Goal: Task Accomplishment & Management: Complete application form

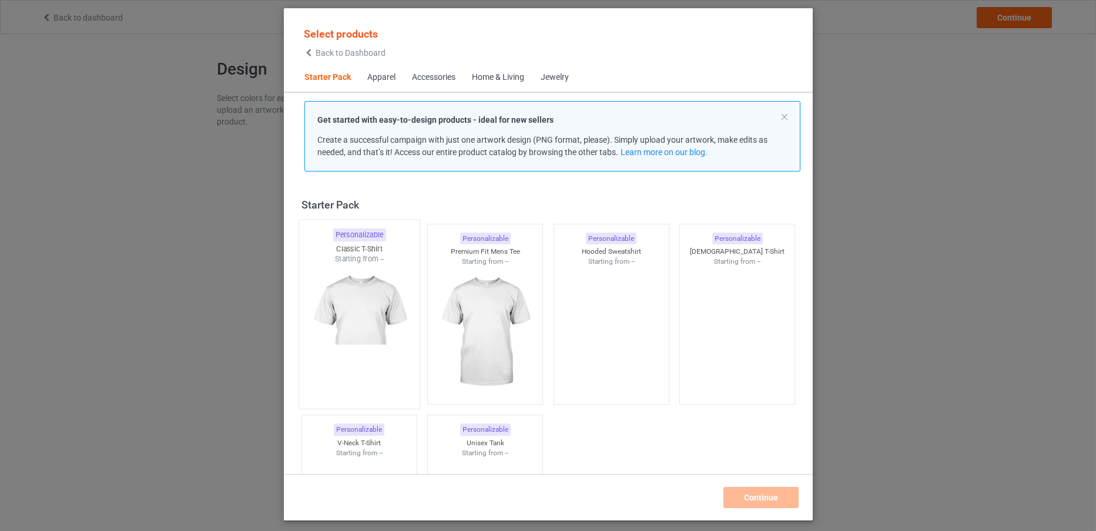
scroll to position [15, 0]
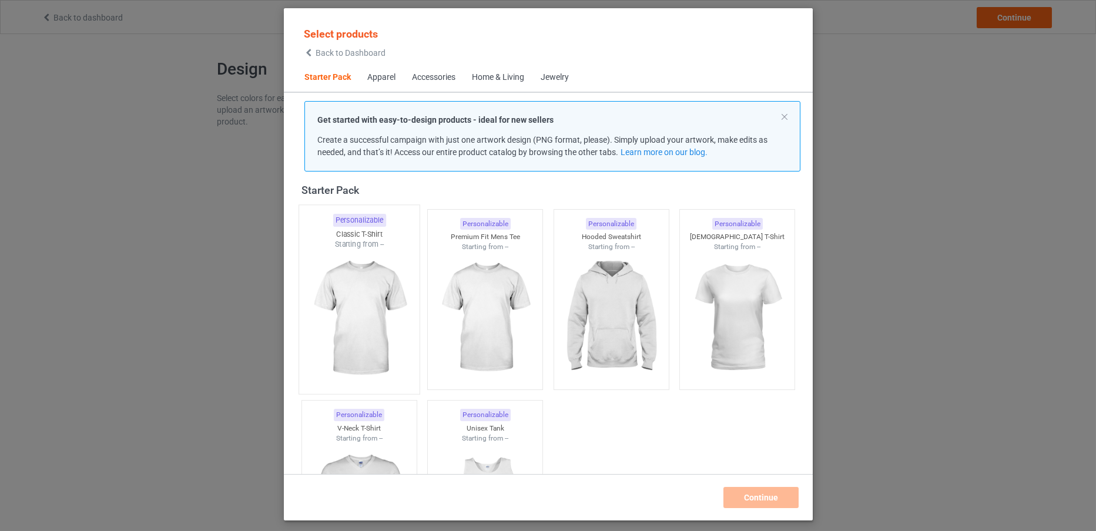
click at [364, 344] on img at bounding box center [359, 319] width 110 height 138
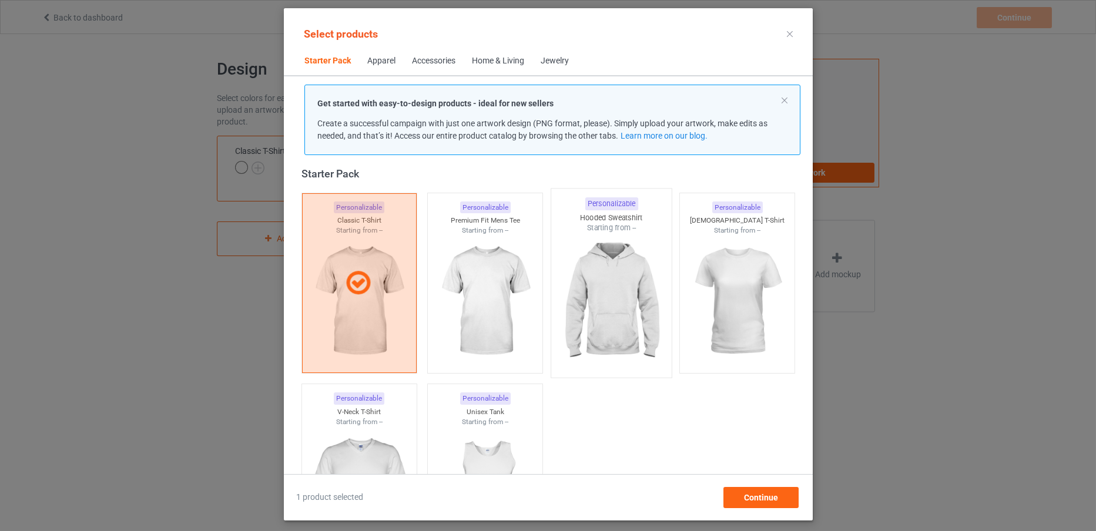
click at [607, 348] on img at bounding box center [611, 302] width 110 height 138
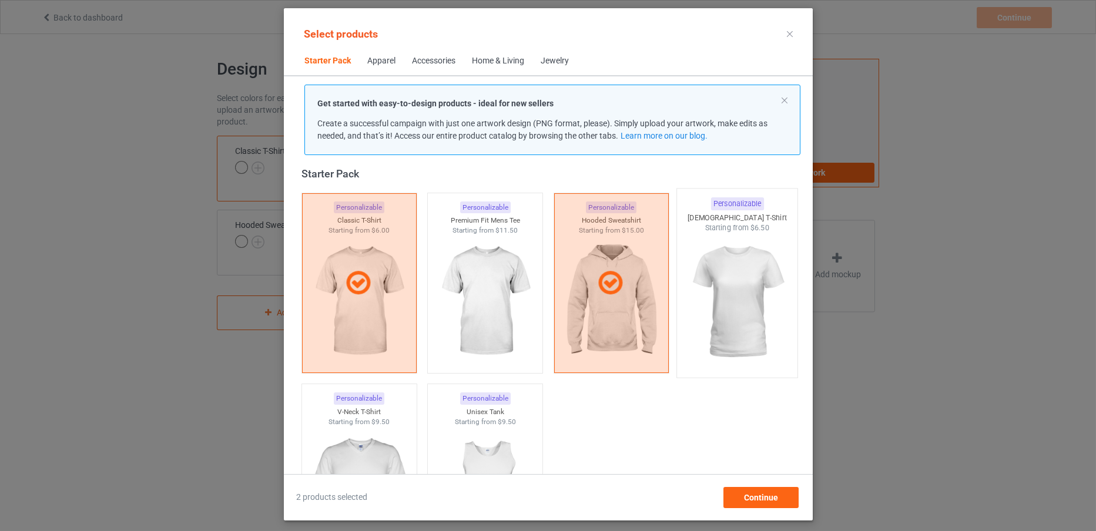
click at [754, 321] on img at bounding box center [737, 302] width 110 height 138
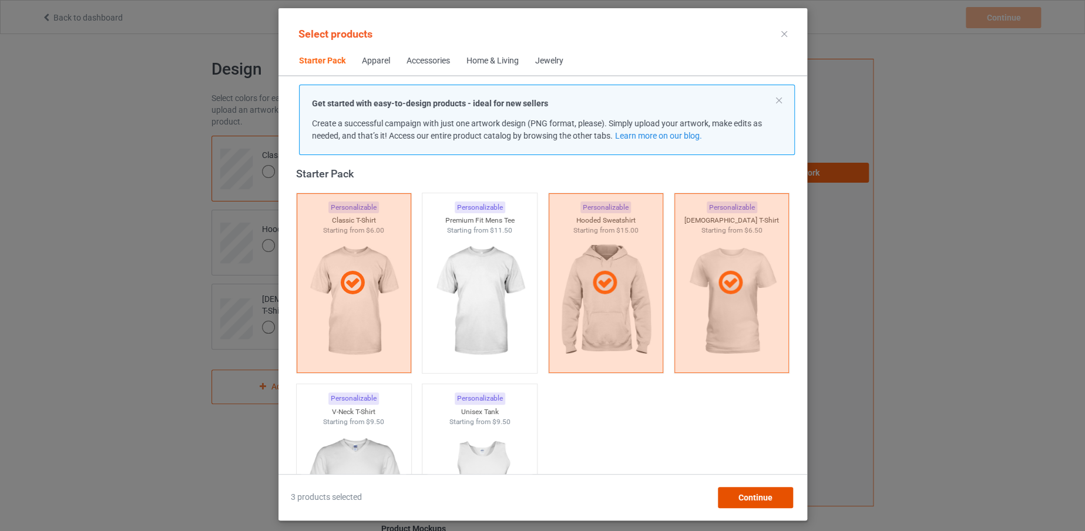
click at [764, 494] on span "Continue" at bounding box center [755, 497] width 34 height 9
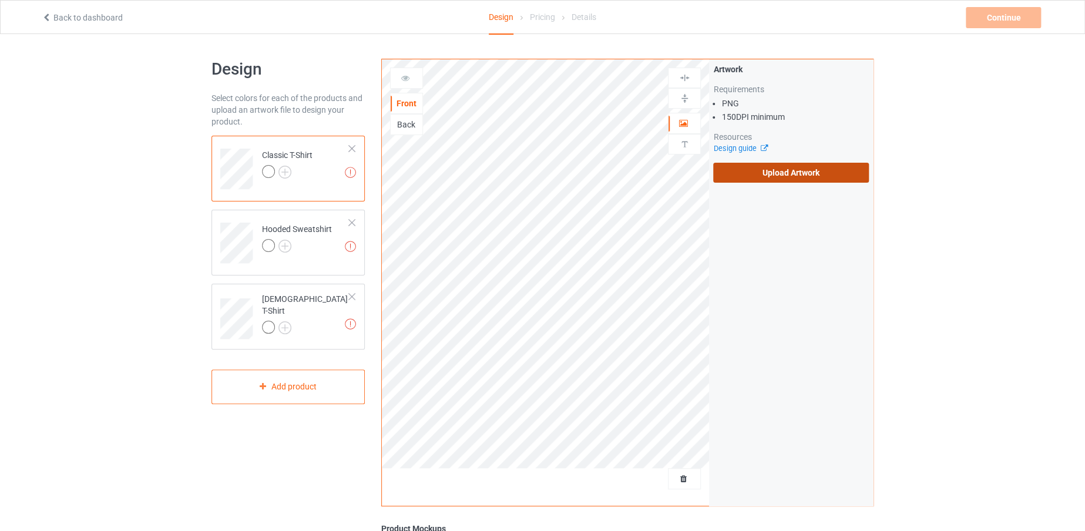
click at [748, 169] on label "Upload Artwork" at bounding box center [791, 173] width 156 height 20
click at [0, 0] on input "Upload Artwork" at bounding box center [0, 0] width 0 height 0
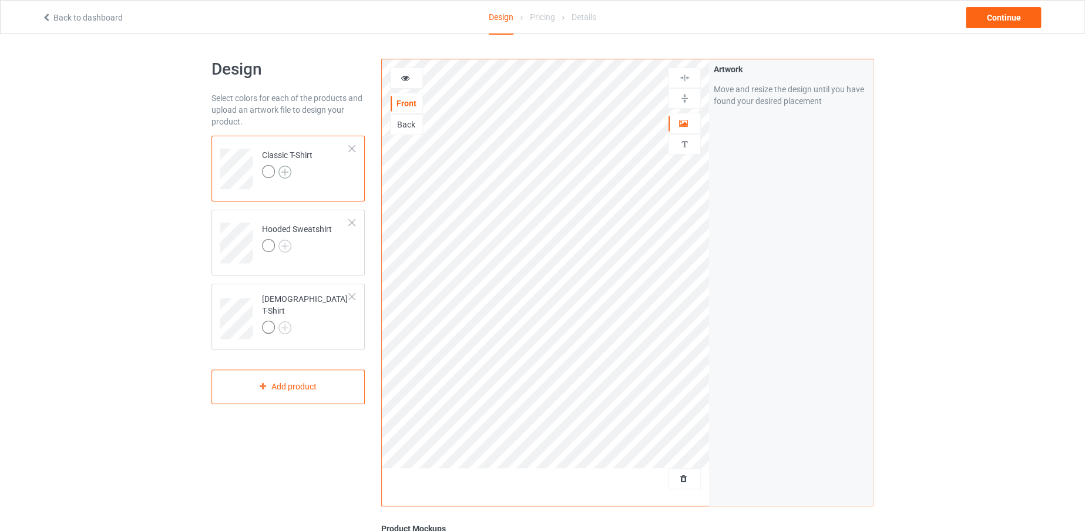
click at [286, 175] on img at bounding box center [285, 172] width 13 height 13
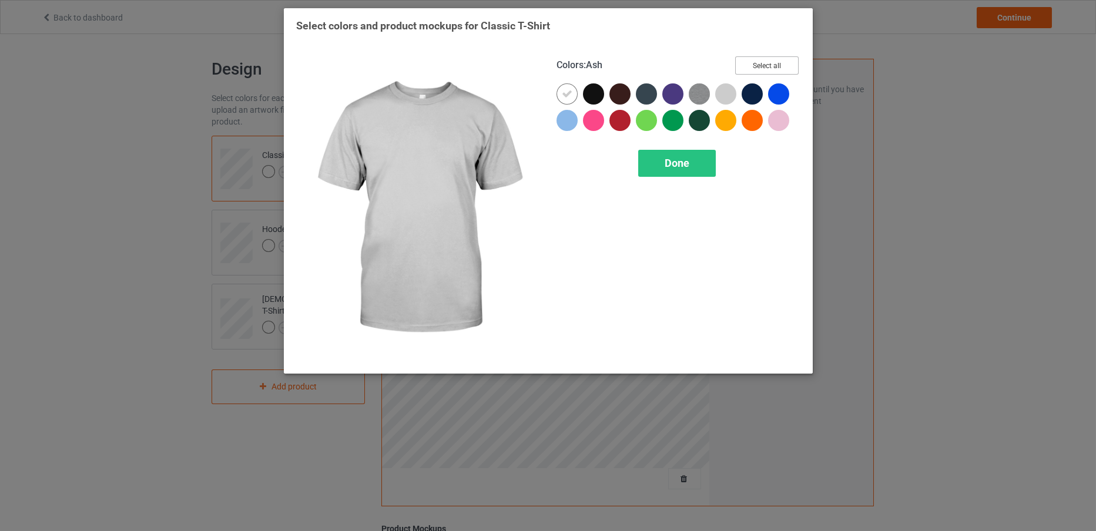
click at [754, 68] on button "Select all" at bounding box center [766, 65] width 63 height 18
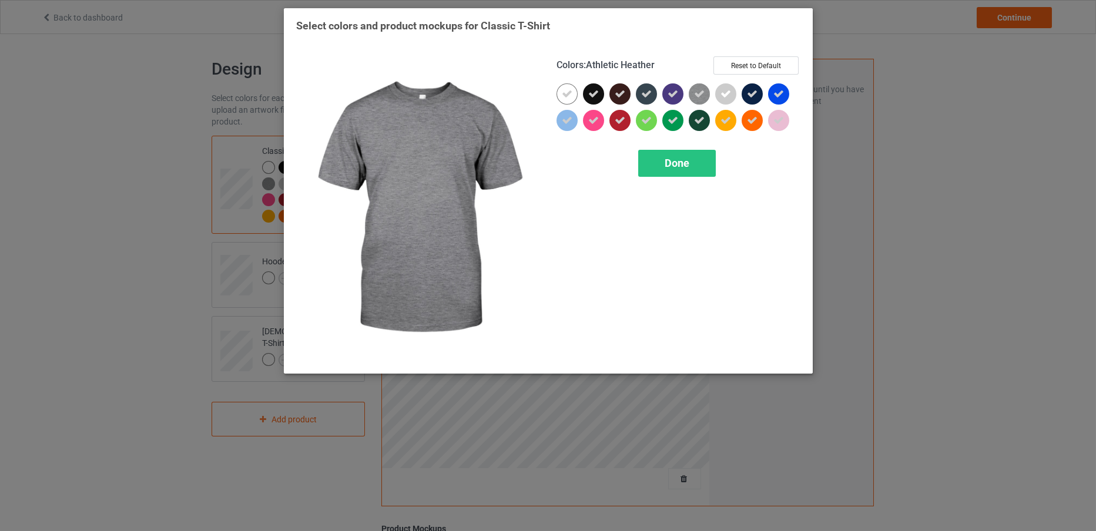
click at [702, 90] on icon at bounding box center [699, 94] width 11 height 11
click at [702, 90] on img at bounding box center [699, 93] width 21 height 21
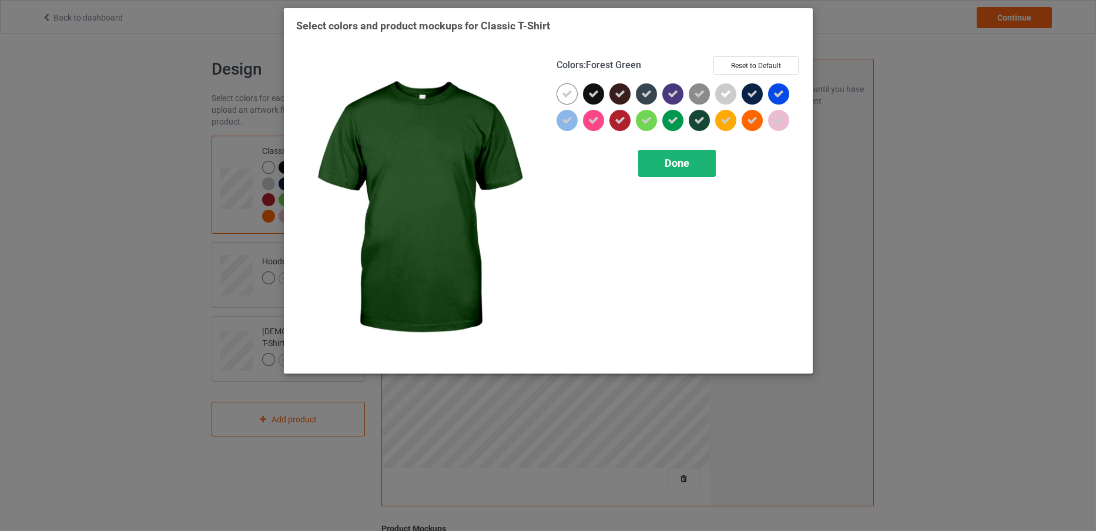
click at [689, 160] on div "Done" at bounding box center [677, 163] width 78 height 27
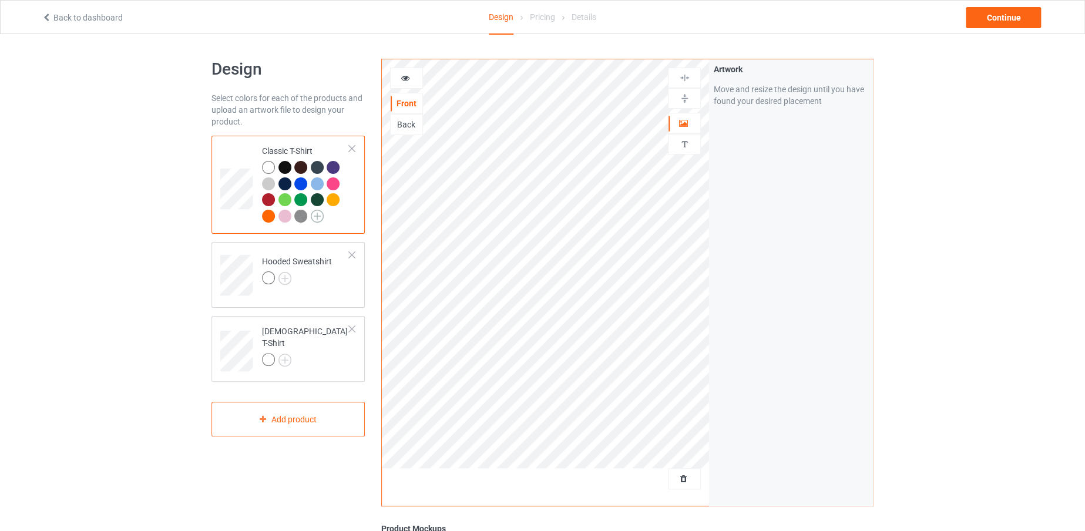
click at [314, 213] on img at bounding box center [317, 216] width 13 height 13
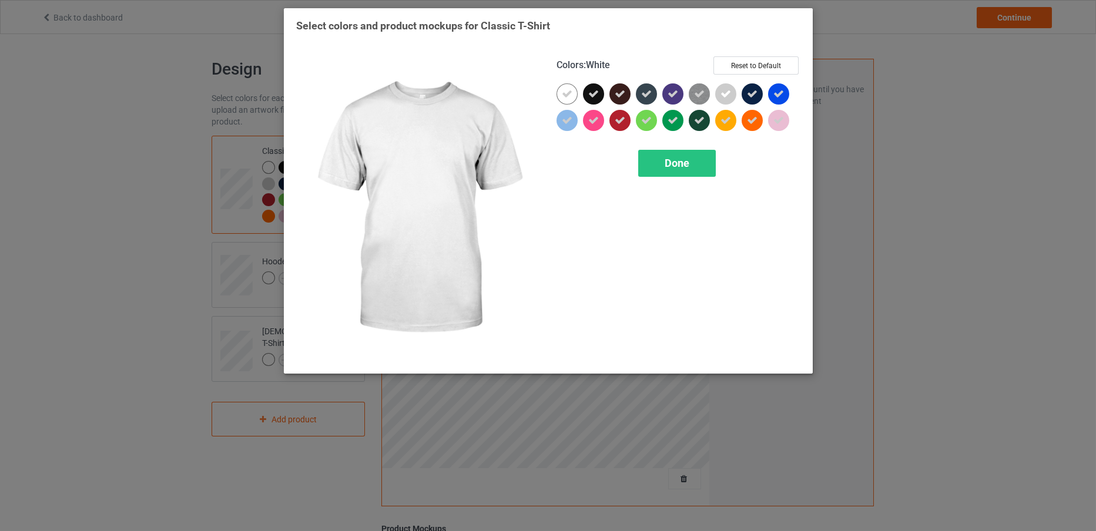
click at [563, 98] on icon at bounding box center [567, 94] width 11 height 11
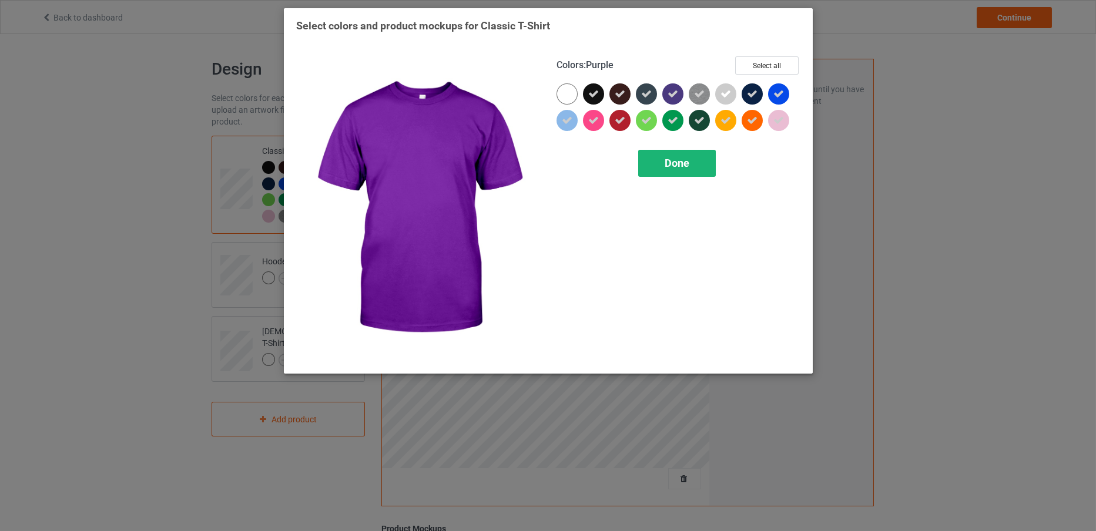
click at [680, 157] on span "Done" at bounding box center [677, 163] width 25 height 12
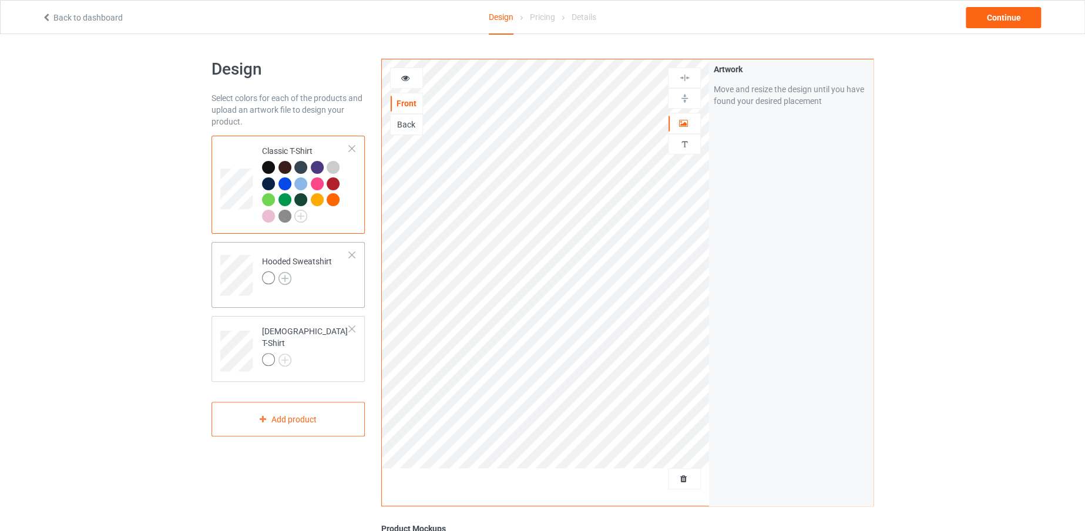
click at [281, 279] on img at bounding box center [285, 278] width 13 height 13
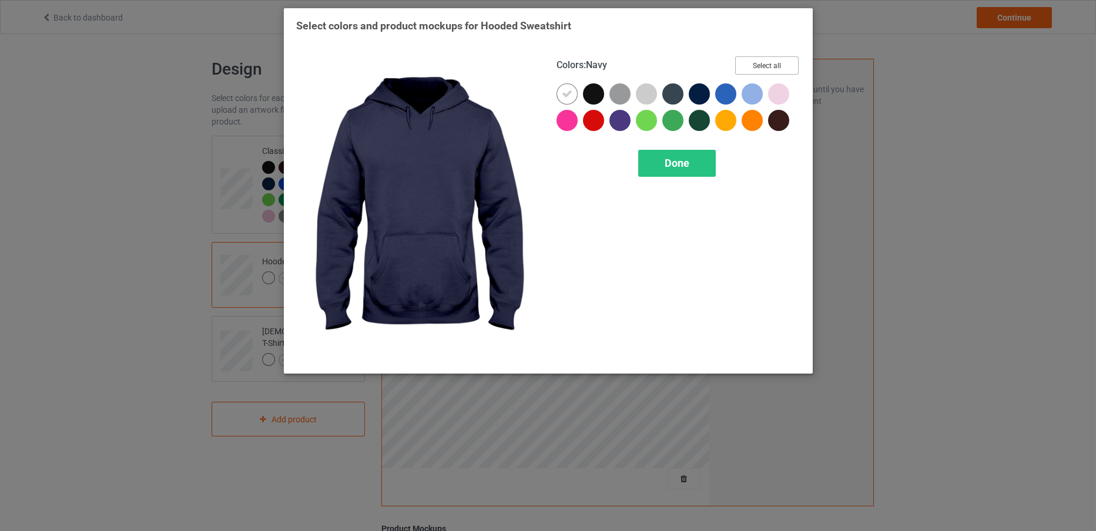
click at [755, 58] on button "Select all" at bounding box center [766, 65] width 63 height 18
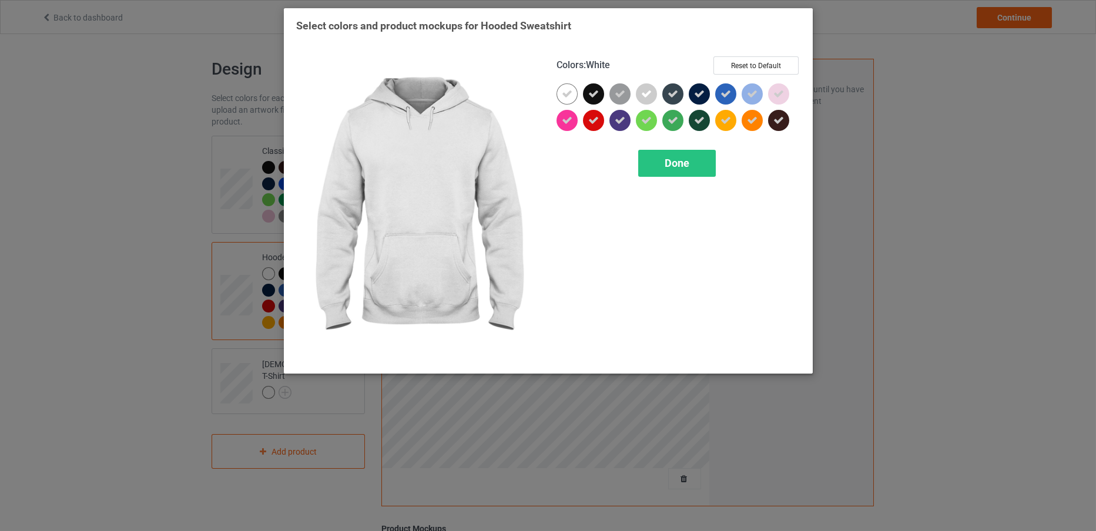
click at [565, 90] on icon at bounding box center [567, 94] width 11 height 11
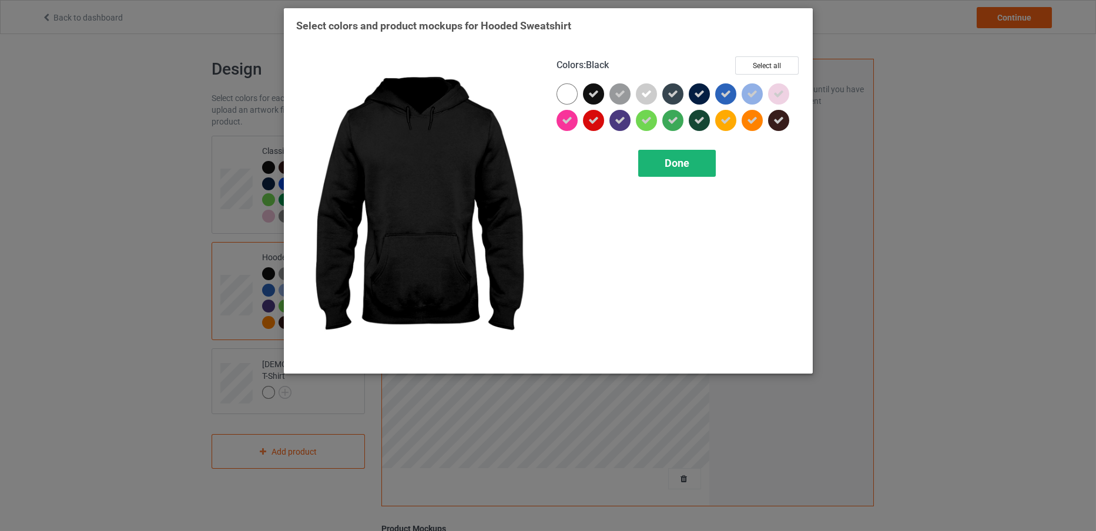
click at [668, 166] on span "Done" at bounding box center [677, 163] width 25 height 12
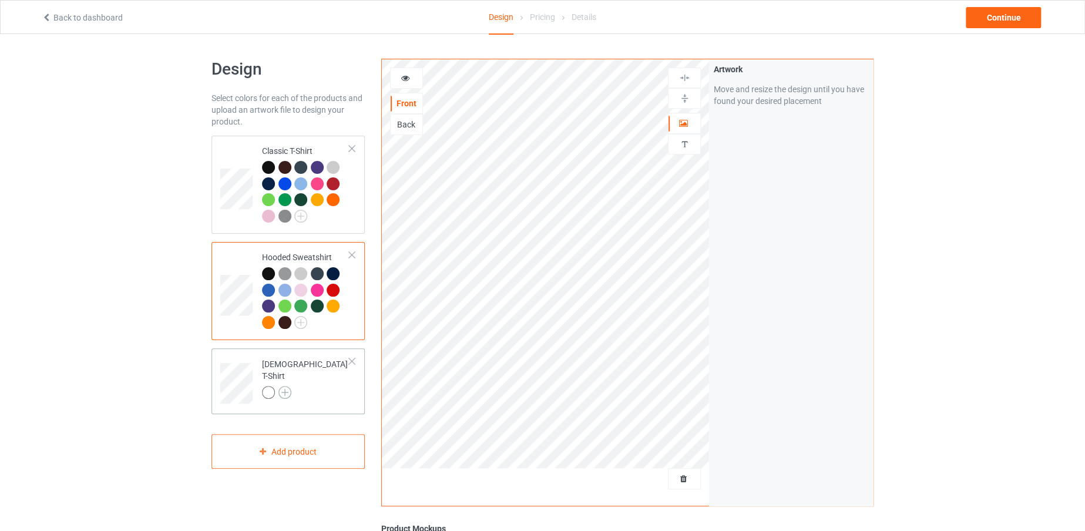
click at [279, 386] on img at bounding box center [285, 392] width 13 height 13
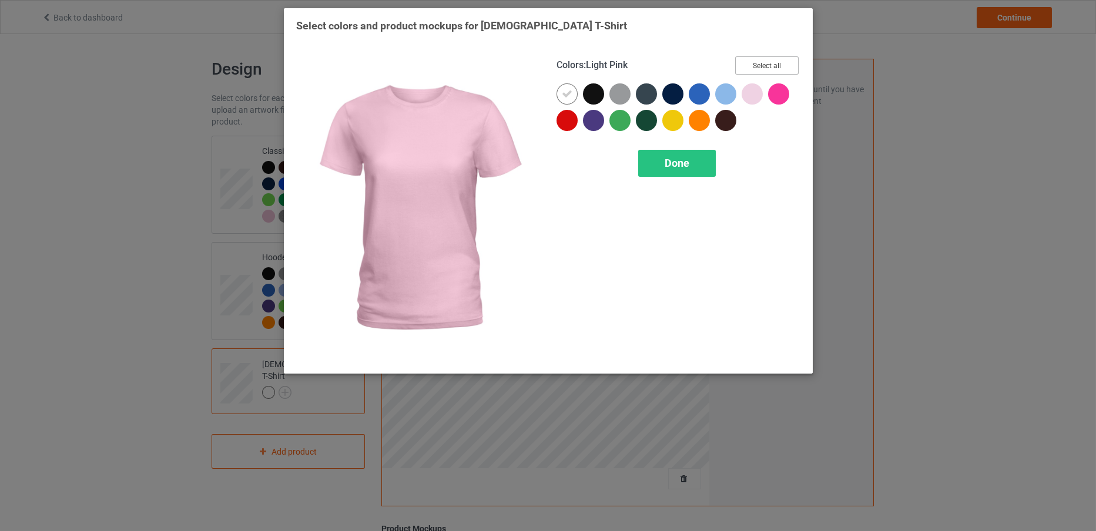
click at [760, 62] on button "Select all" at bounding box center [766, 65] width 63 height 18
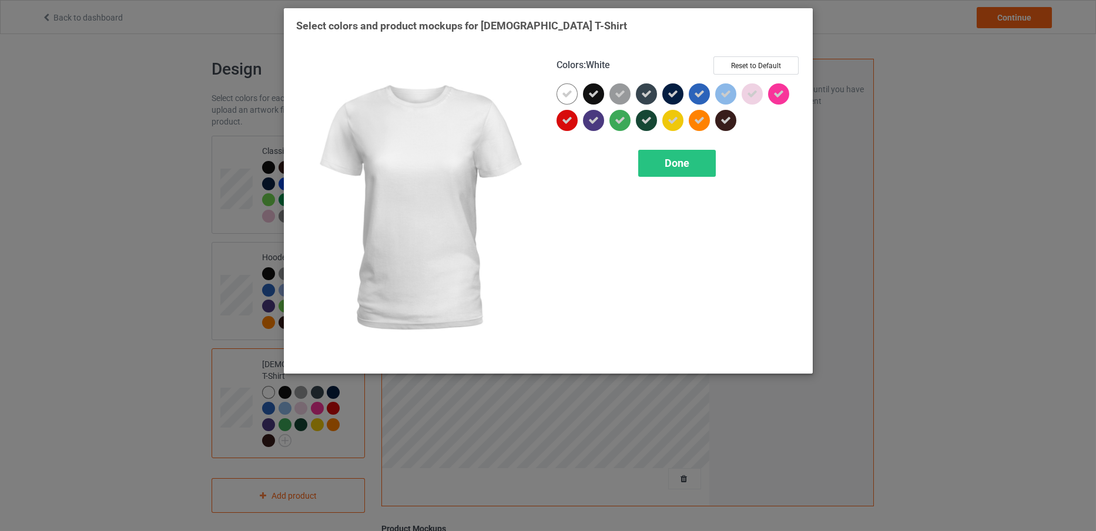
click at [564, 98] on div at bounding box center [566, 93] width 21 height 21
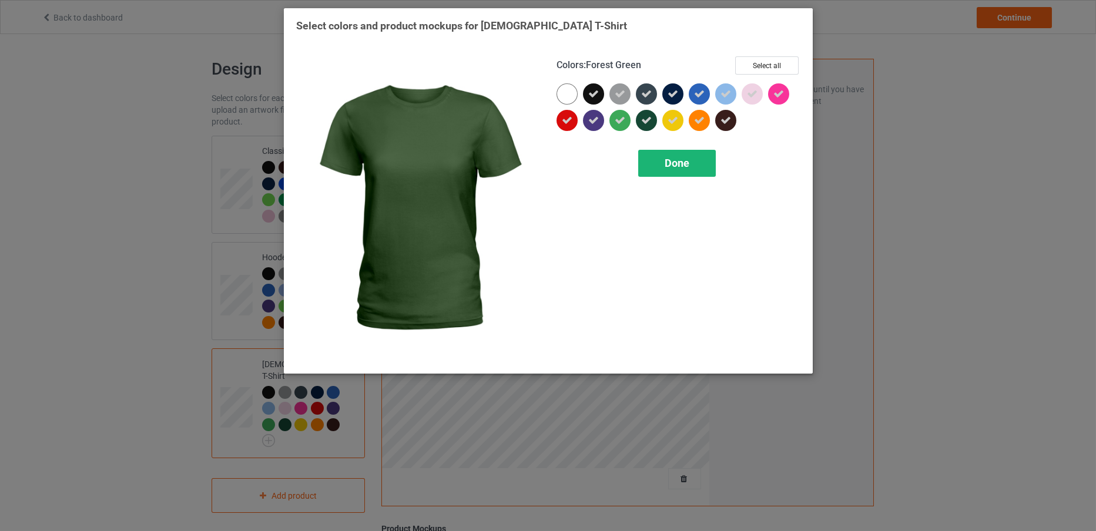
click at [676, 163] on span "Done" at bounding box center [677, 163] width 25 height 12
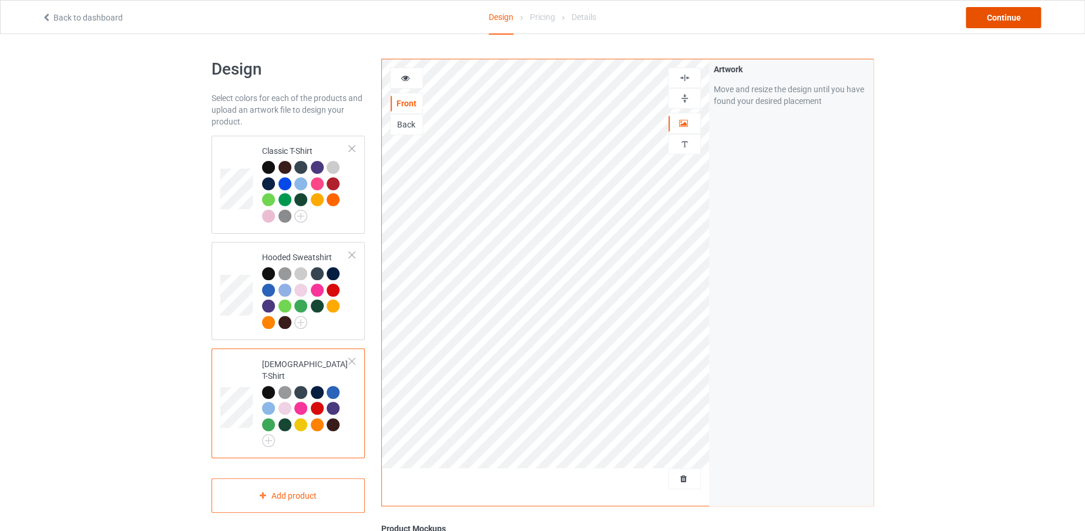
click at [1005, 17] on div "Continue" at bounding box center [1003, 17] width 75 height 21
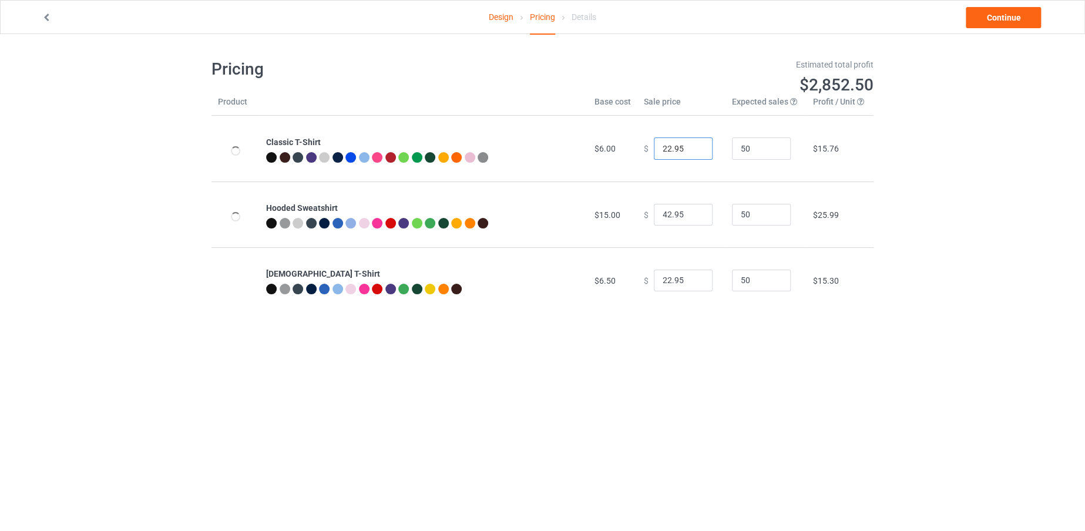
click at [663, 147] on input "22.95" at bounding box center [683, 149] width 59 height 22
click at [665, 148] on input "22.95" at bounding box center [683, 149] width 59 height 22
type input "19.95"
click at [665, 213] on input "42.95" at bounding box center [683, 215] width 59 height 22
type input "40.95"
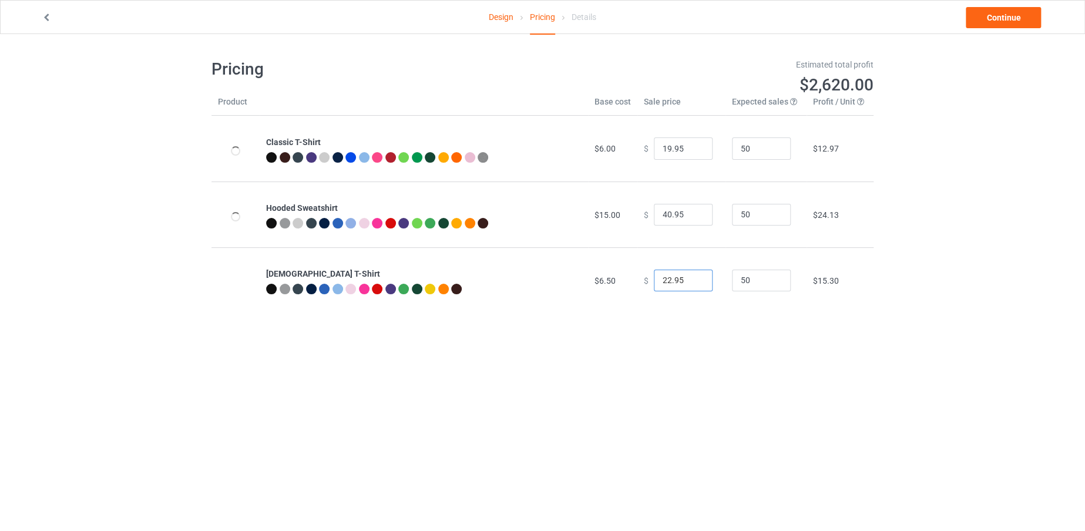
click at [663, 279] on input "22.95" at bounding box center [683, 281] width 59 height 22
type input "19.95"
click at [1000, 19] on link "Continue" at bounding box center [1003, 17] width 75 height 21
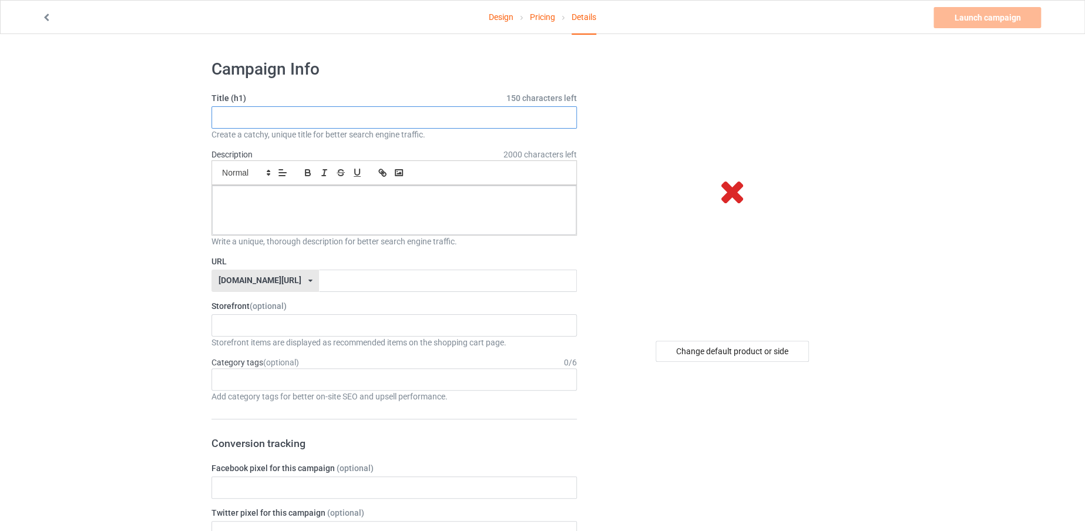
click at [408, 109] on input "text" at bounding box center [394, 117] width 365 height 22
type input "the first time"
click at [391, 206] on div at bounding box center [394, 210] width 364 height 49
drag, startPoint x: 290, startPoint y: 112, endPoint x: 158, endPoint y: 126, distance: 132.9
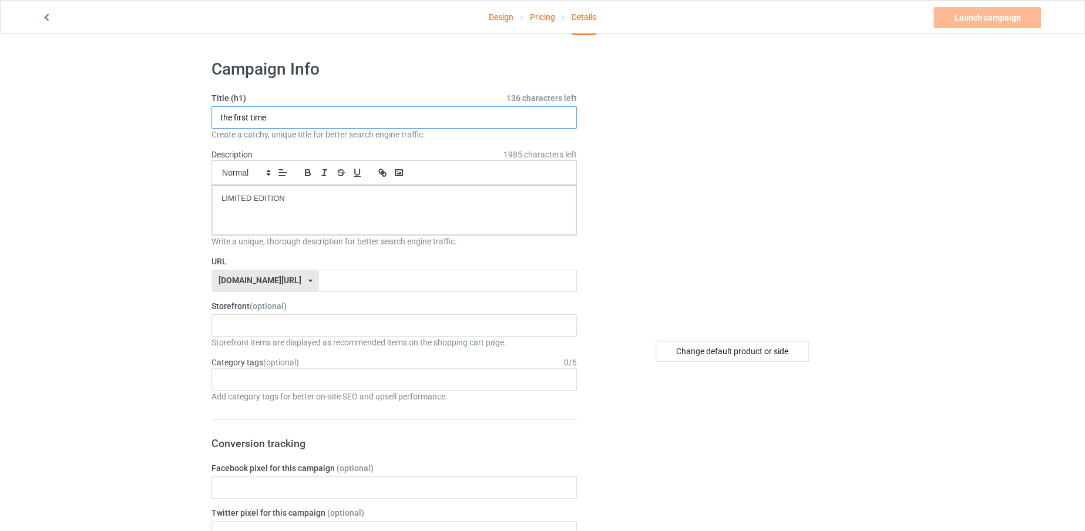
click at [373, 281] on input "text" at bounding box center [447, 281] width 257 height 22
paste input "the first time"
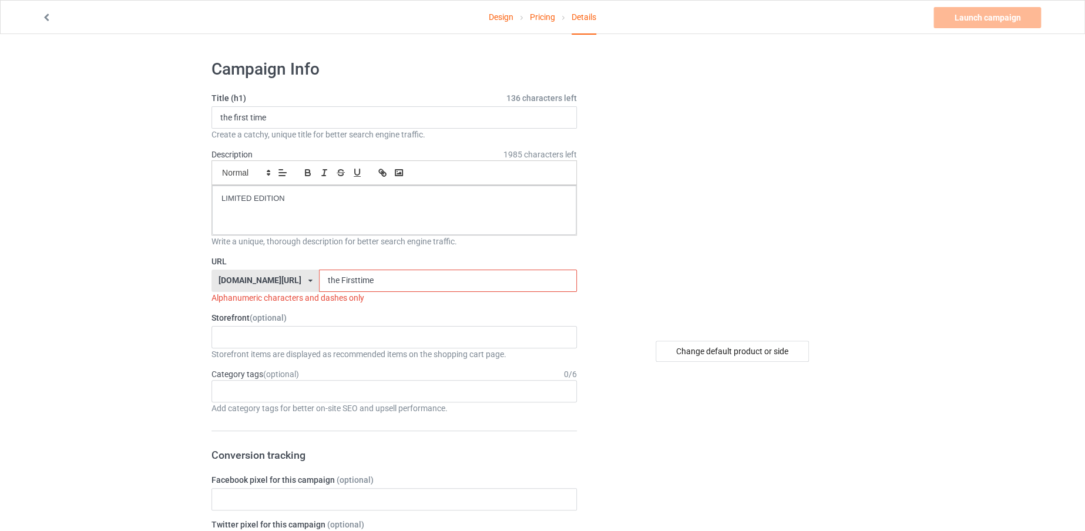
type input "theFirsttime"
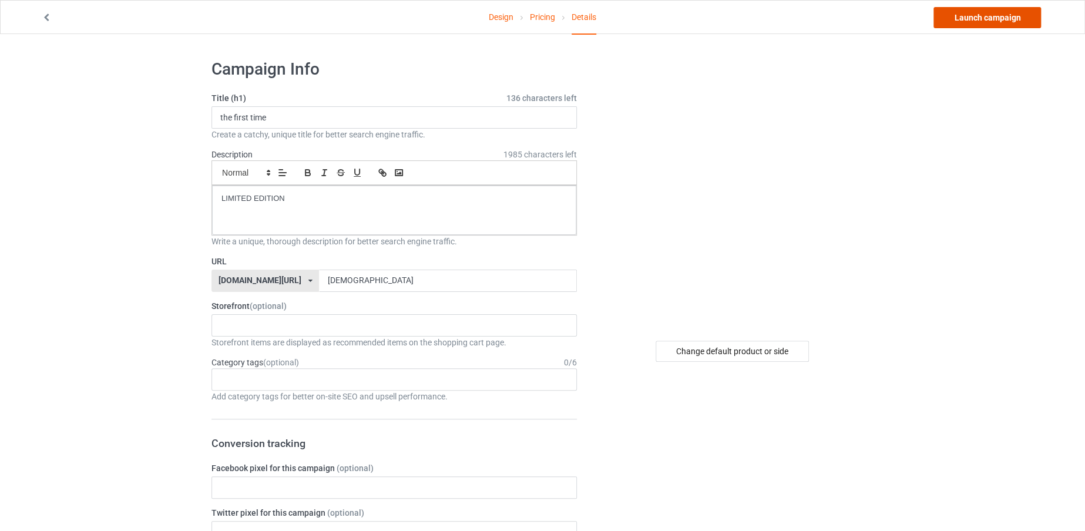
click at [1000, 18] on link "Launch campaign" at bounding box center [988, 17] width 108 height 21
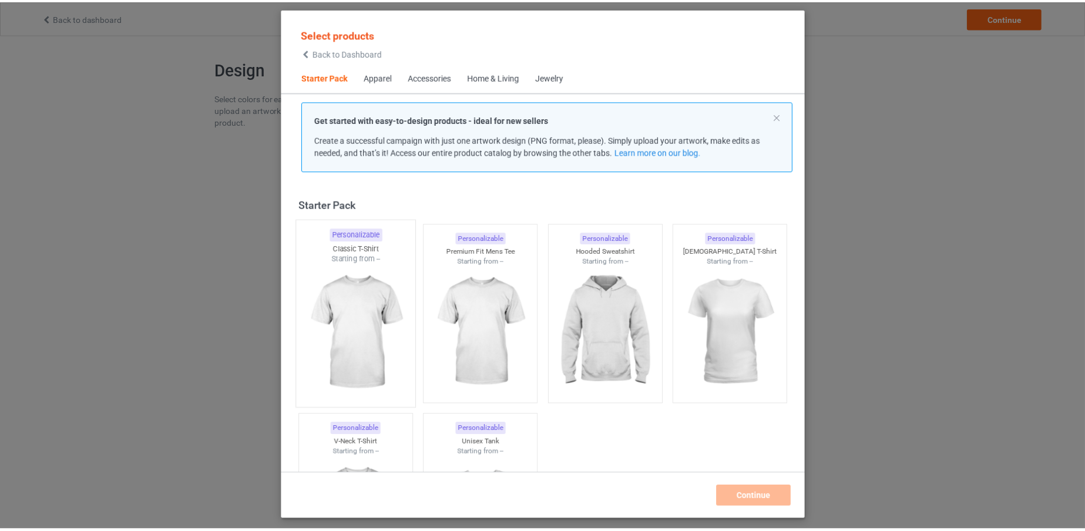
scroll to position [15, 0]
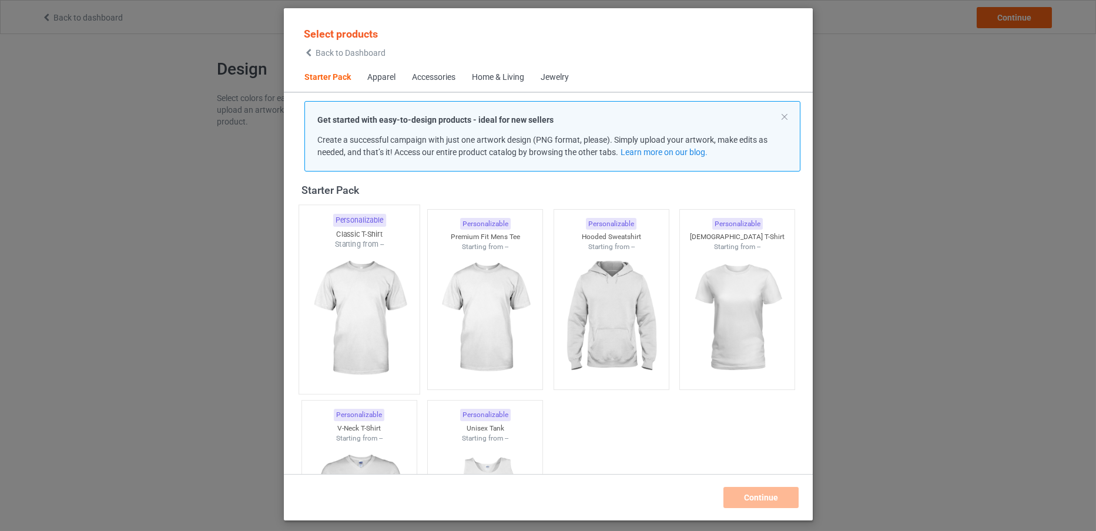
click at [343, 311] on img at bounding box center [359, 319] width 110 height 138
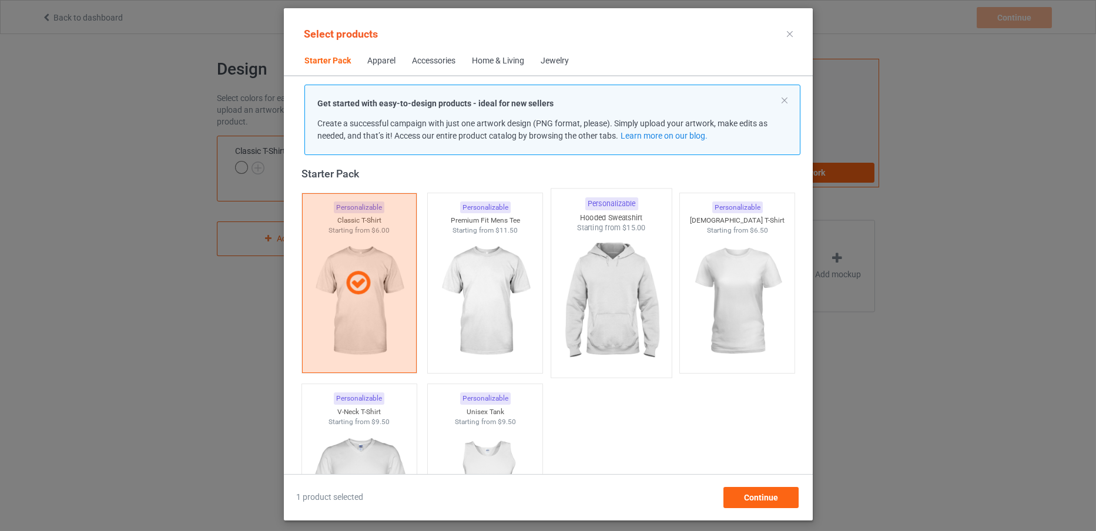
click at [616, 345] on img at bounding box center [611, 302] width 110 height 138
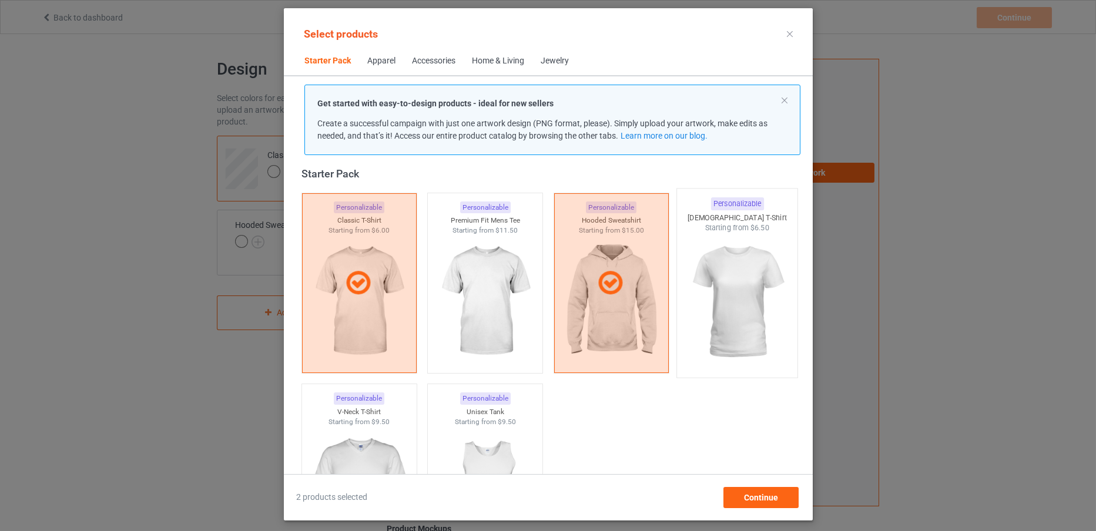
click at [757, 323] on img at bounding box center [737, 302] width 110 height 138
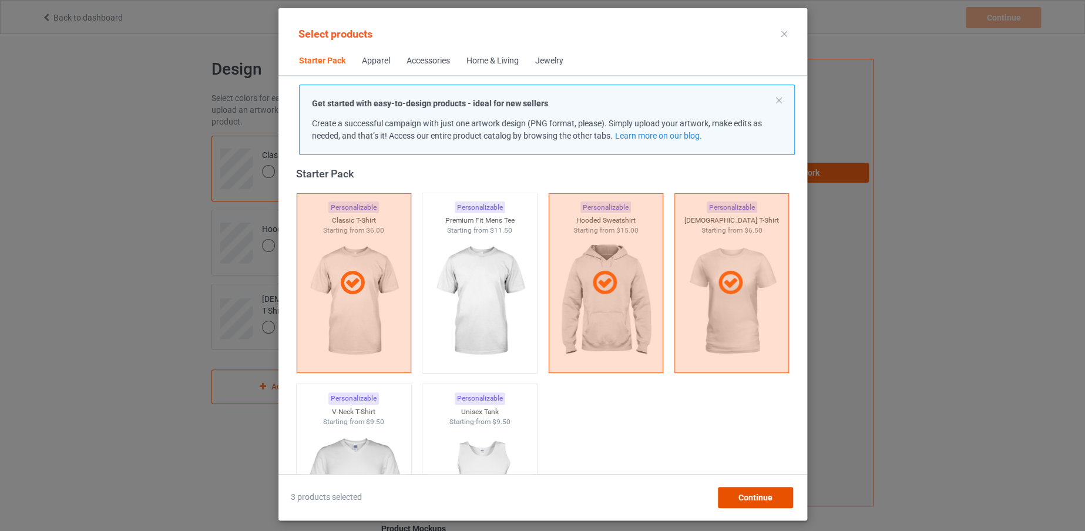
click at [754, 498] on span "Continue" at bounding box center [755, 497] width 34 height 9
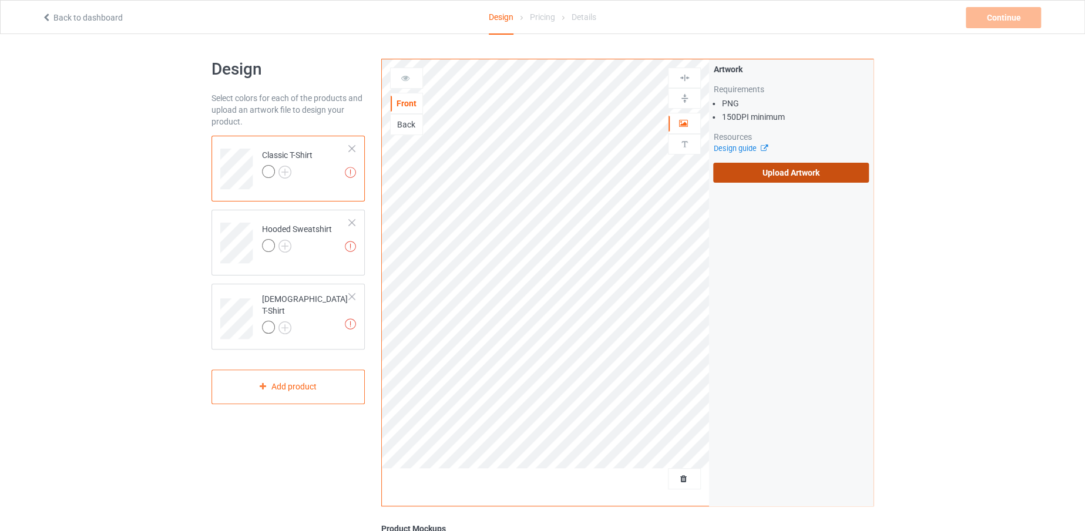
click at [732, 170] on label "Upload Artwork" at bounding box center [791, 173] width 156 height 20
click at [0, 0] on input "Upload Artwork" at bounding box center [0, 0] width 0 height 0
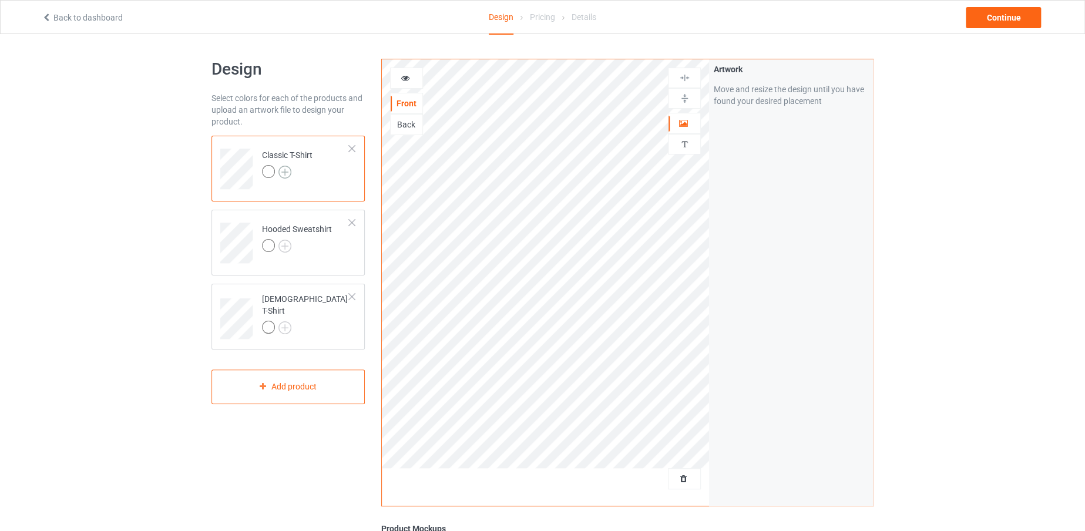
click at [287, 169] on img at bounding box center [285, 172] width 13 height 13
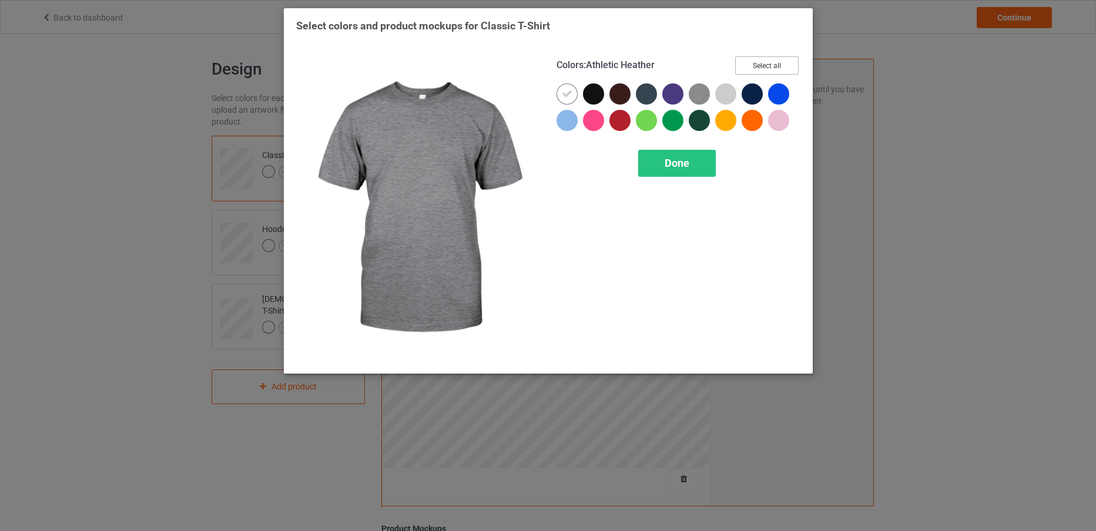
click at [747, 65] on button "Select all" at bounding box center [766, 65] width 63 height 18
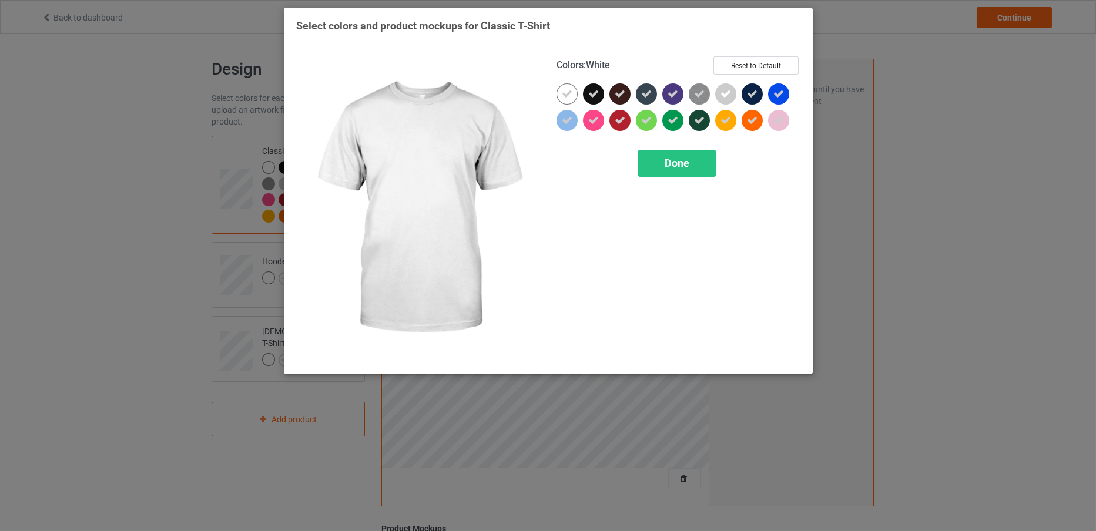
click at [568, 98] on icon at bounding box center [567, 94] width 11 height 11
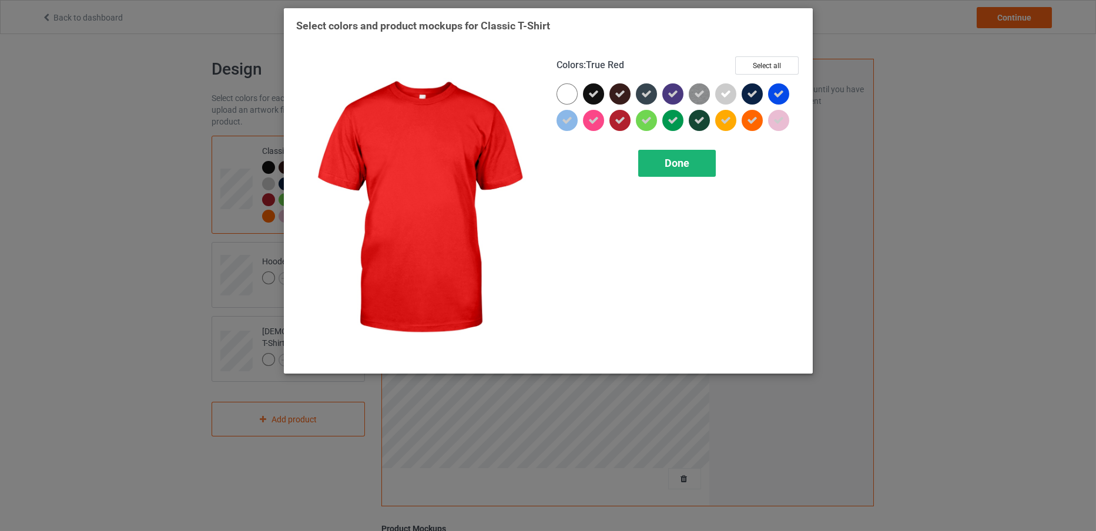
click at [670, 166] on span "Done" at bounding box center [677, 163] width 25 height 12
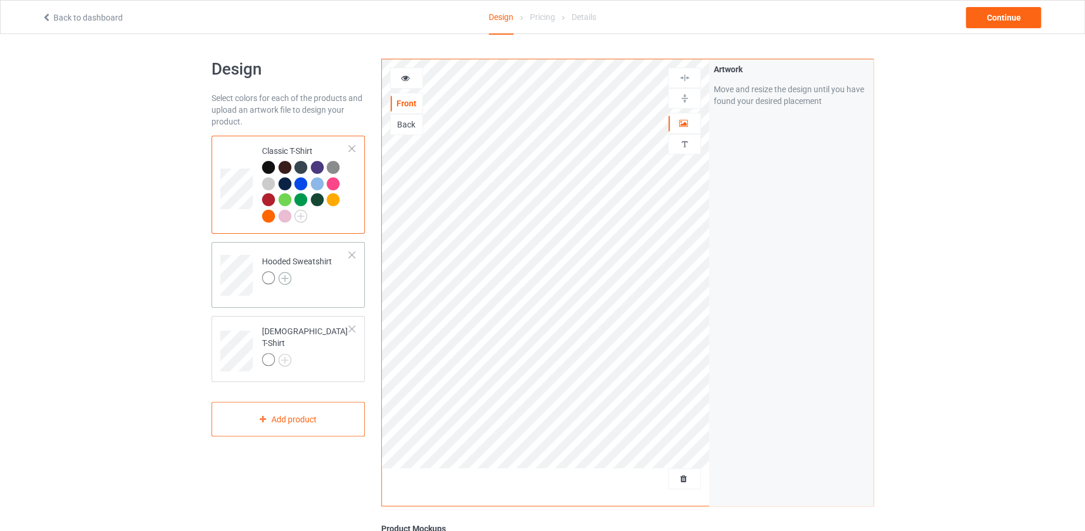
click at [286, 277] on img at bounding box center [285, 278] width 13 height 13
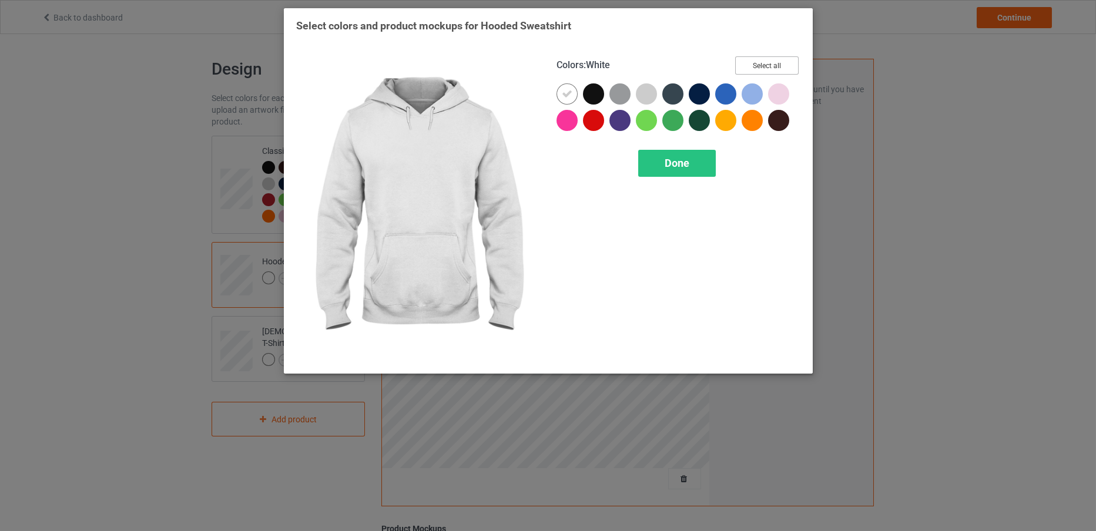
click at [767, 62] on button "Select all" at bounding box center [766, 65] width 63 height 18
click at [562, 92] on icon at bounding box center [567, 94] width 11 height 11
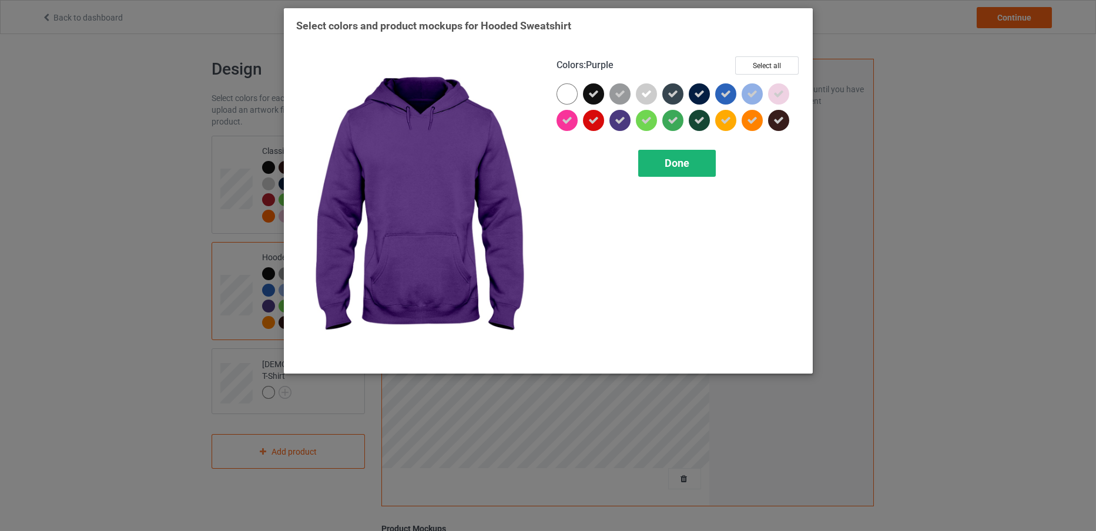
click at [659, 160] on div "Done" at bounding box center [677, 163] width 78 height 27
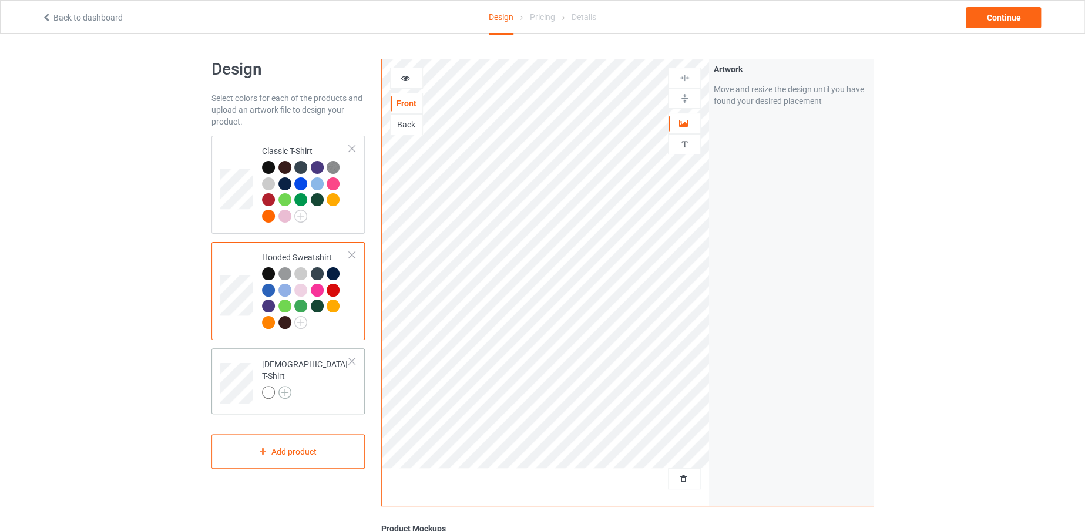
click at [280, 386] on img at bounding box center [285, 392] width 13 height 13
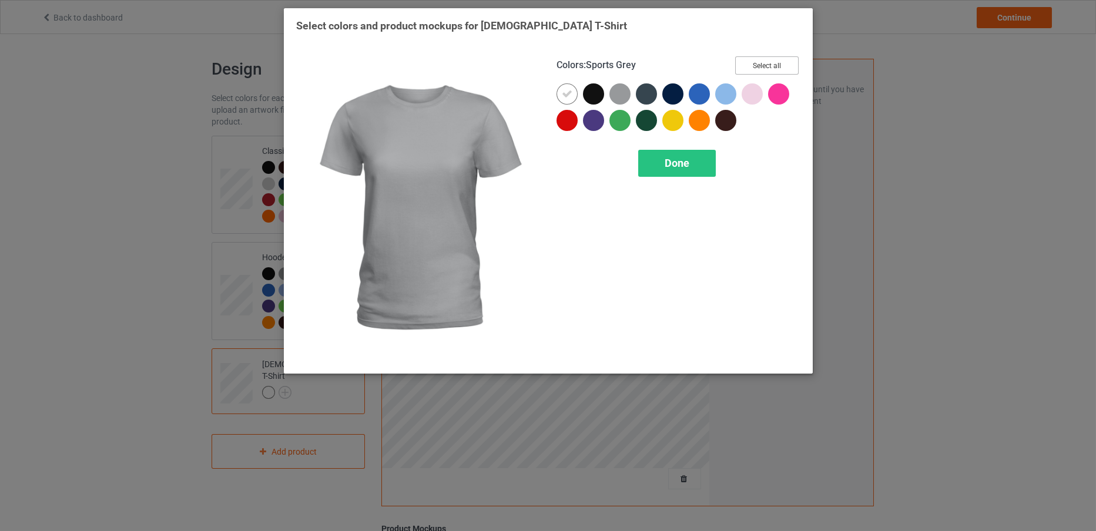
click at [772, 66] on button "Select all" at bounding box center [766, 65] width 63 height 18
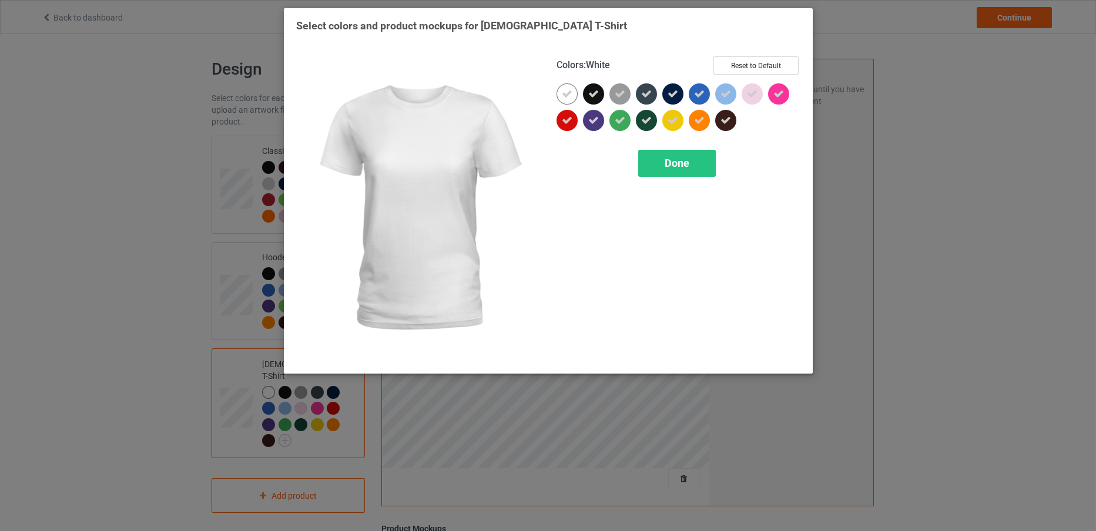
click at [571, 90] on icon at bounding box center [567, 94] width 11 height 11
click at [674, 164] on span "Done" at bounding box center [677, 163] width 25 height 12
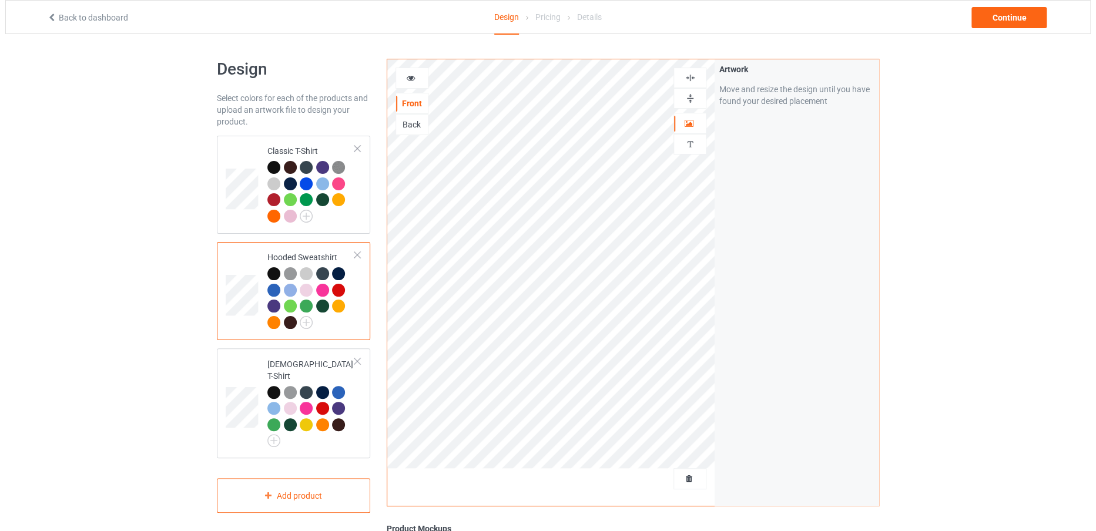
scroll to position [29, 0]
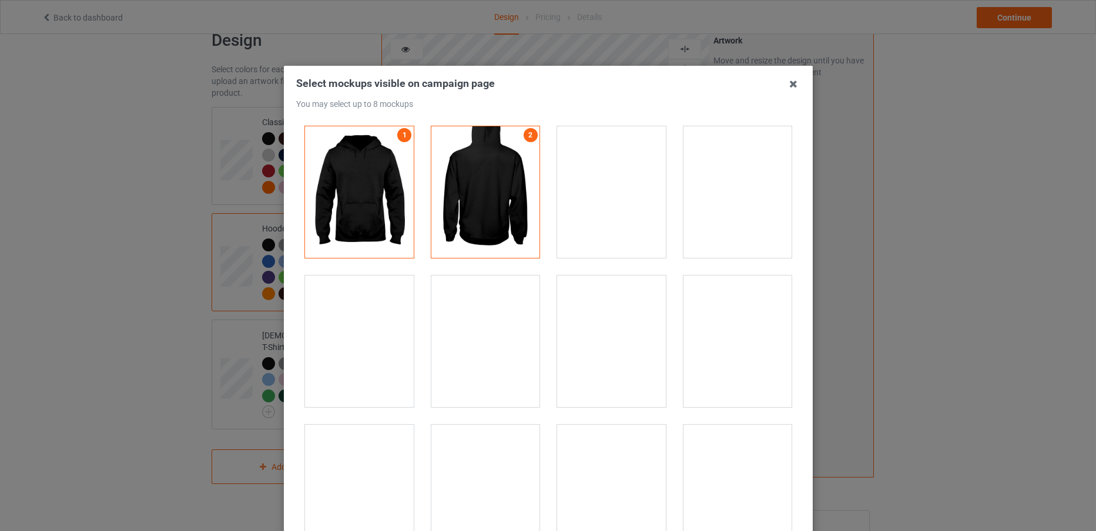
click at [370, 371] on div at bounding box center [359, 342] width 109 height 132
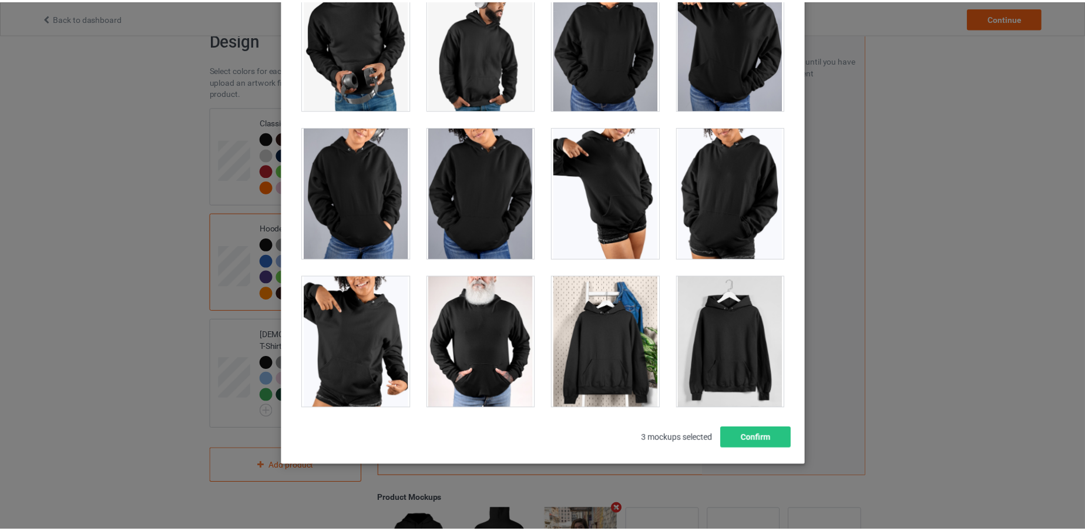
scroll to position [10019, 0]
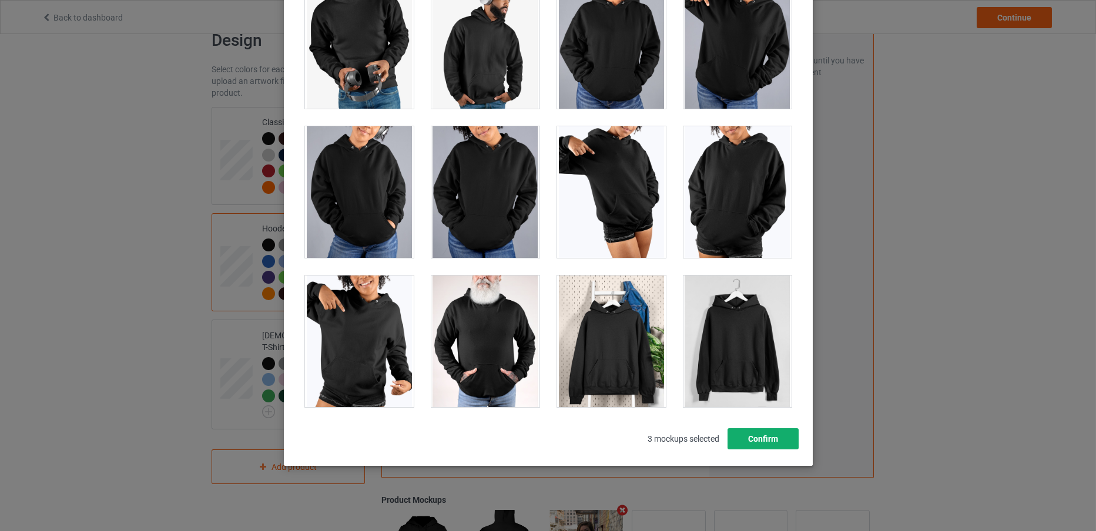
click at [748, 434] on button "Confirm" at bounding box center [762, 438] width 71 height 21
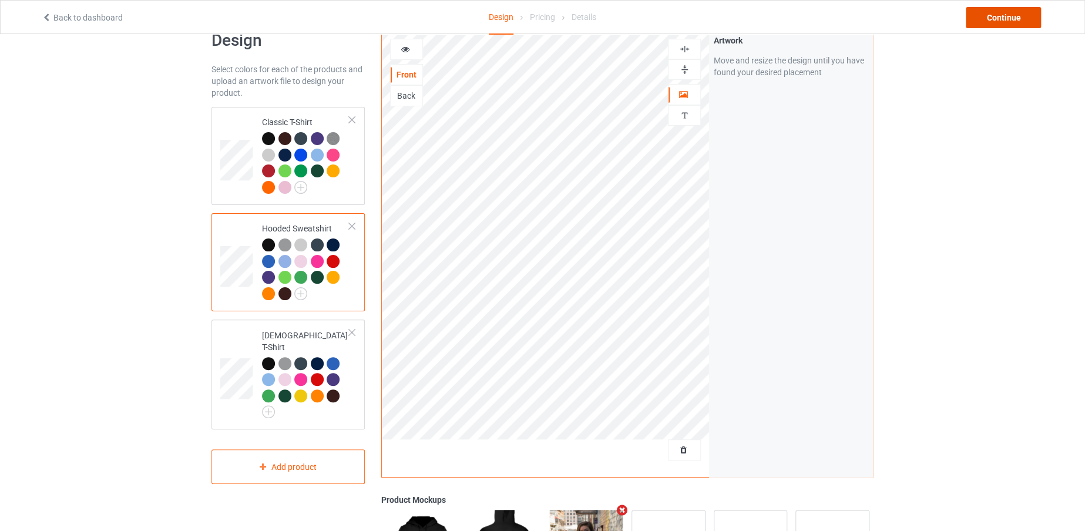
click at [1012, 17] on div "Continue" at bounding box center [1003, 17] width 75 height 21
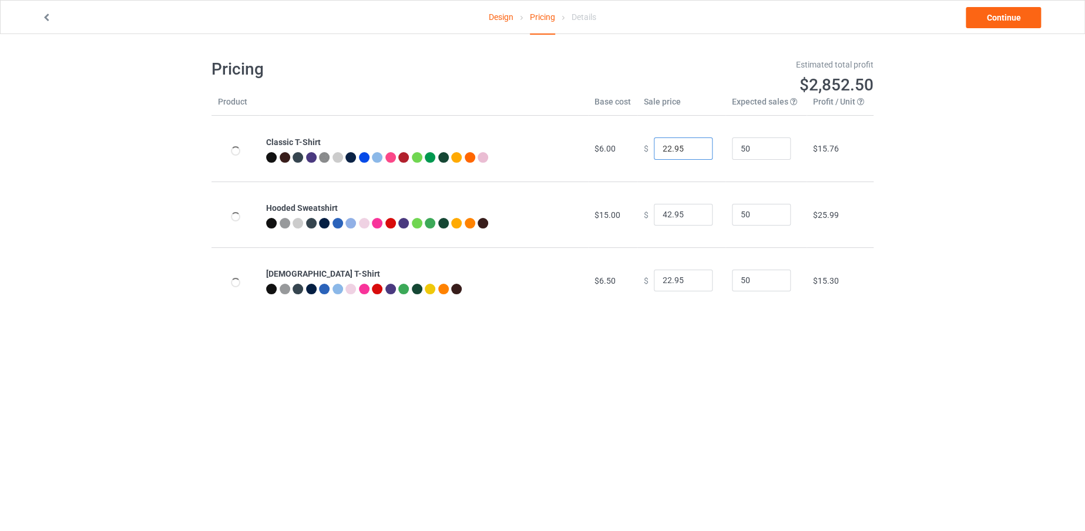
click at [666, 144] on input "22.95" at bounding box center [683, 149] width 59 height 22
type input "19.95"
click at [663, 216] on input "42.95" at bounding box center [683, 215] width 59 height 22
click at [665, 214] on input "42.95" at bounding box center [683, 215] width 59 height 22
type input "40.95"
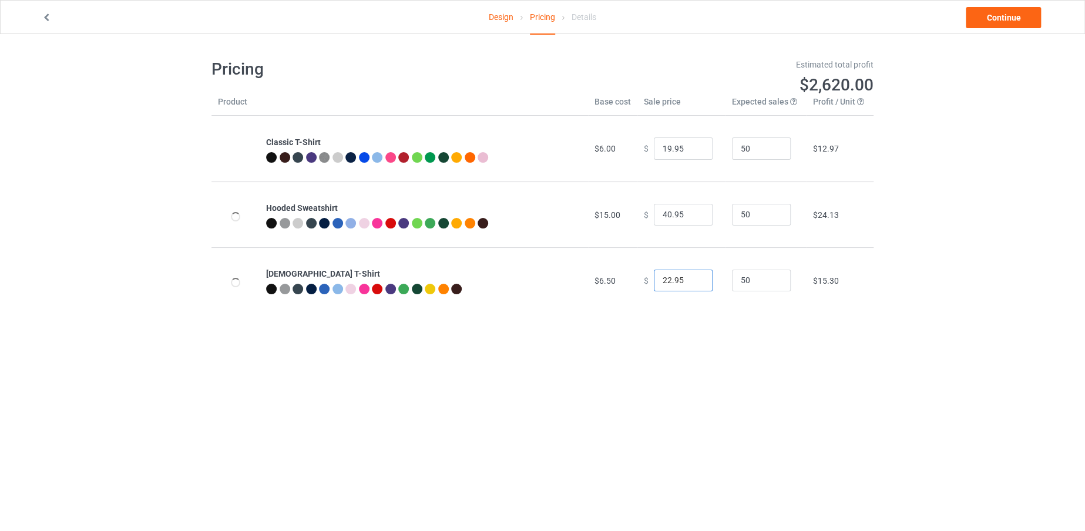
click at [665, 276] on input "22.95" at bounding box center [683, 281] width 59 height 22
type input "19.95"
click at [1005, 12] on link "Continue" at bounding box center [1003, 17] width 75 height 21
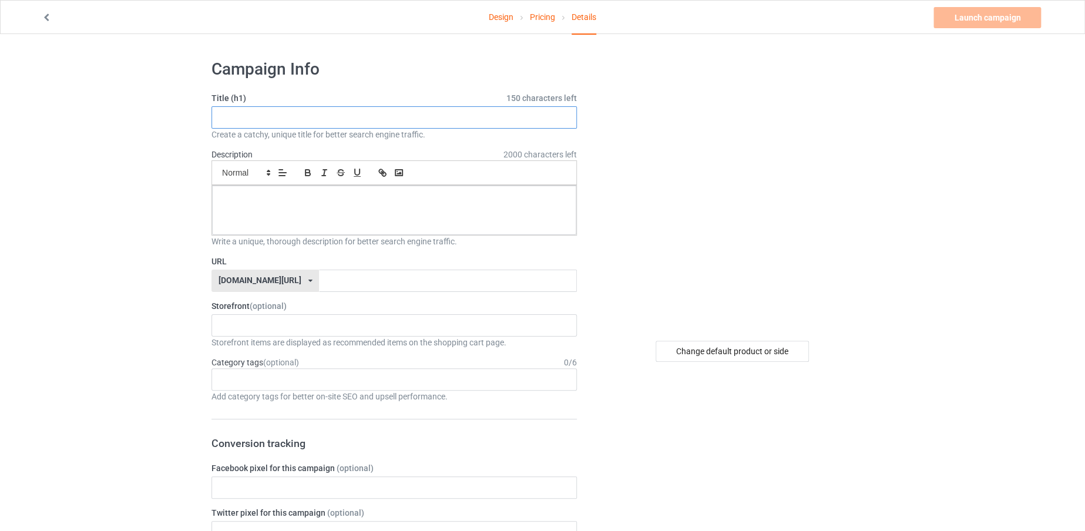
click at [343, 120] on input "text" at bounding box center [394, 117] width 365 height 22
type input "p"
drag, startPoint x: 343, startPoint y: 120, endPoint x: 210, endPoint y: 112, distance: 133.0
type input "PEOPLE THINK IM NICE"
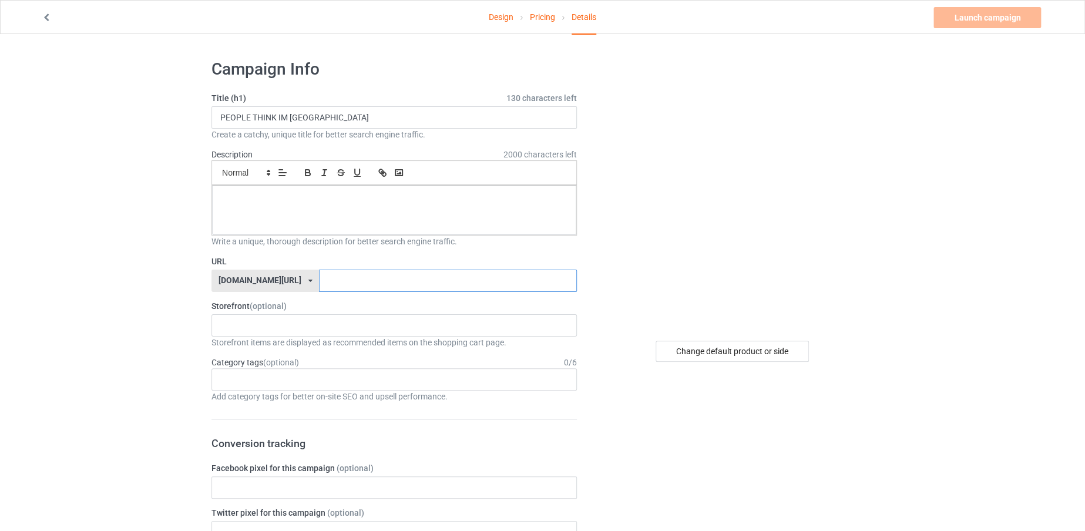
click at [333, 287] on input "text" at bounding box center [447, 281] width 257 height 22
paste input "PEOPLE THINK IM NICE"
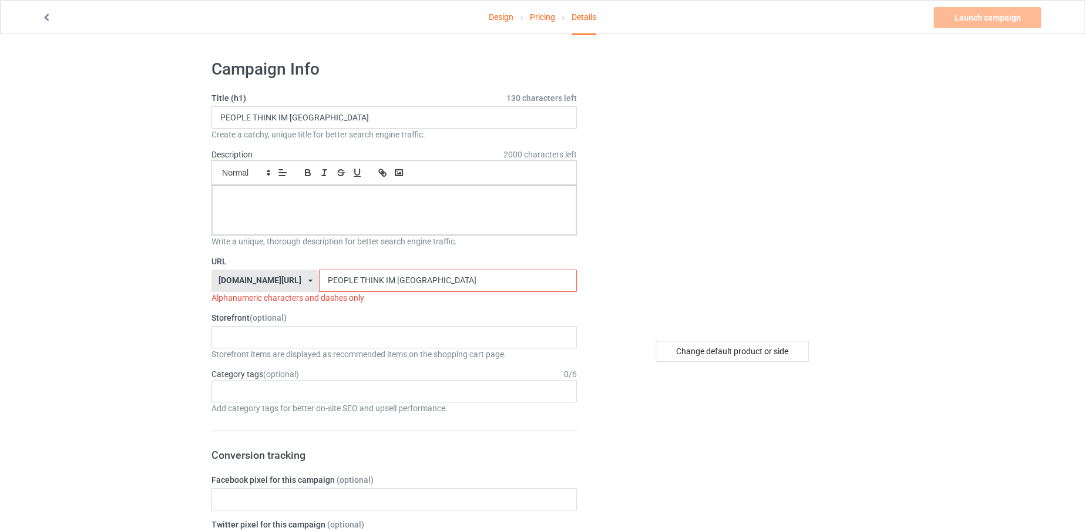
type input "PEOPLE THINK IM NICE"
click at [340, 212] on div at bounding box center [394, 210] width 364 height 49
click at [364, 279] on input "PEOPLE THINK IM NICE" at bounding box center [447, 281] width 257 height 22
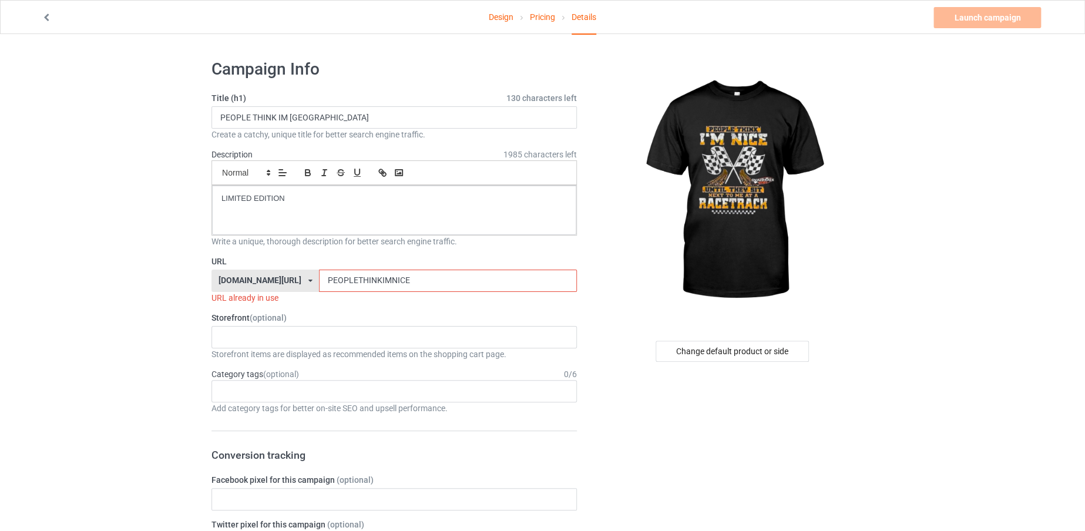
click at [434, 278] on input "PEOPLETHINKIMNICE" at bounding box center [447, 281] width 257 height 22
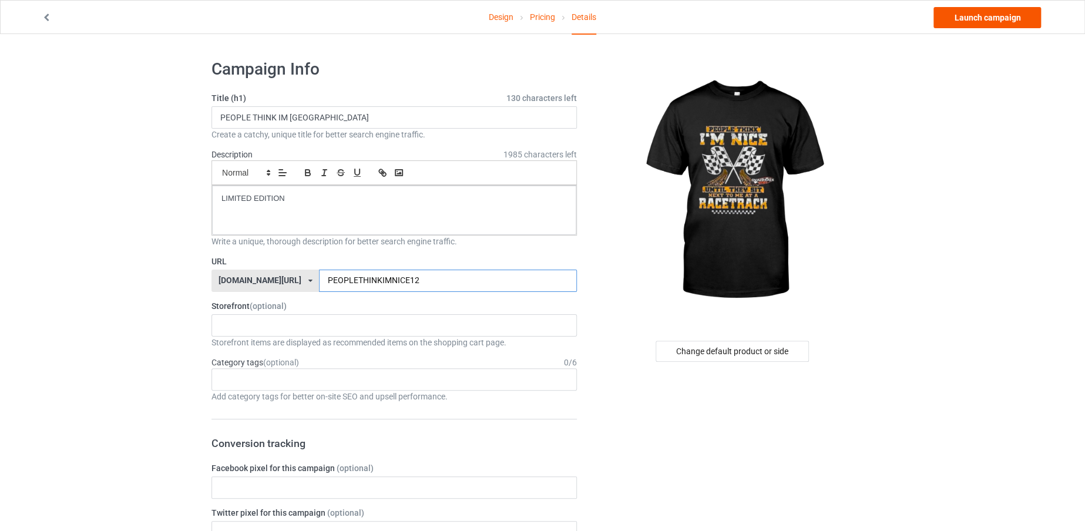
type input "PEOPLETHINKIMNICE12"
click at [975, 18] on link "Launch campaign" at bounding box center [988, 17] width 108 height 21
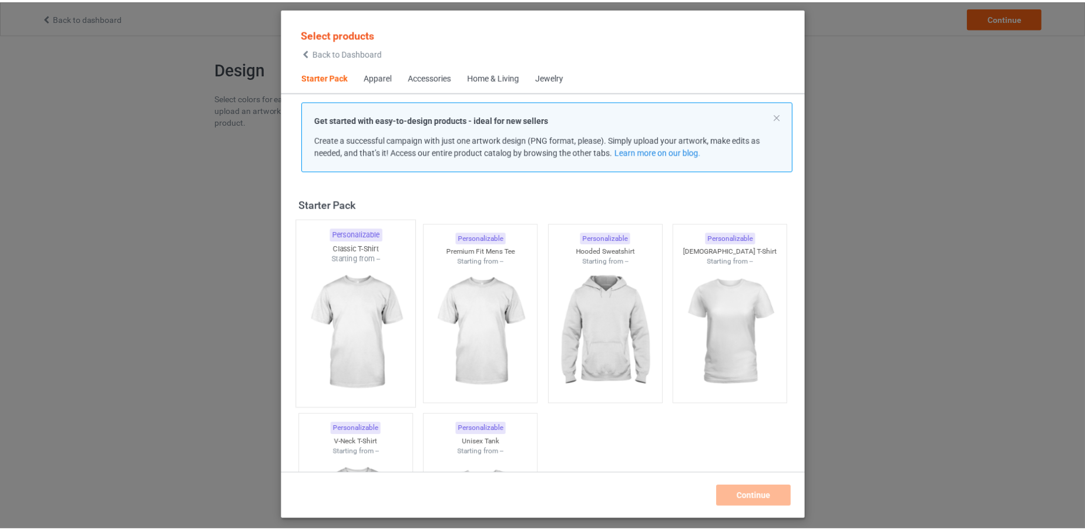
scroll to position [15, 0]
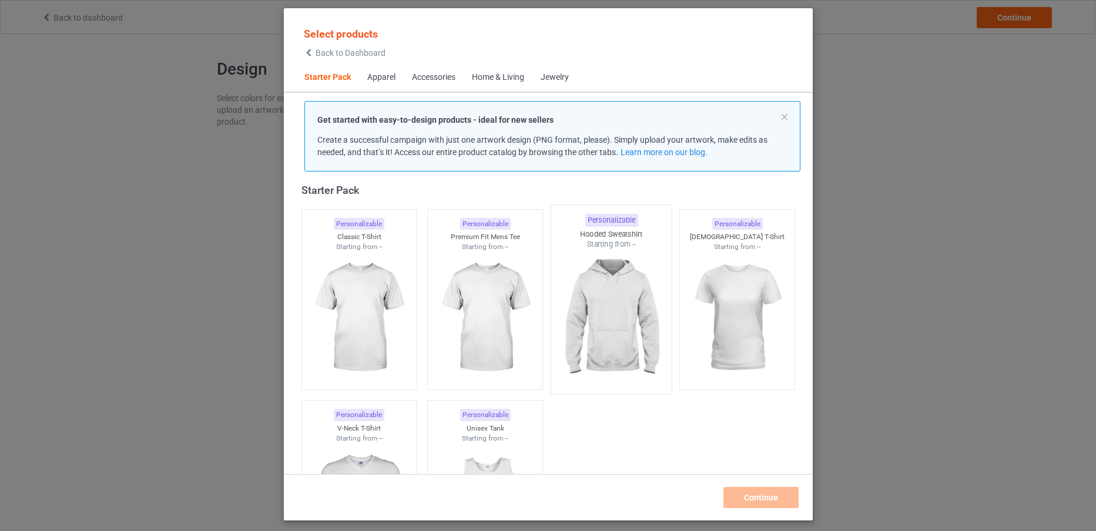
drag, startPoint x: 365, startPoint y: 311, endPoint x: 602, endPoint y: 307, distance: 236.8
click at [365, 311] on img at bounding box center [358, 318] width 105 height 132
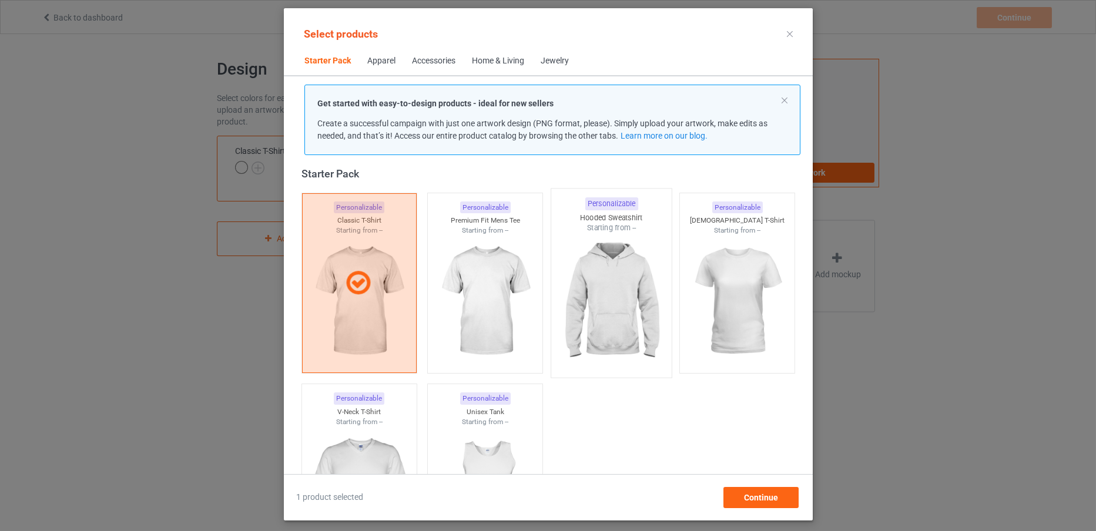
click at [602, 307] on img at bounding box center [611, 302] width 110 height 138
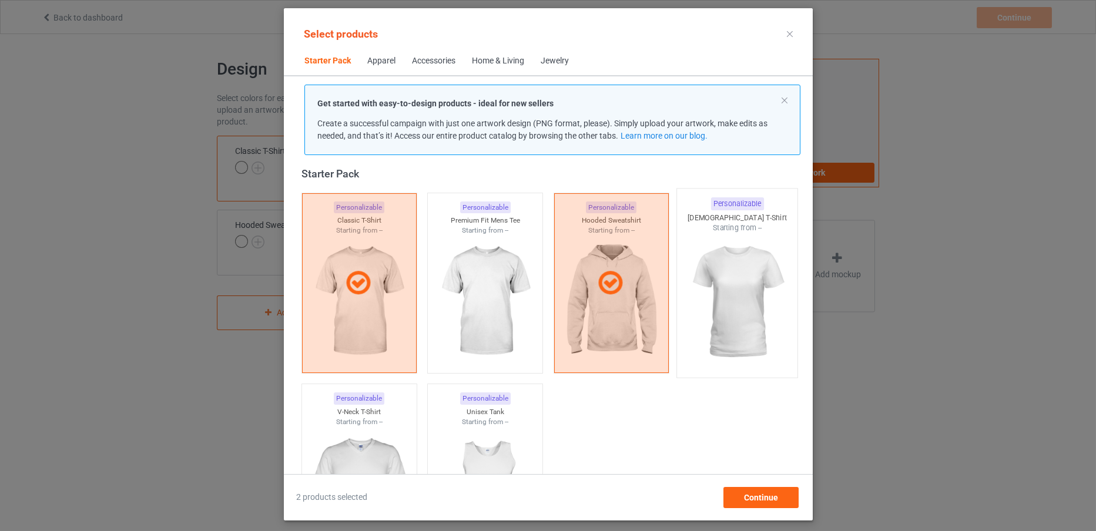
click at [742, 332] on img at bounding box center [737, 302] width 110 height 138
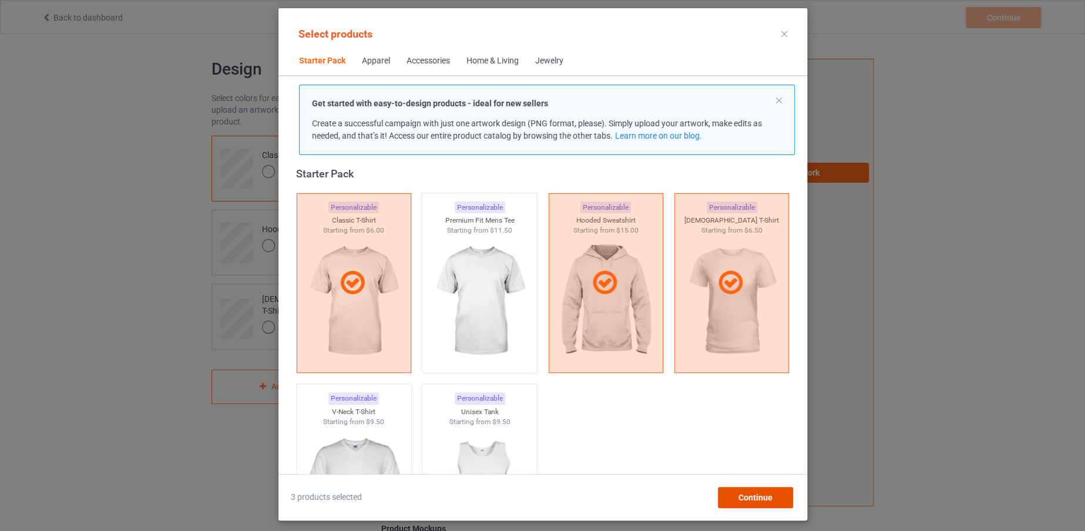
click at [749, 496] on span "Continue" at bounding box center [755, 497] width 34 height 9
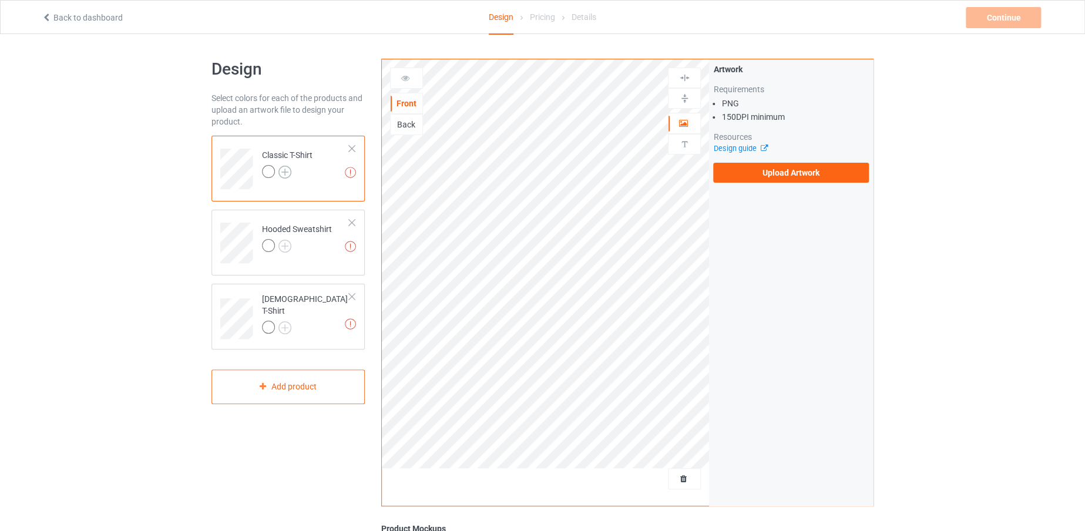
click at [286, 169] on img at bounding box center [285, 172] width 13 height 13
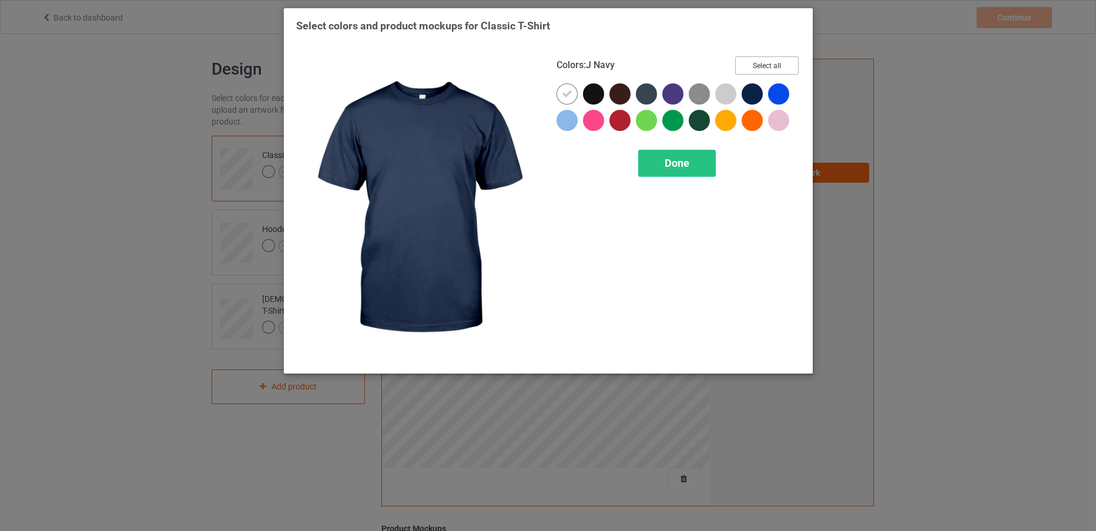
click at [757, 58] on button "Select all" at bounding box center [766, 65] width 63 height 18
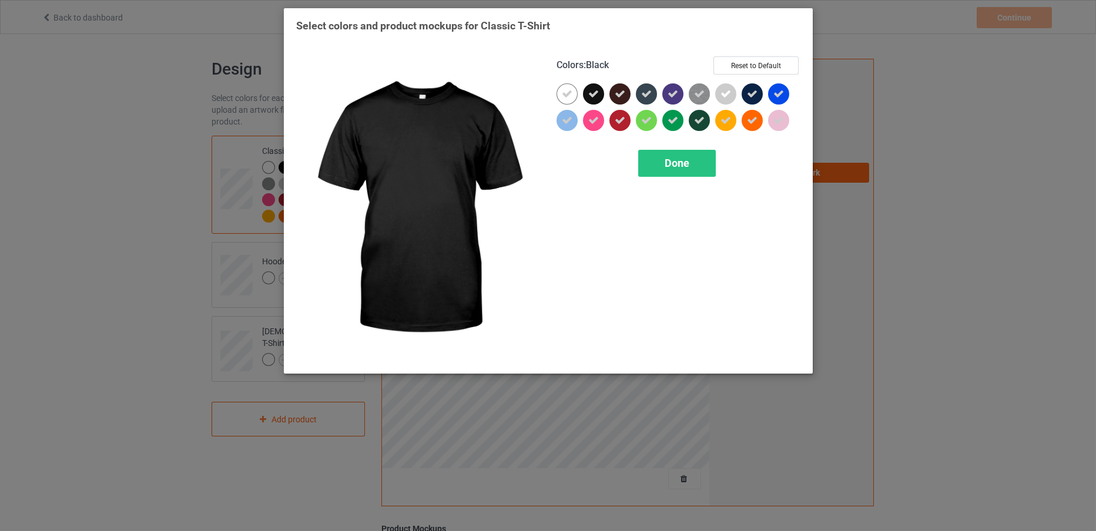
click at [595, 93] on icon at bounding box center [593, 94] width 11 height 11
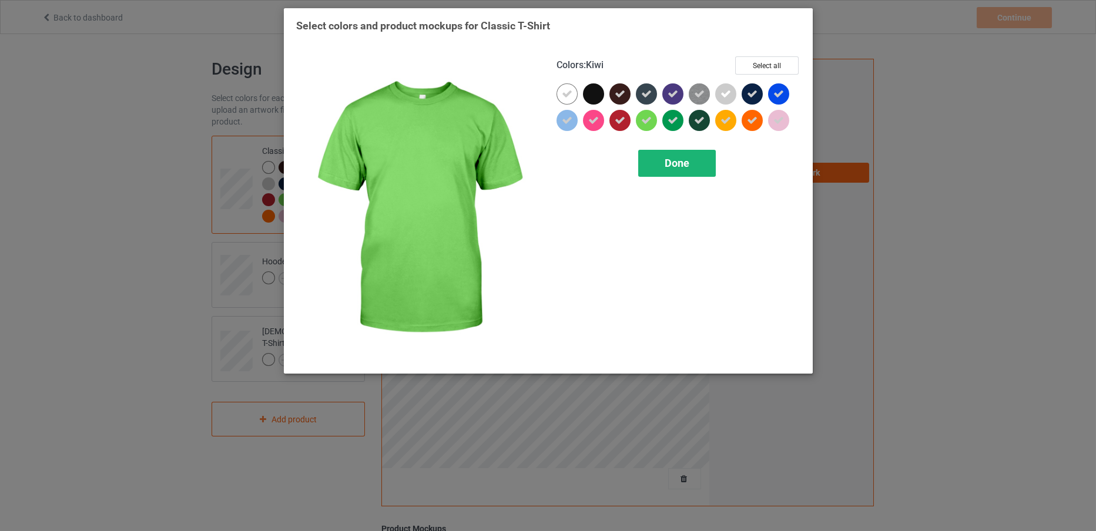
click at [676, 172] on div "Done" at bounding box center [677, 163] width 78 height 27
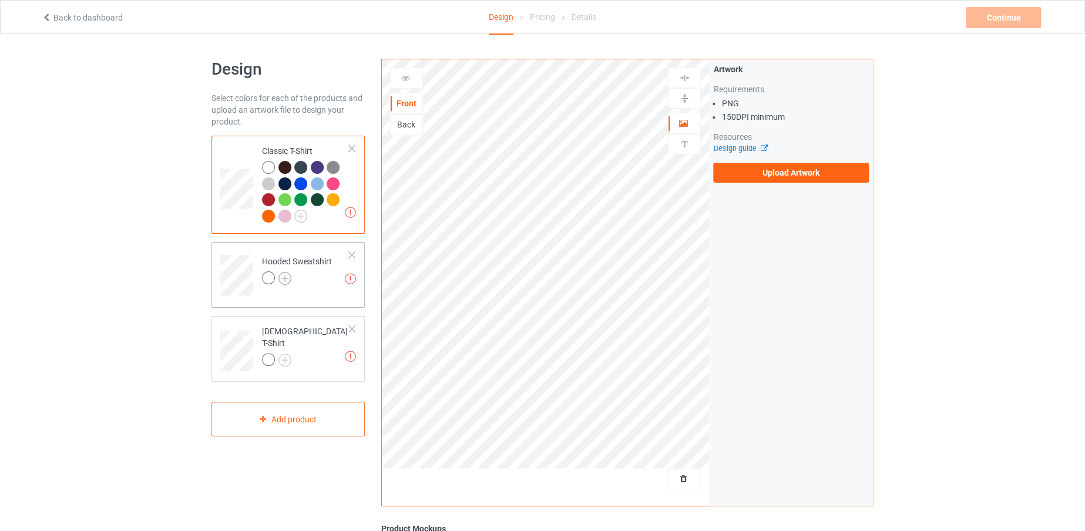
click at [285, 280] on img at bounding box center [285, 278] width 13 height 13
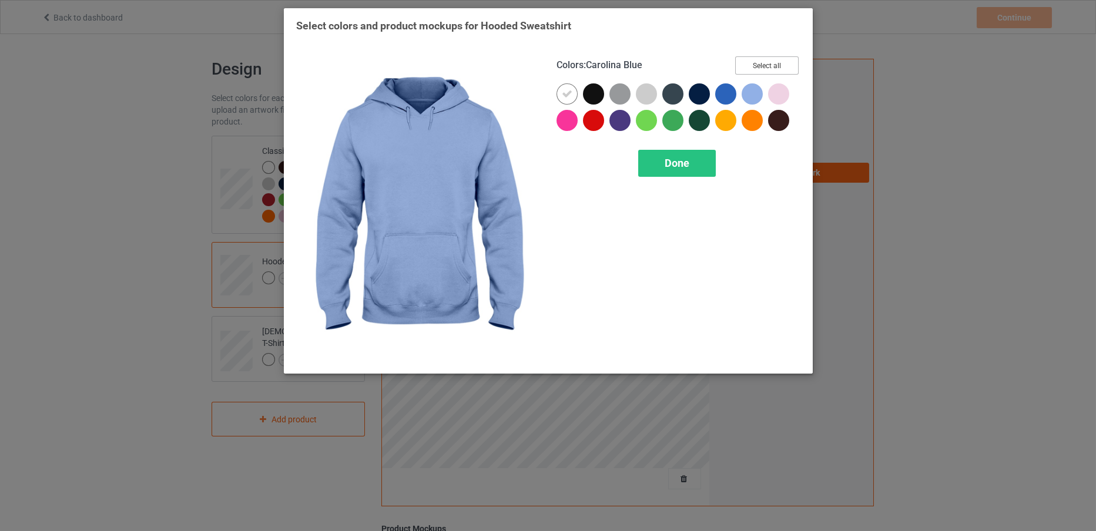
click at [760, 58] on button "Select all" at bounding box center [766, 65] width 63 height 18
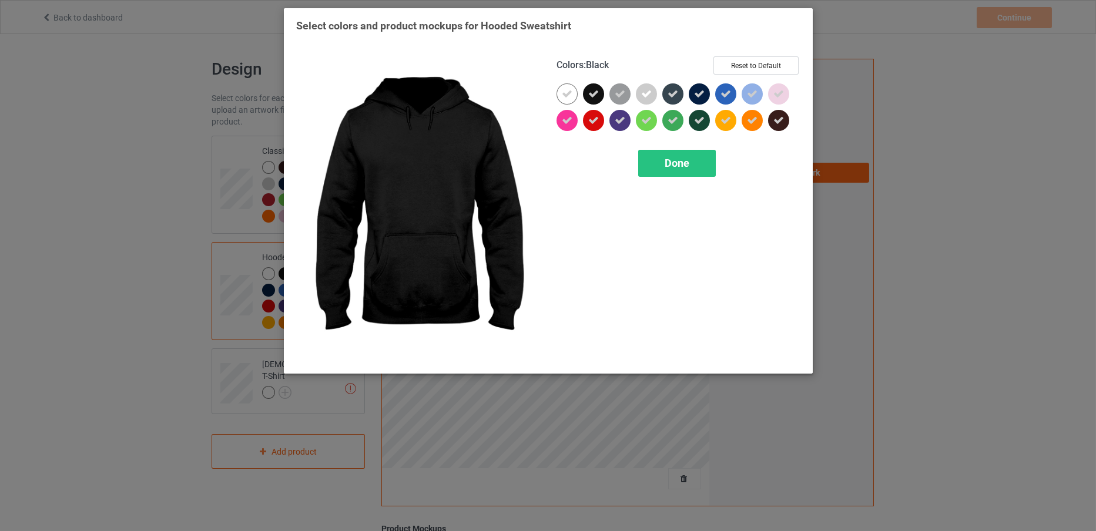
click at [596, 85] on div at bounding box center [593, 93] width 21 height 21
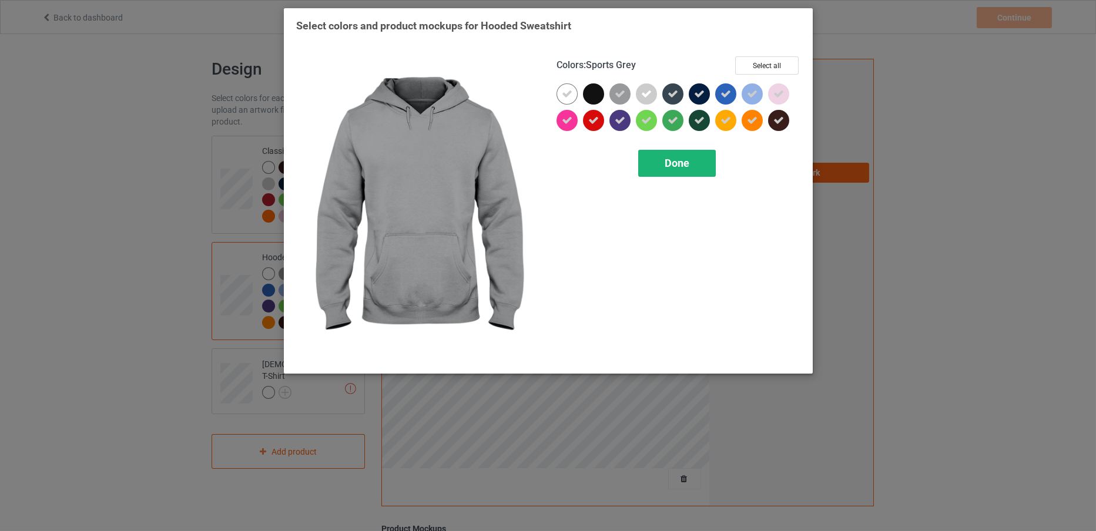
click at [674, 159] on span "Done" at bounding box center [677, 163] width 25 height 12
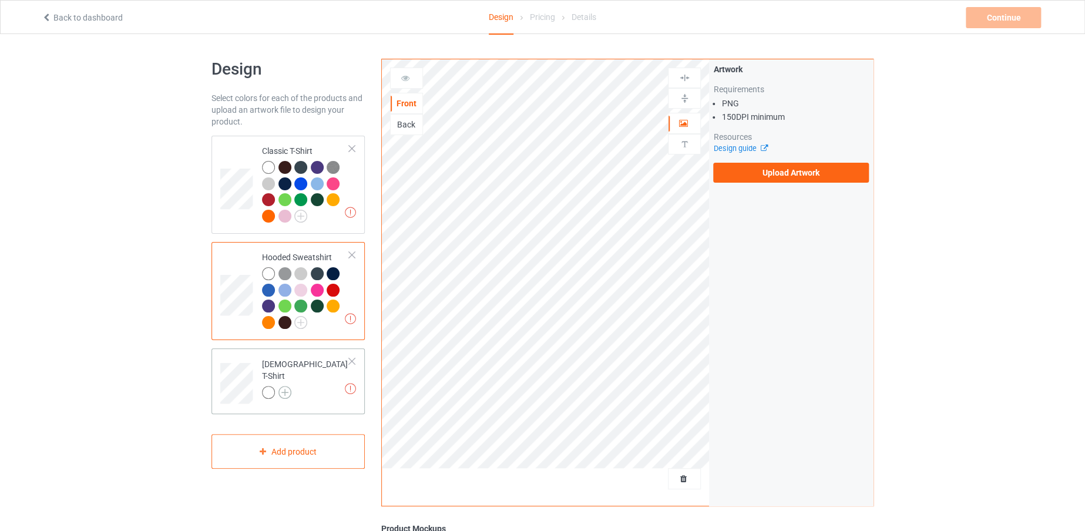
click at [287, 386] on img at bounding box center [285, 392] width 13 height 13
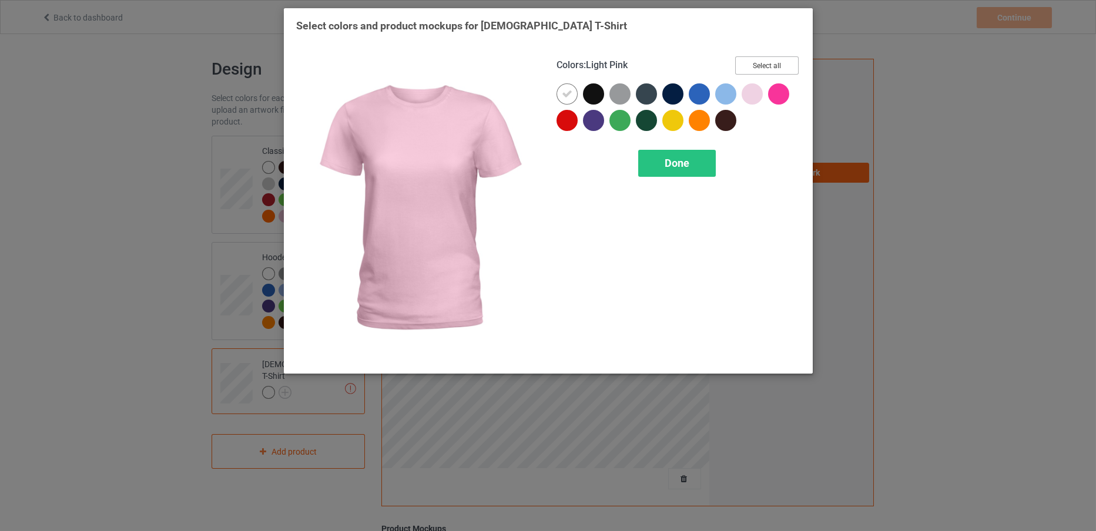
click at [758, 62] on button "Select all" at bounding box center [766, 65] width 63 height 18
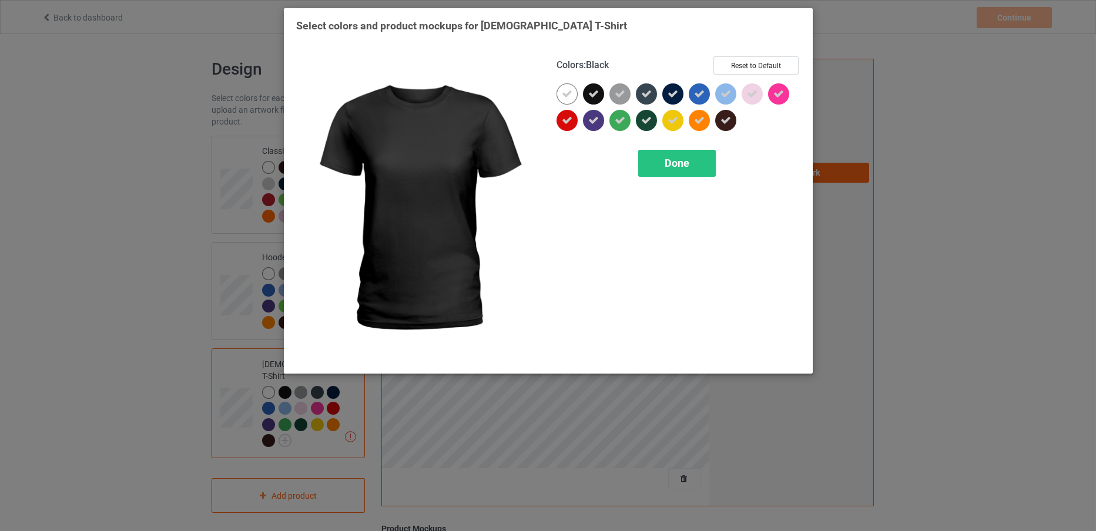
click at [595, 86] on div at bounding box center [593, 93] width 21 height 21
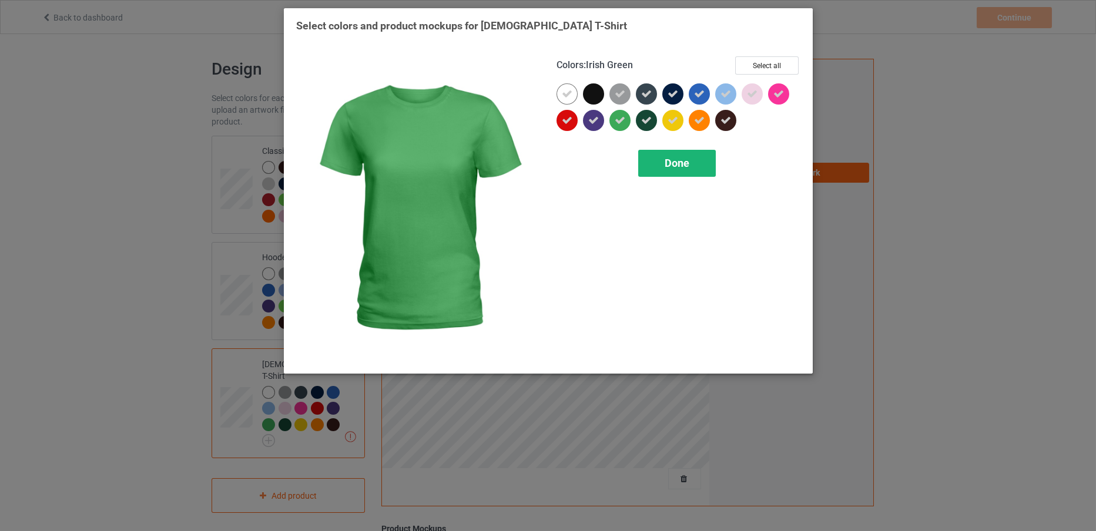
click at [666, 162] on span "Done" at bounding box center [677, 163] width 25 height 12
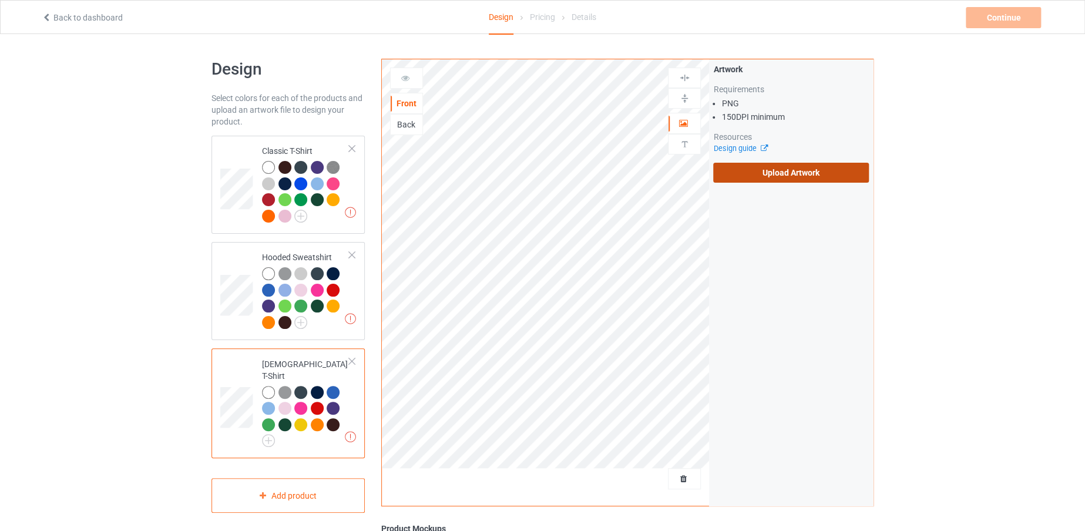
click at [733, 174] on label "Upload Artwork" at bounding box center [791, 173] width 156 height 20
click at [0, 0] on input "Upload Artwork" at bounding box center [0, 0] width 0 height 0
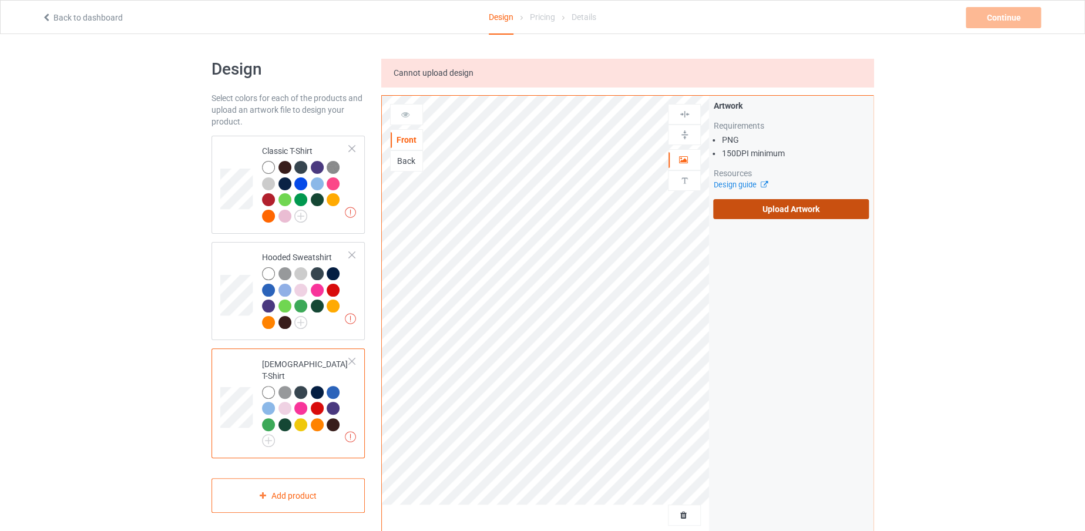
click at [730, 206] on label "Upload Artwork" at bounding box center [791, 209] width 156 height 20
click at [0, 0] on input "Upload Artwork" at bounding box center [0, 0] width 0 height 0
click at [782, 212] on label "Upload Artwork" at bounding box center [791, 209] width 156 height 20
click at [0, 0] on input "Upload Artwork" at bounding box center [0, 0] width 0 height 0
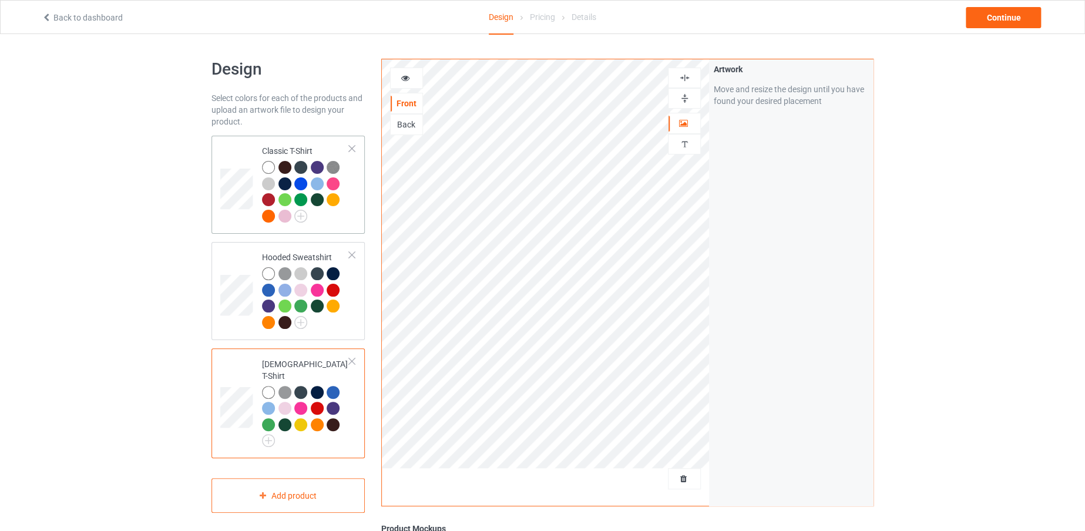
click at [325, 215] on div at bounding box center [306, 193] width 88 height 65
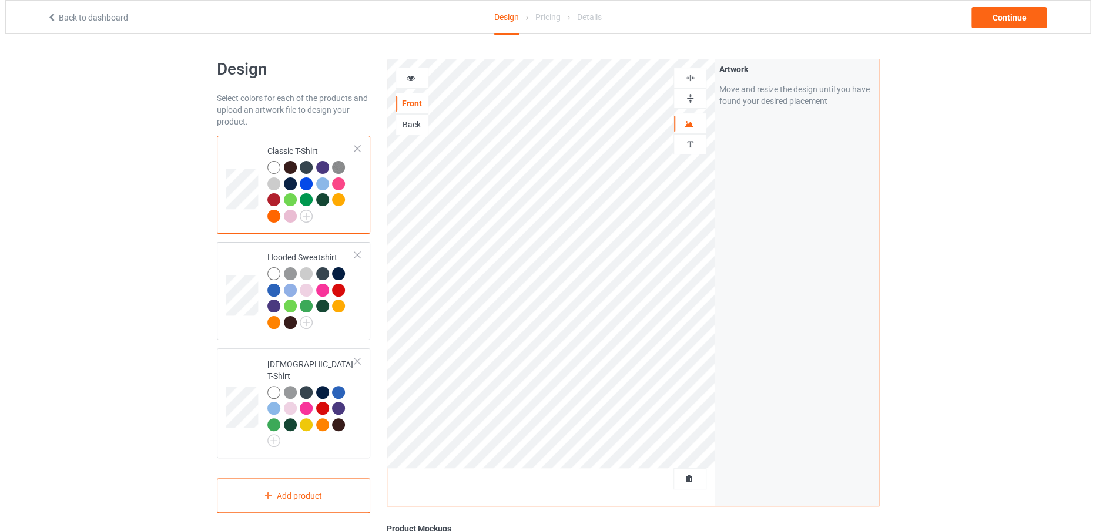
scroll to position [29, 0]
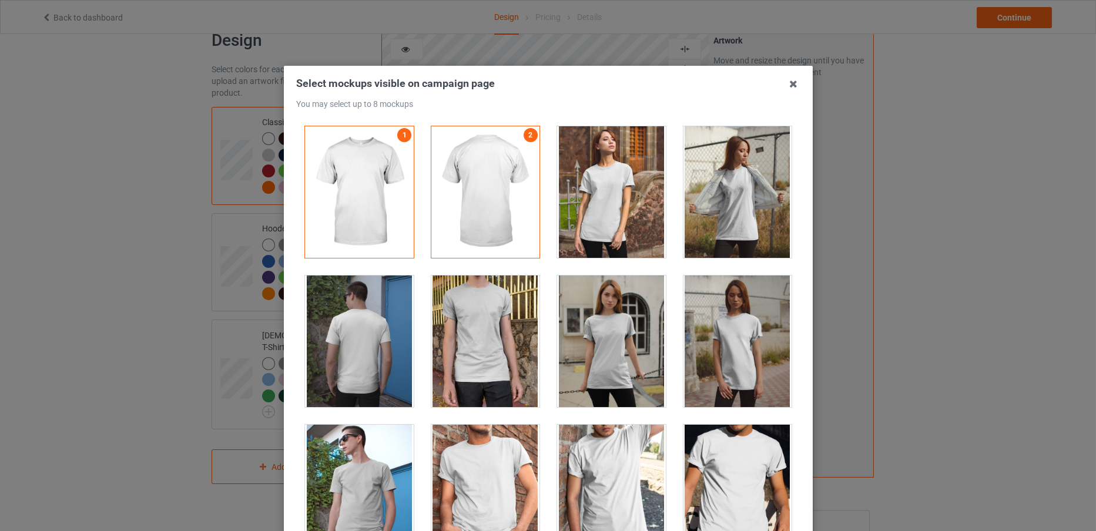
click at [612, 361] on div at bounding box center [611, 342] width 109 height 132
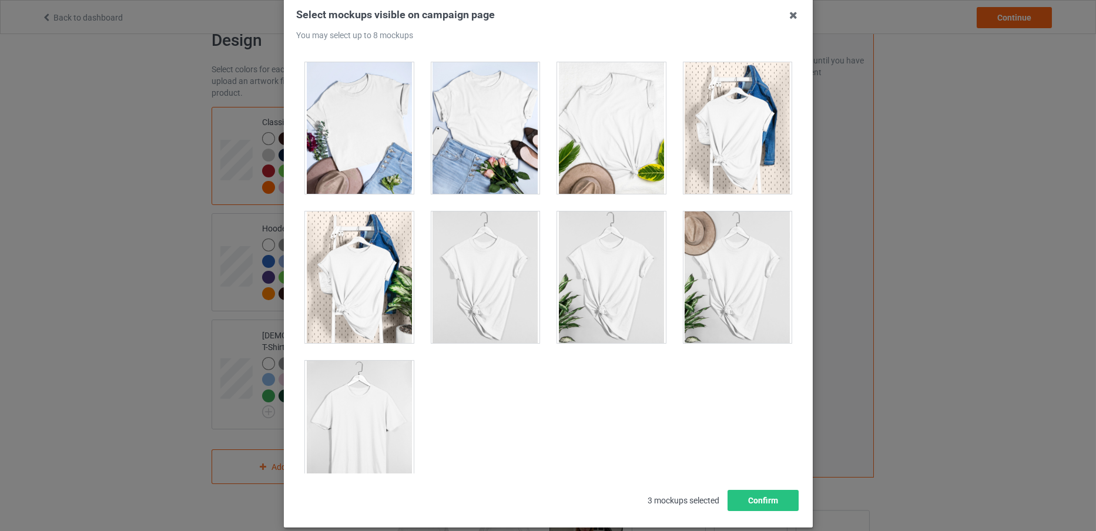
scroll to position [16733, 0]
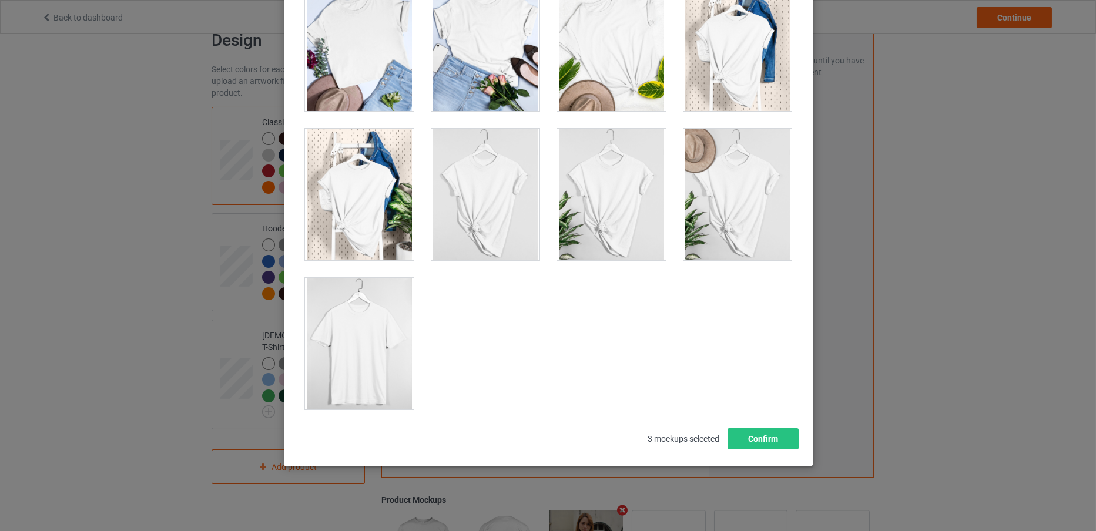
click at [338, 359] on div at bounding box center [359, 344] width 109 height 132
click at [754, 438] on button "Confirm" at bounding box center [762, 438] width 71 height 21
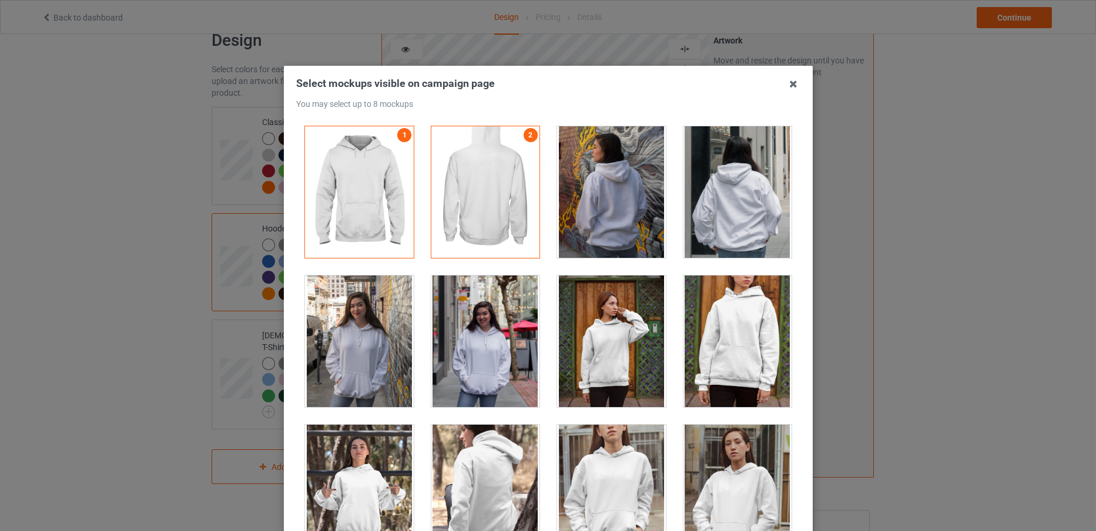
click at [370, 371] on div at bounding box center [359, 342] width 109 height 132
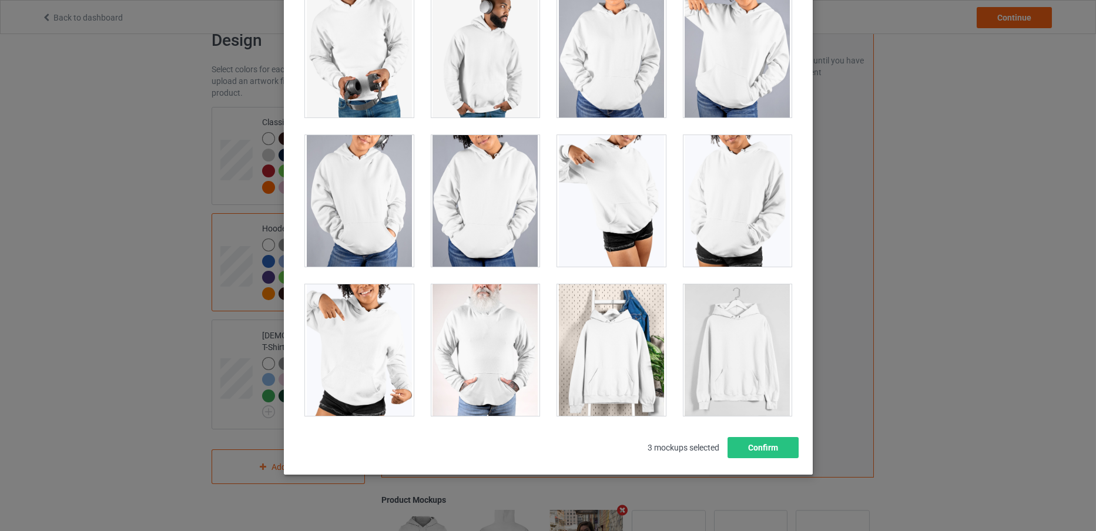
scroll to position [130, 0]
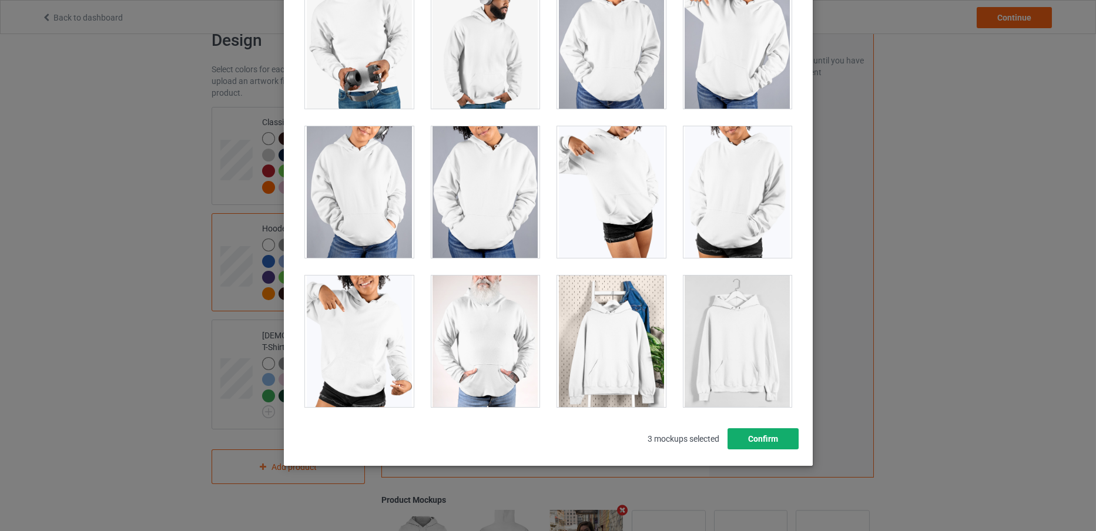
click at [751, 433] on button "Confirm" at bounding box center [762, 438] width 71 height 21
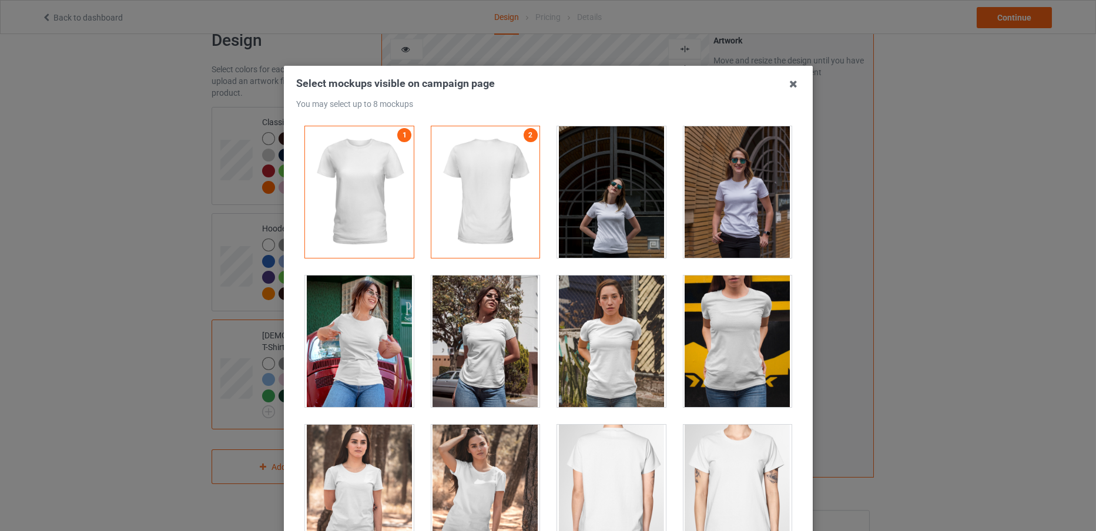
click at [335, 383] on div at bounding box center [359, 342] width 109 height 132
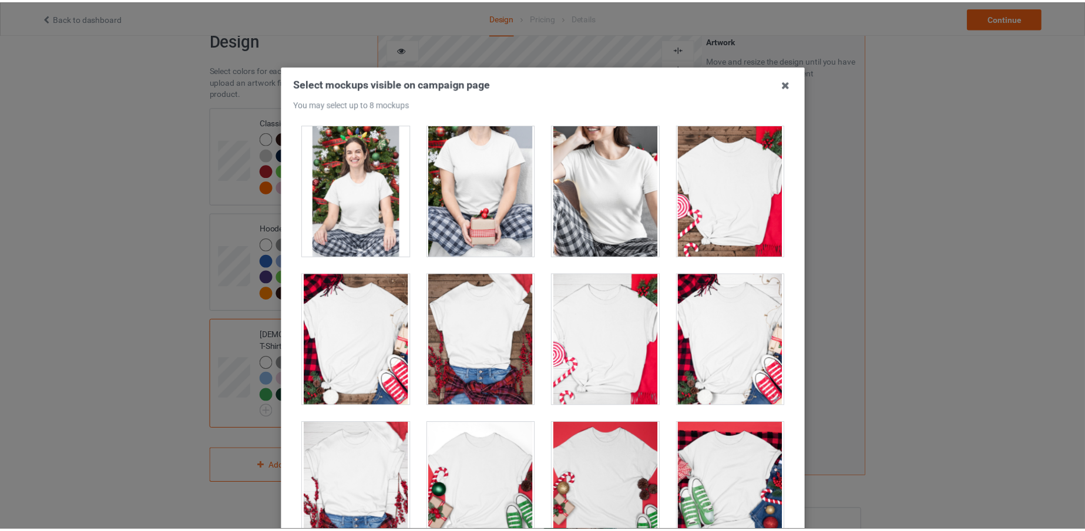
scroll to position [3901, 0]
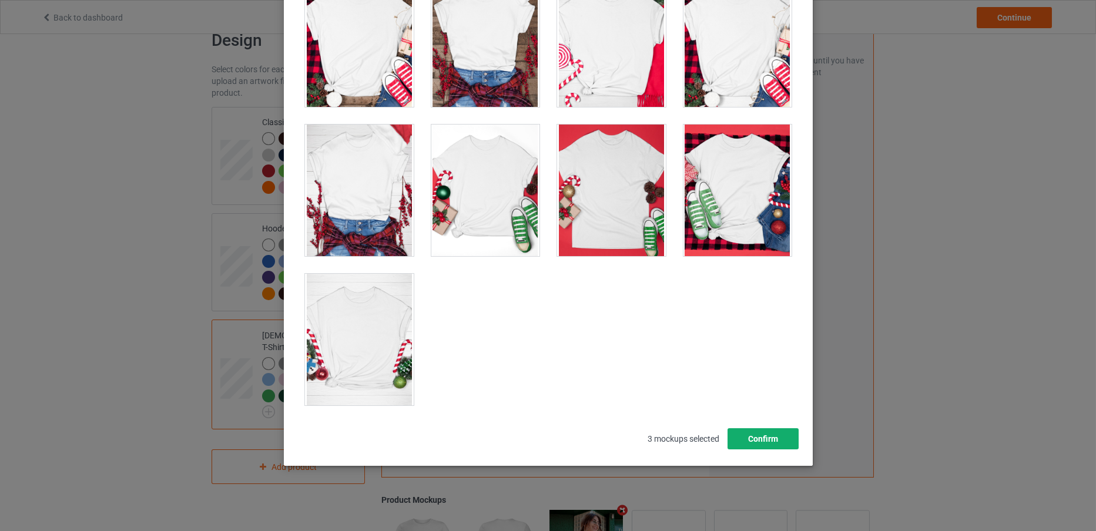
click at [735, 439] on button "Confirm" at bounding box center [762, 438] width 71 height 21
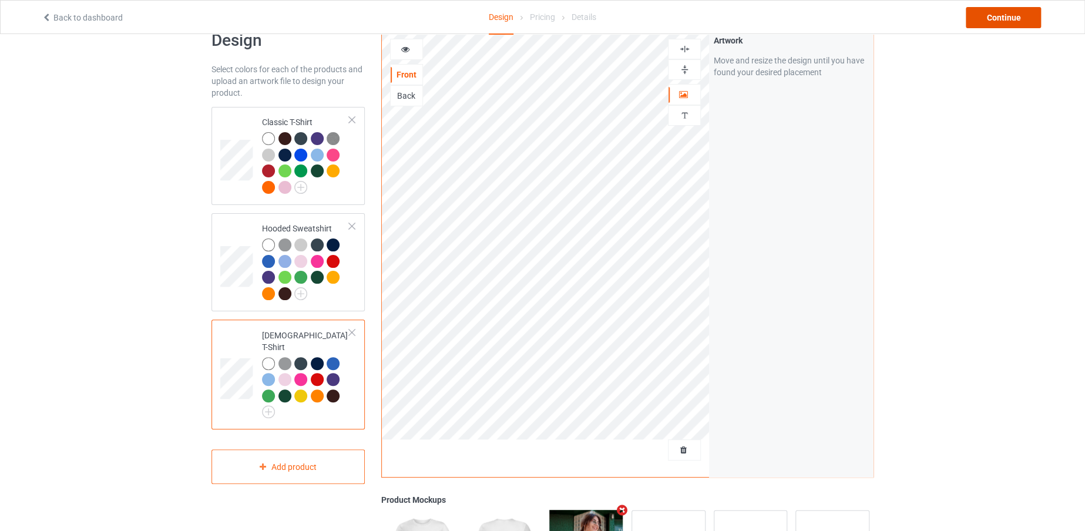
click at [993, 12] on div "Continue" at bounding box center [1003, 17] width 75 height 21
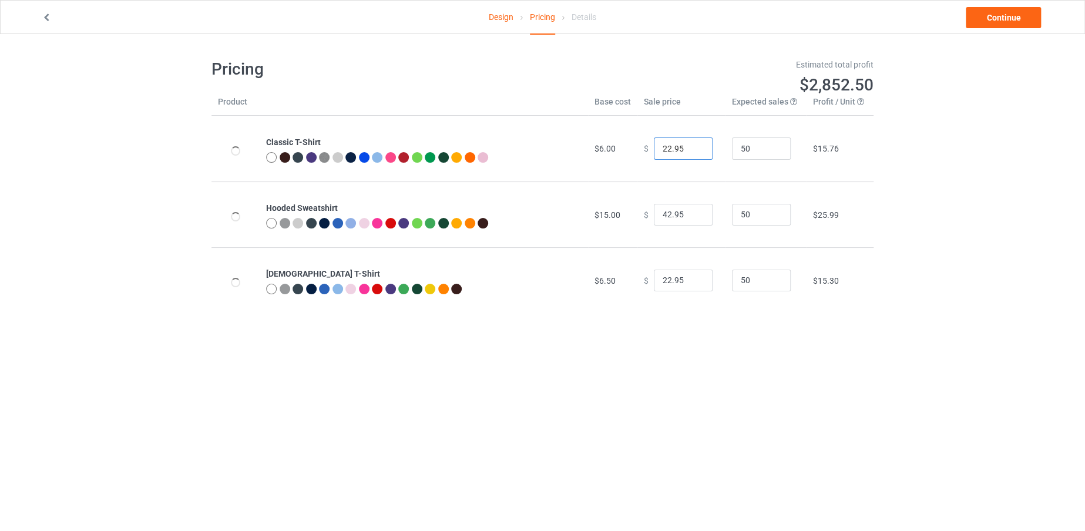
click at [665, 145] on input "22.95" at bounding box center [683, 149] width 59 height 22
type input "19.95"
click at [667, 217] on input "42.95" at bounding box center [683, 215] width 59 height 22
type input "40.95"
click at [666, 277] on input "22.95" at bounding box center [683, 281] width 59 height 22
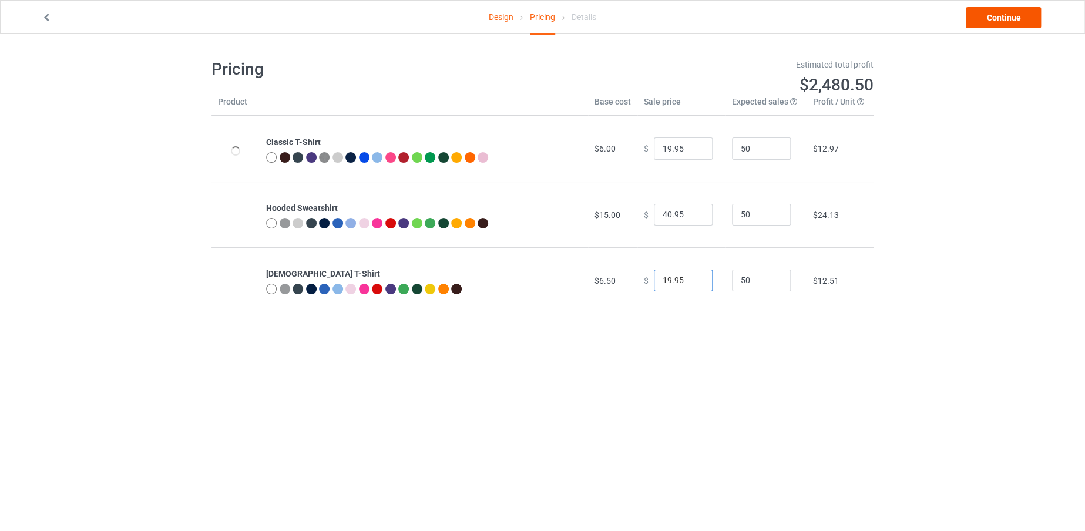
type input "19.95"
click at [979, 22] on link "Continue" at bounding box center [1003, 17] width 75 height 21
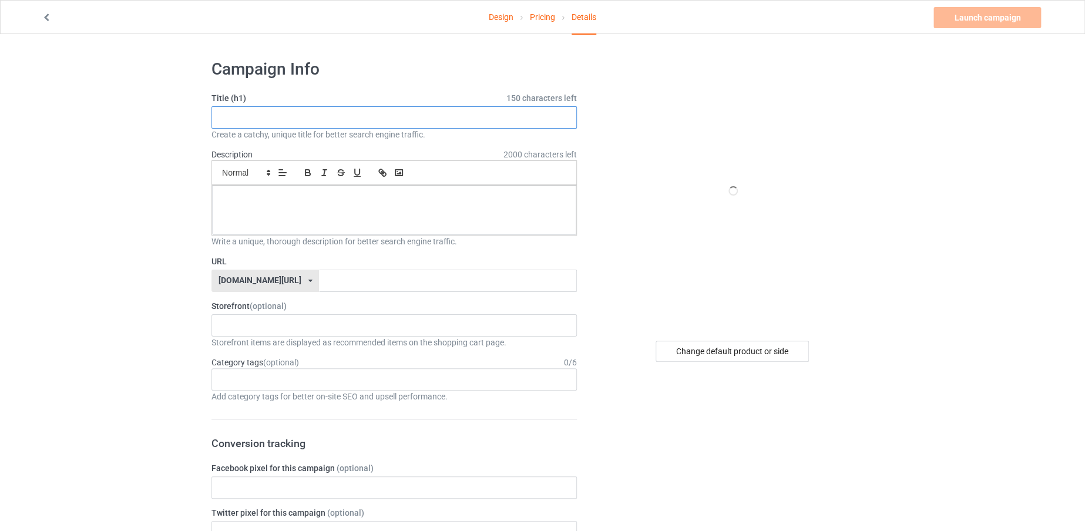
click at [360, 119] on input "text" at bounding box center [394, 117] width 365 height 22
paste input "When I Said I Was Normal I Might Have Exaggerated Slightly"
drag, startPoint x: 445, startPoint y: 120, endPoint x: 173, endPoint y: 129, distance: 272.2
type input "When I Said I Was Normal I Might Have Exaggerated Slightly"
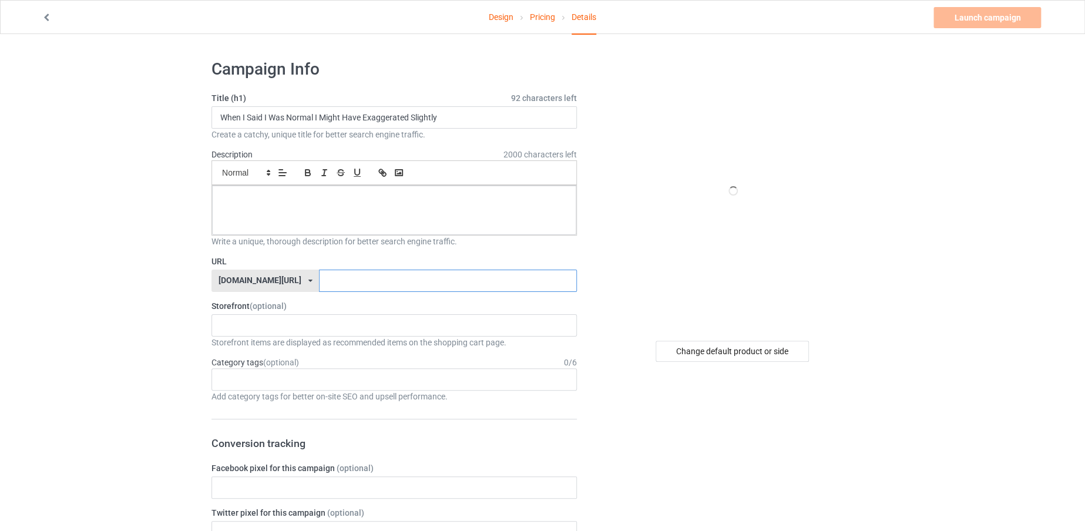
click at [338, 281] on input "text" at bounding box center [447, 281] width 257 height 22
paste input "When I Said I Was Normal I Might Have Exaggerated"
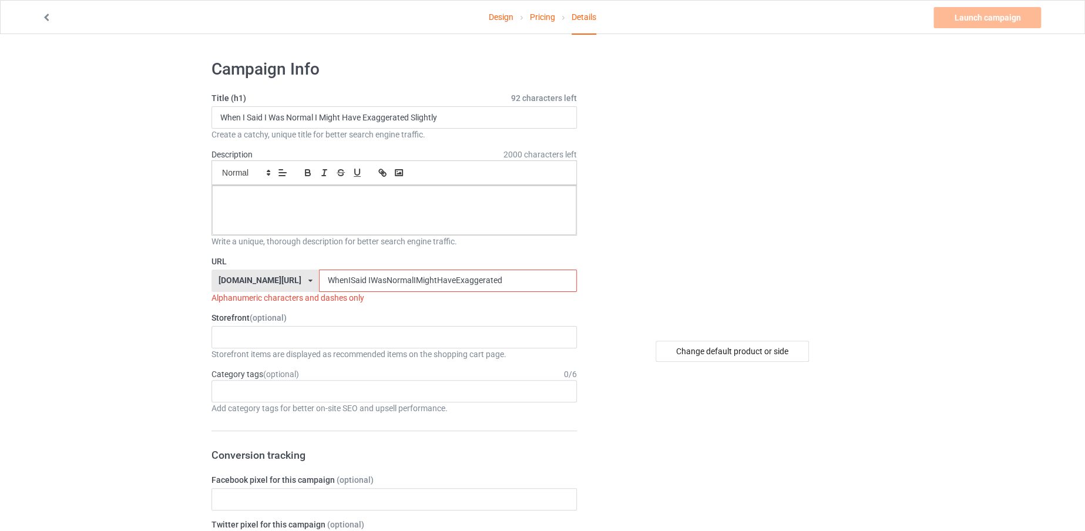
type input "WhenISaid IWasNormalIMightHaveExaggerated"
click at [348, 227] on div at bounding box center [394, 210] width 364 height 49
click at [499, 274] on input "WhenISaid IWasNormalIMightHaveExaggerated" at bounding box center [447, 281] width 257 height 22
click at [336, 280] on input "WhenISaid IWasNormalIMightHaveExaggerated" at bounding box center [447, 281] width 257 height 22
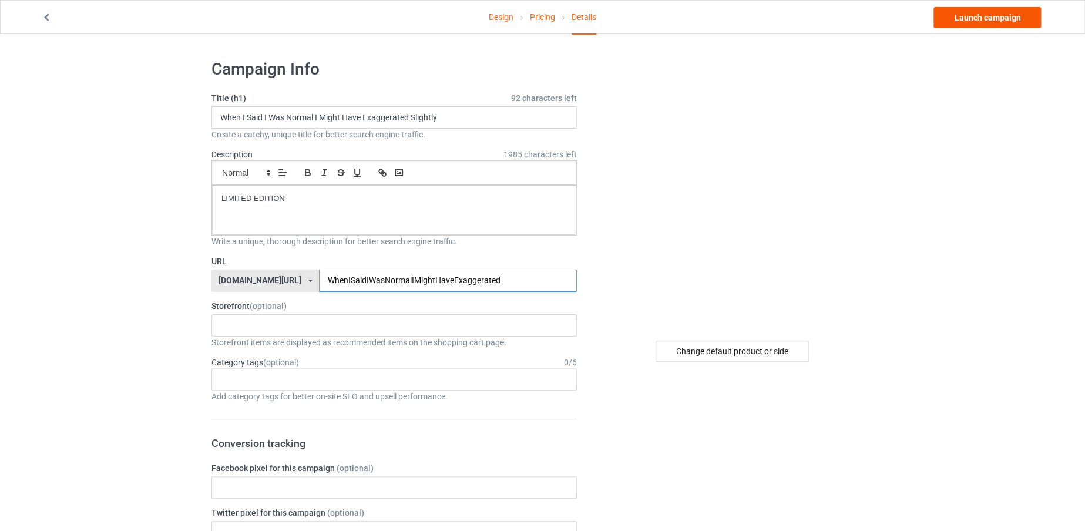
type input "WhenISaidIWasNormalIMightHaveExaggerated"
click at [946, 13] on link "Launch campaign" at bounding box center [988, 17] width 108 height 21
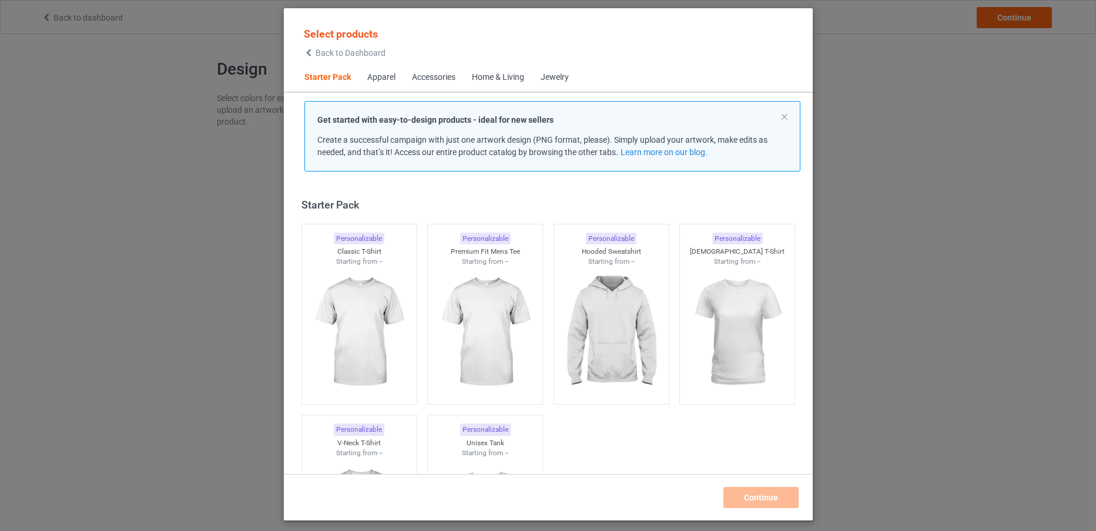
scroll to position [15, 0]
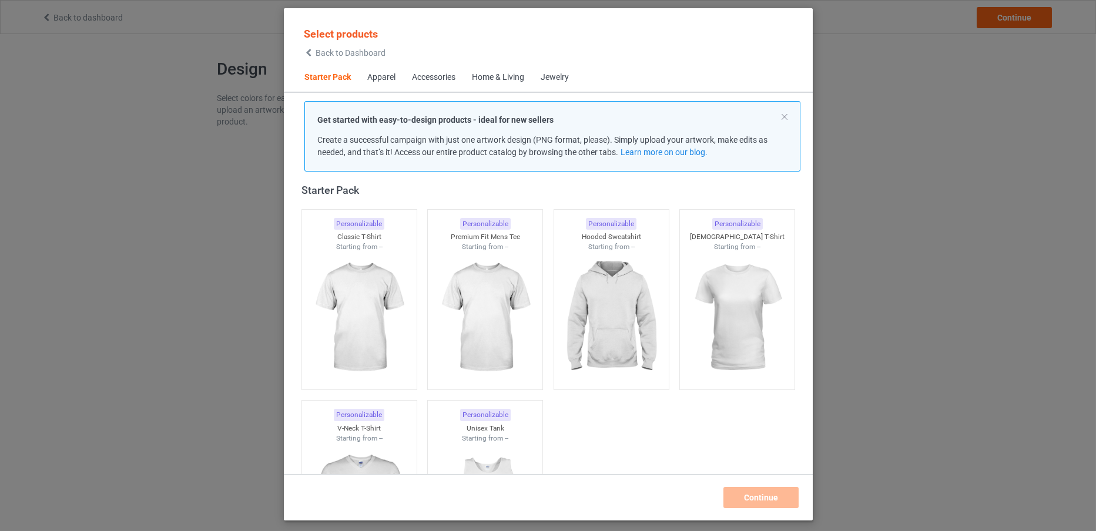
click at [337, 49] on span "Back to Dashboard" at bounding box center [351, 52] width 70 height 9
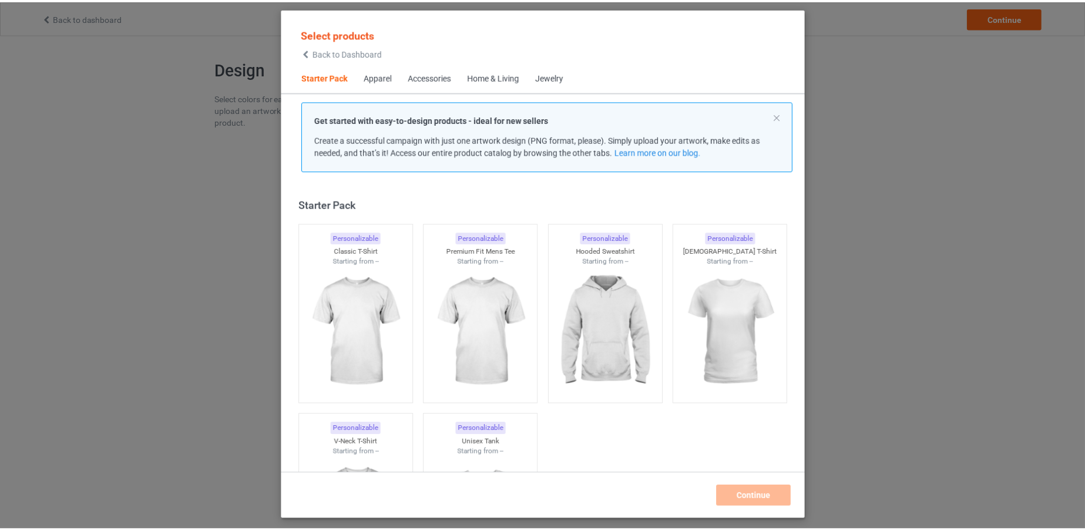
scroll to position [15, 0]
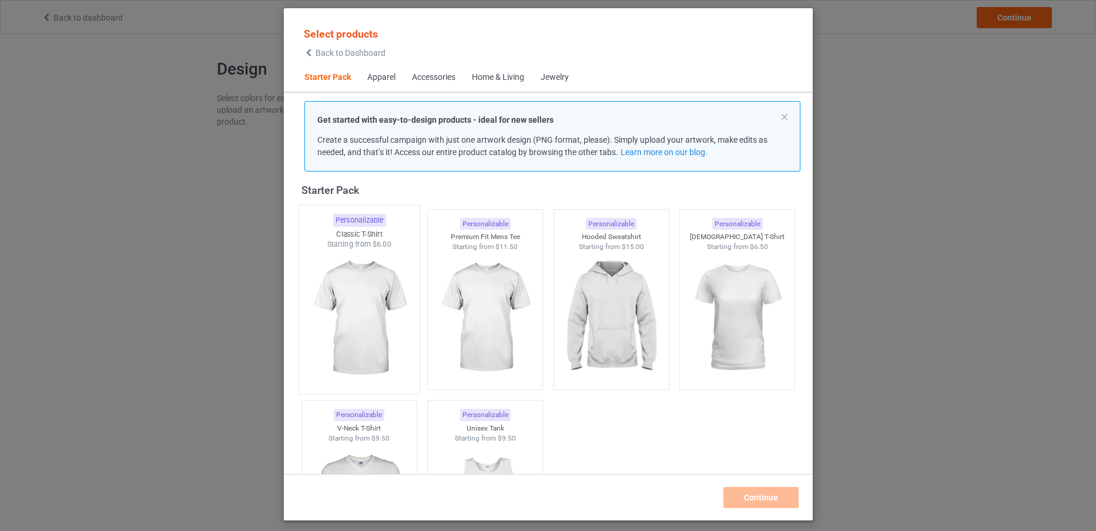
click at [354, 303] on img at bounding box center [359, 319] width 110 height 138
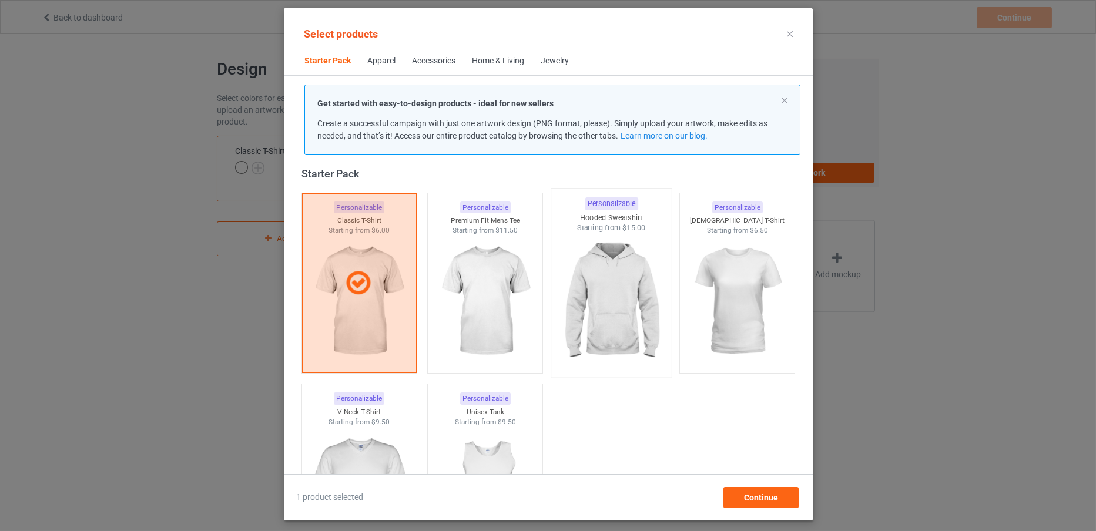
click at [615, 301] on img at bounding box center [611, 302] width 110 height 138
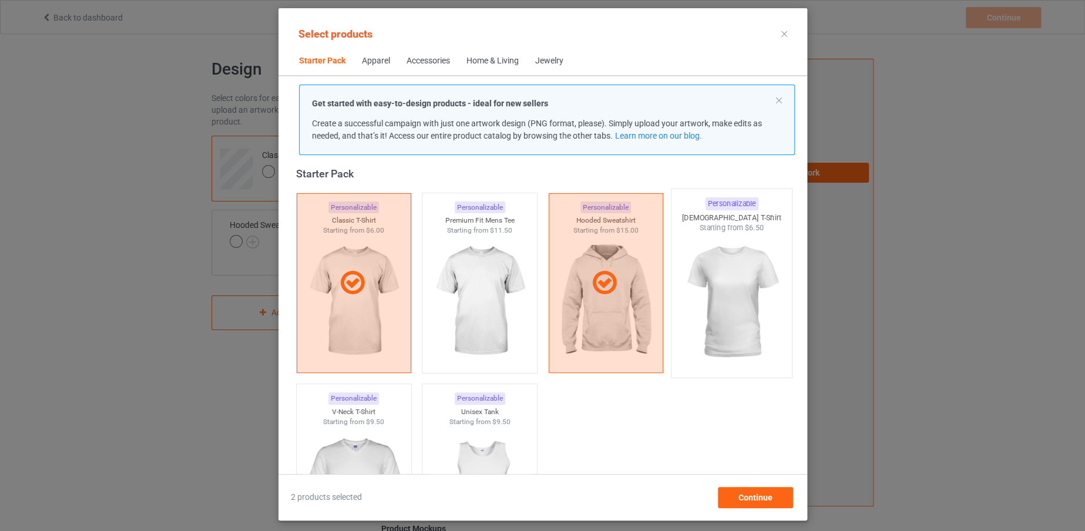
click at [746, 276] on img at bounding box center [731, 302] width 110 height 138
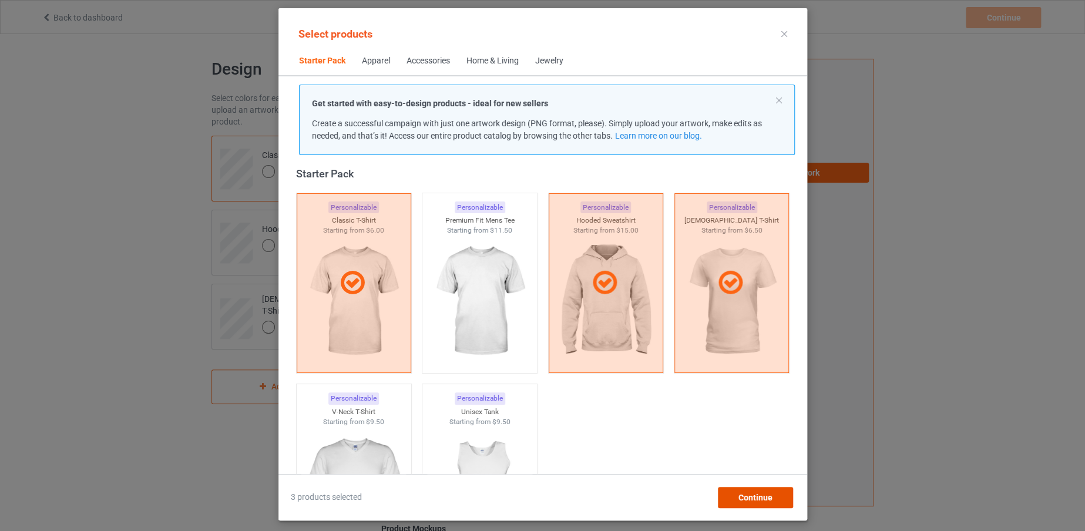
click at [762, 500] on span "Continue" at bounding box center [755, 497] width 34 height 9
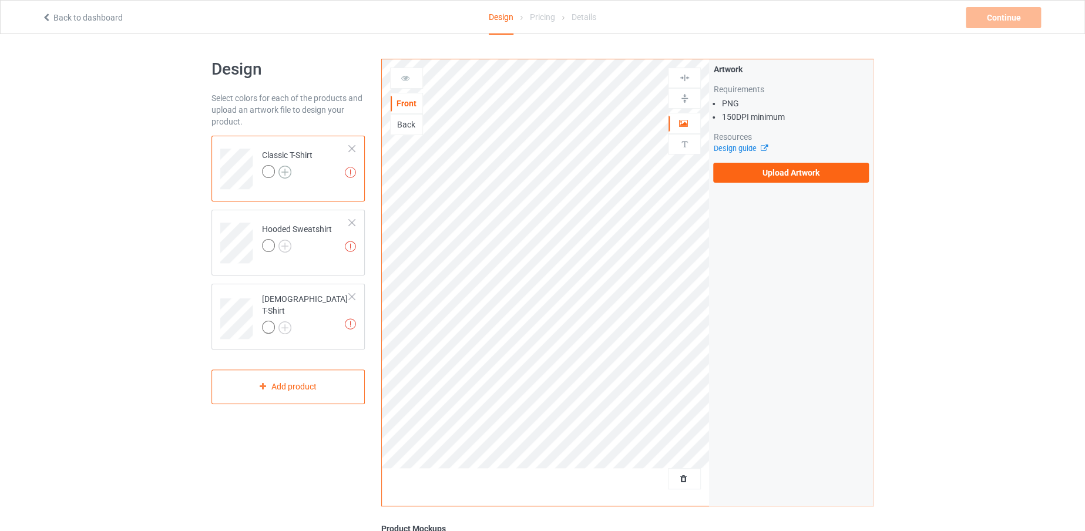
click at [286, 167] on img at bounding box center [285, 172] width 13 height 13
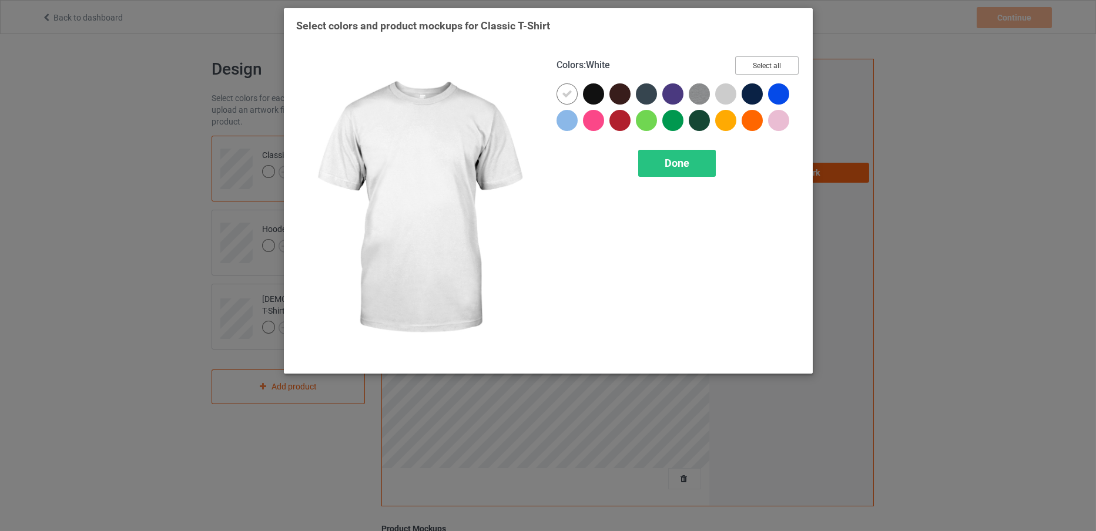
drag, startPoint x: 758, startPoint y: 63, endPoint x: 571, endPoint y: 94, distance: 190.0
click at [571, 94] on div "Colors : White Select all Done" at bounding box center [678, 208] width 260 height 321
click at [571, 94] on icon at bounding box center [567, 94] width 11 height 11
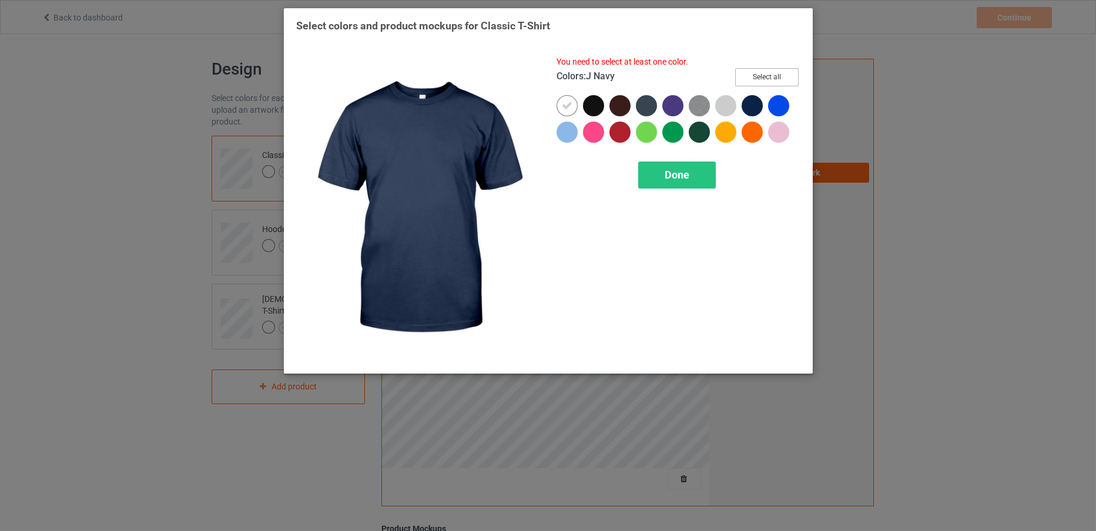
click at [767, 69] on button "Select all" at bounding box center [766, 77] width 63 height 18
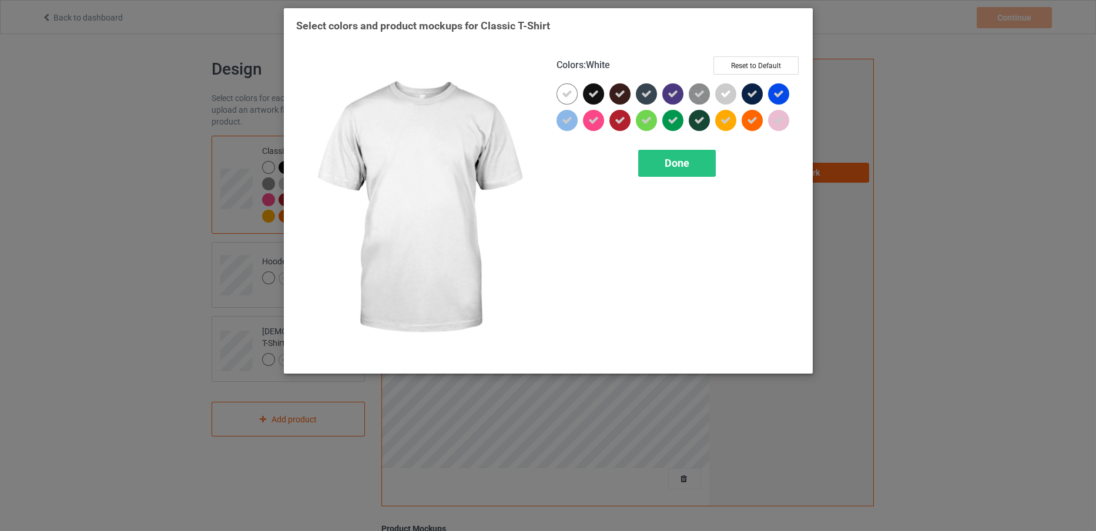
click at [565, 90] on icon at bounding box center [567, 94] width 11 height 11
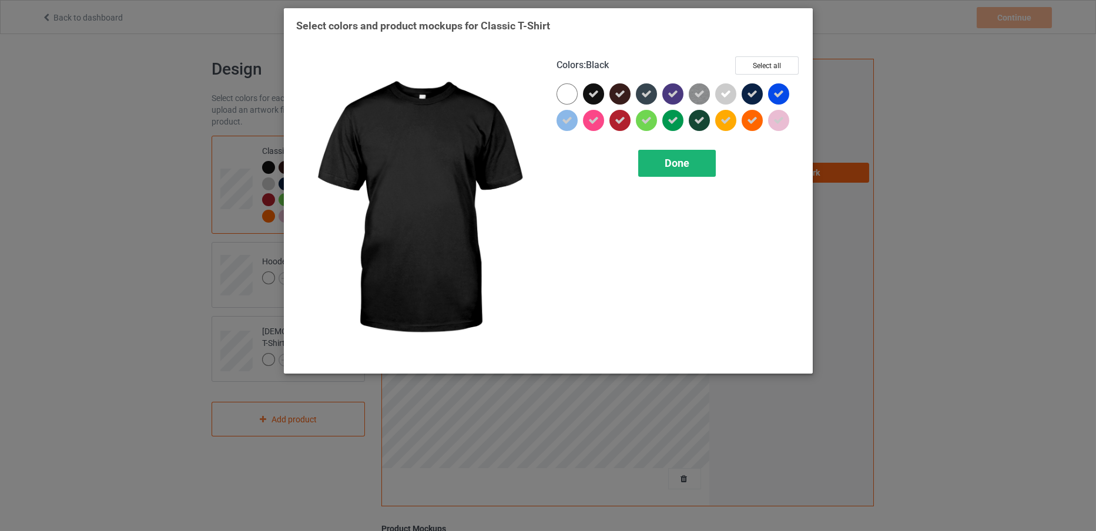
click at [662, 163] on div "Done" at bounding box center [677, 163] width 78 height 27
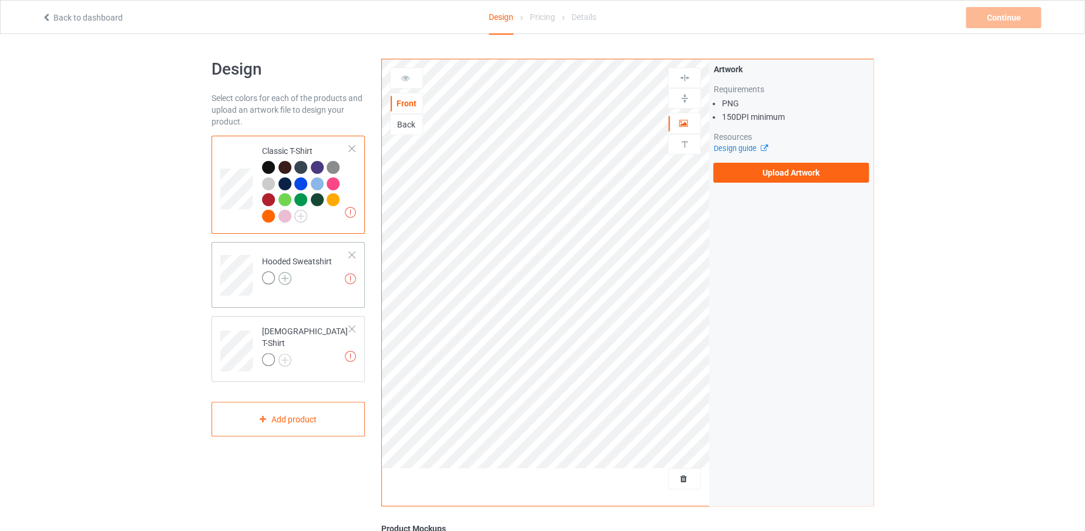
click at [286, 277] on img at bounding box center [285, 278] width 13 height 13
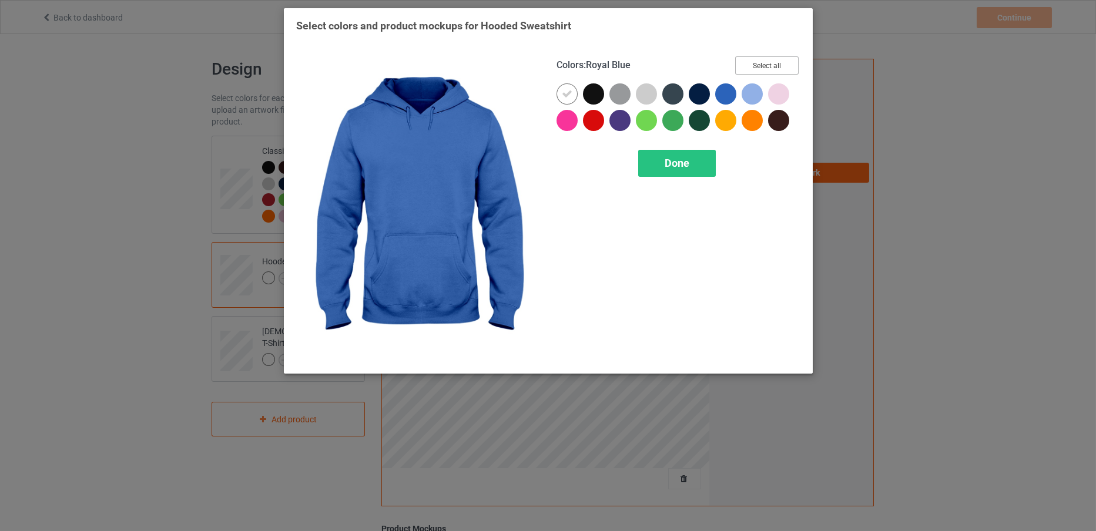
click at [746, 66] on button "Select all" at bounding box center [766, 65] width 63 height 18
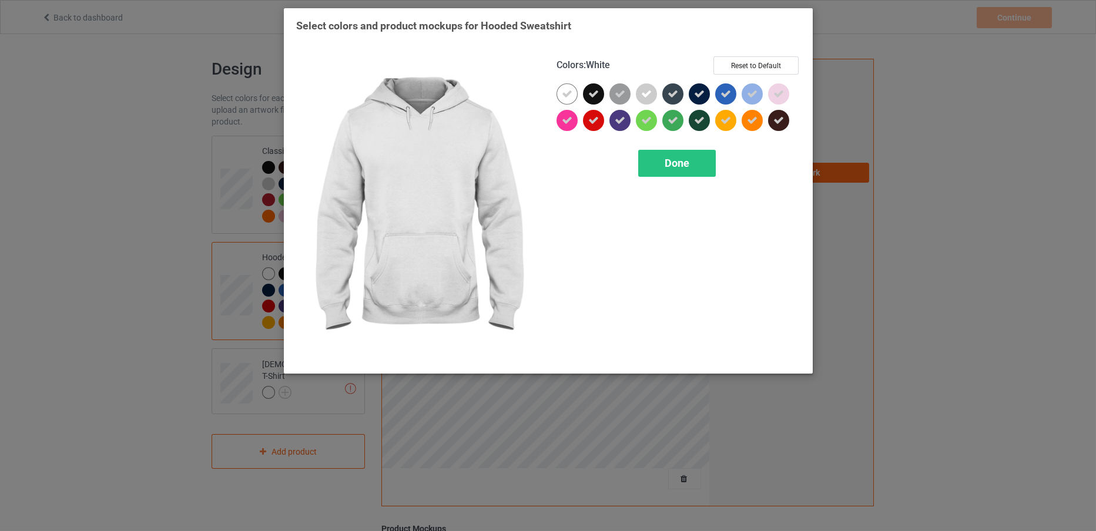
click at [568, 90] on icon at bounding box center [567, 94] width 11 height 11
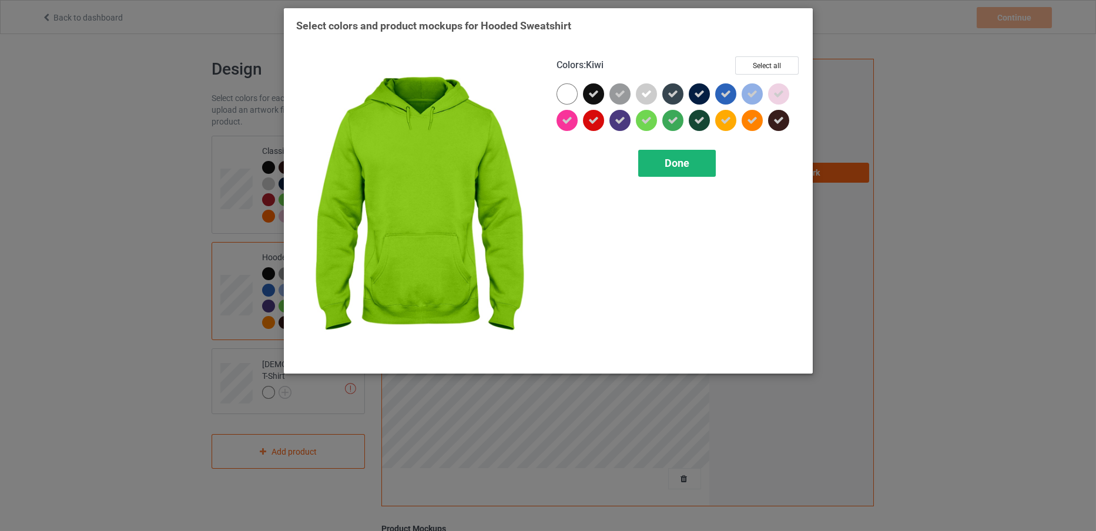
click at [662, 157] on div "Done" at bounding box center [677, 163] width 78 height 27
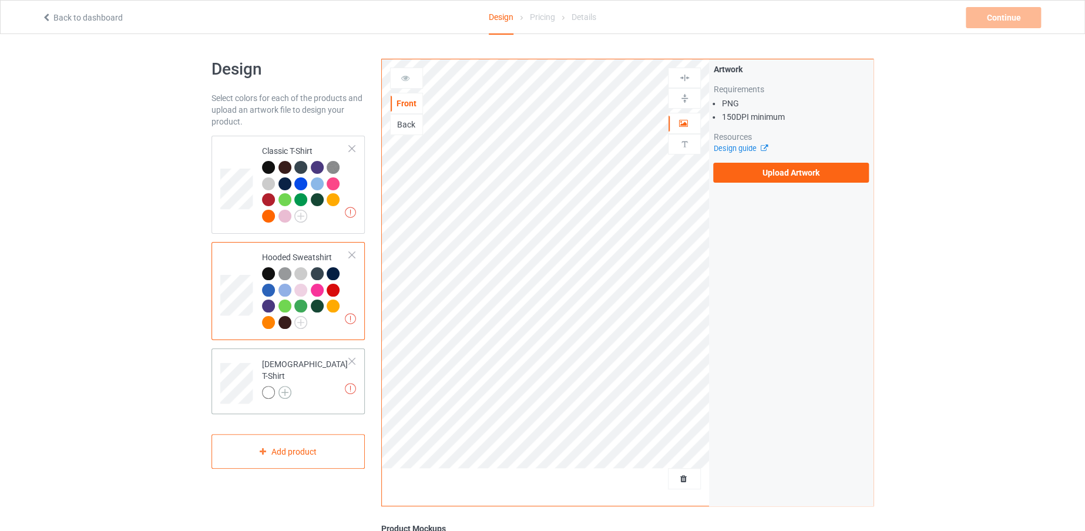
click at [282, 386] on img at bounding box center [285, 392] width 13 height 13
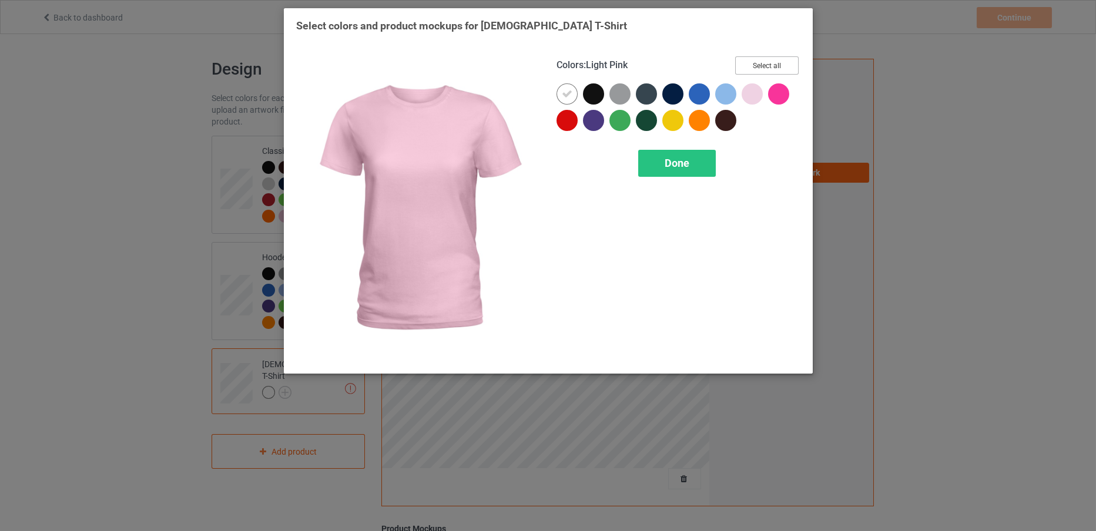
click at [764, 60] on button "Select all" at bounding box center [766, 65] width 63 height 18
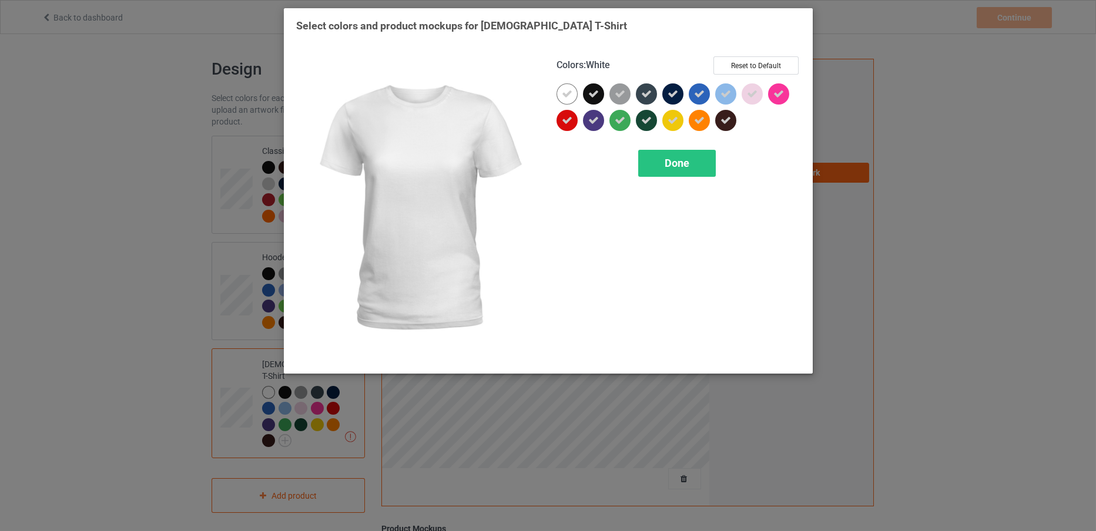
click at [566, 94] on icon at bounding box center [567, 94] width 11 height 11
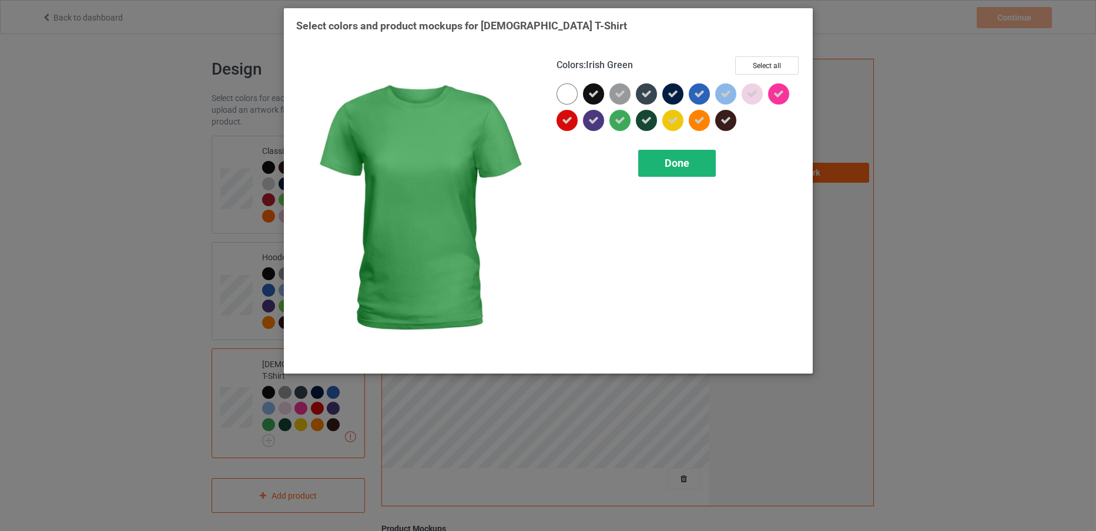
click at [649, 153] on div "Done" at bounding box center [677, 163] width 78 height 27
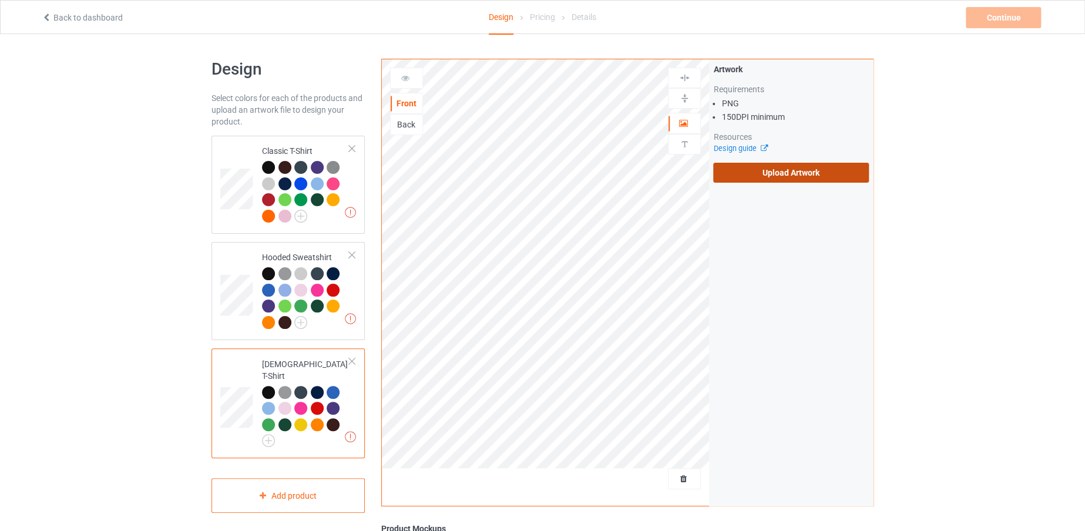
click at [744, 175] on label "Upload Artwork" at bounding box center [791, 173] width 156 height 20
click at [0, 0] on input "Upload Artwork" at bounding box center [0, 0] width 0 height 0
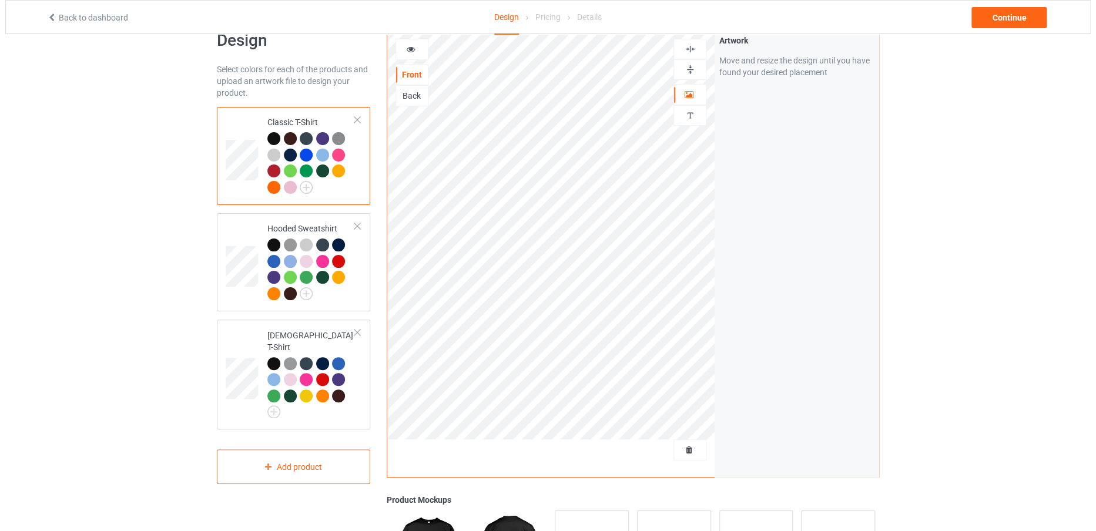
scroll to position [58, 0]
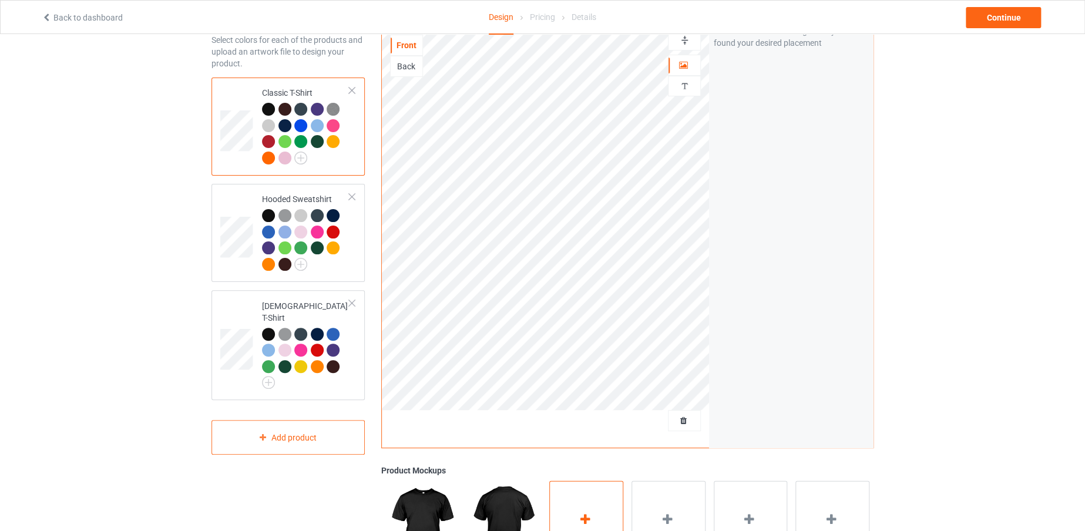
click at [595, 521] on div "Add mockup" at bounding box center [586, 527] width 74 height 92
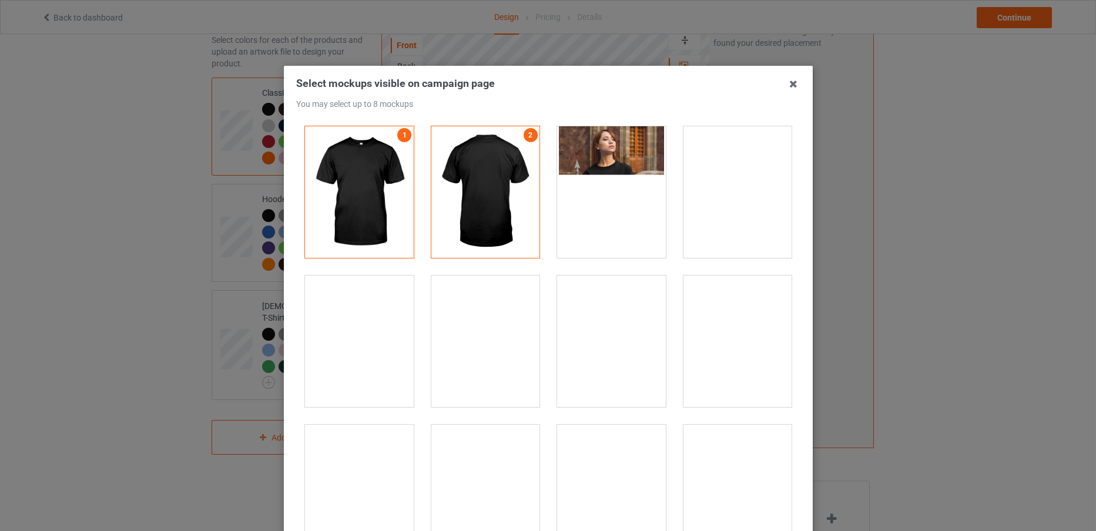
click at [345, 494] on div at bounding box center [359, 491] width 109 height 132
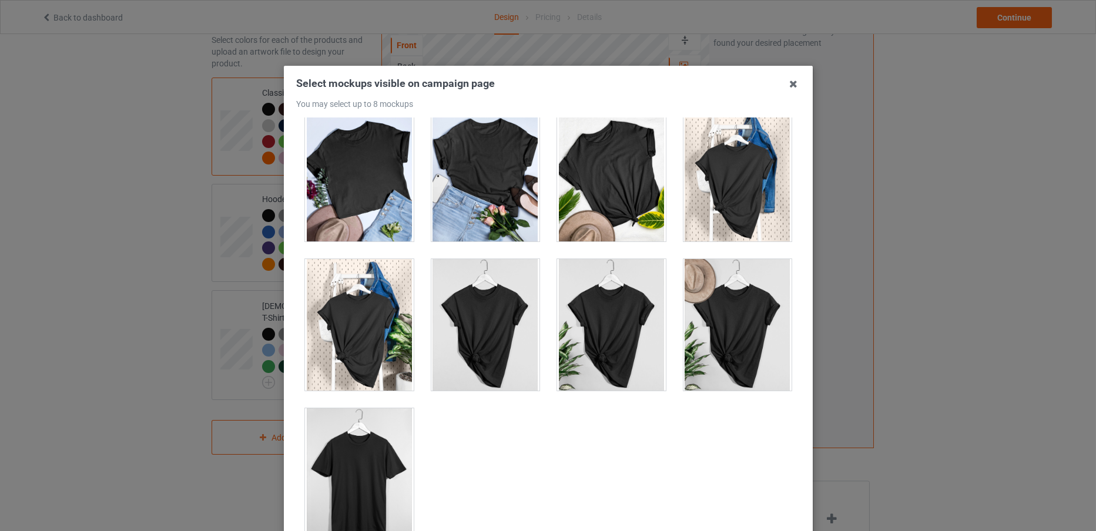
scroll to position [130, 0]
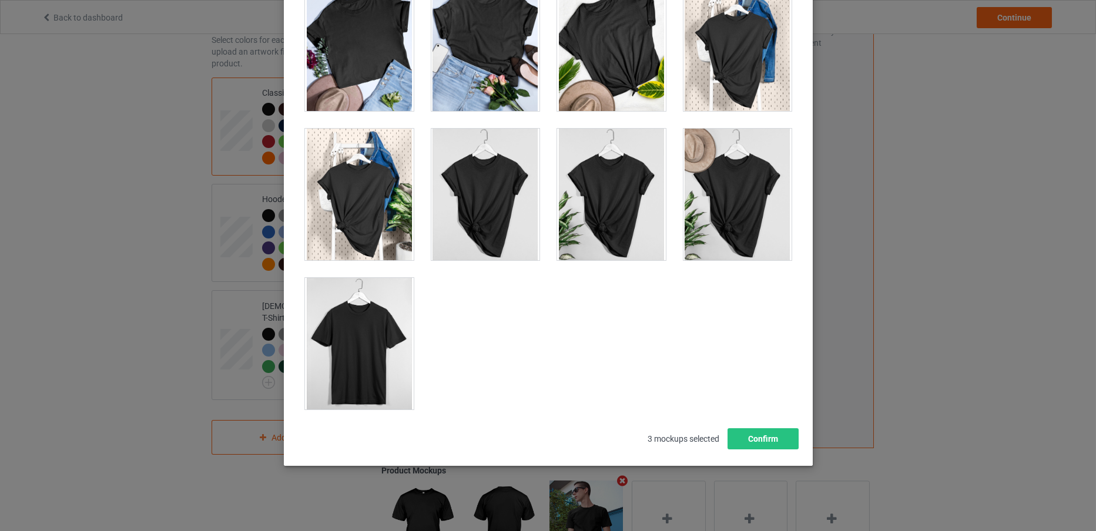
click at [371, 343] on div at bounding box center [359, 344] width 109 height 132
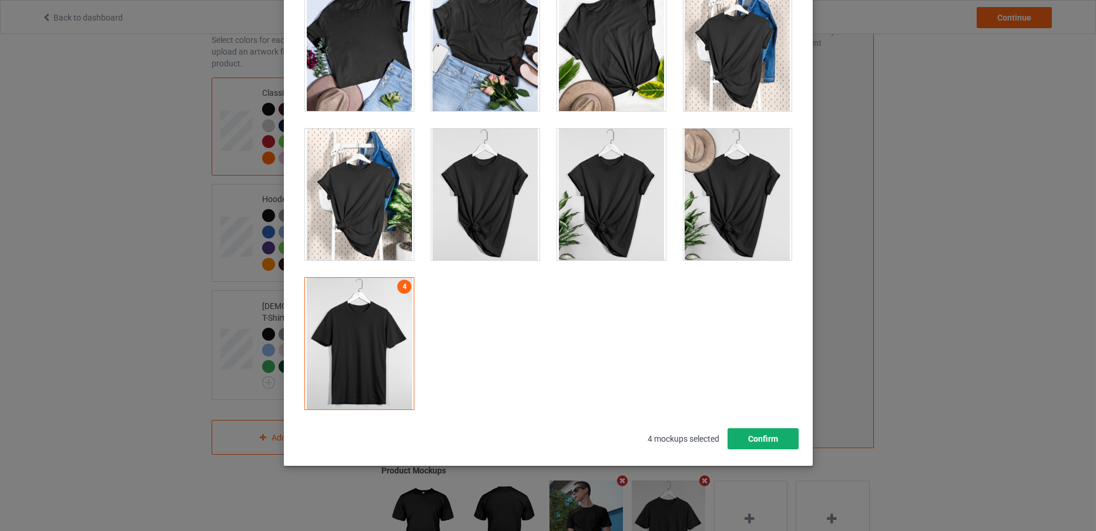
click at [767, 440] on button "Confirm" at bounding box center [762, 438] width 71 height 21
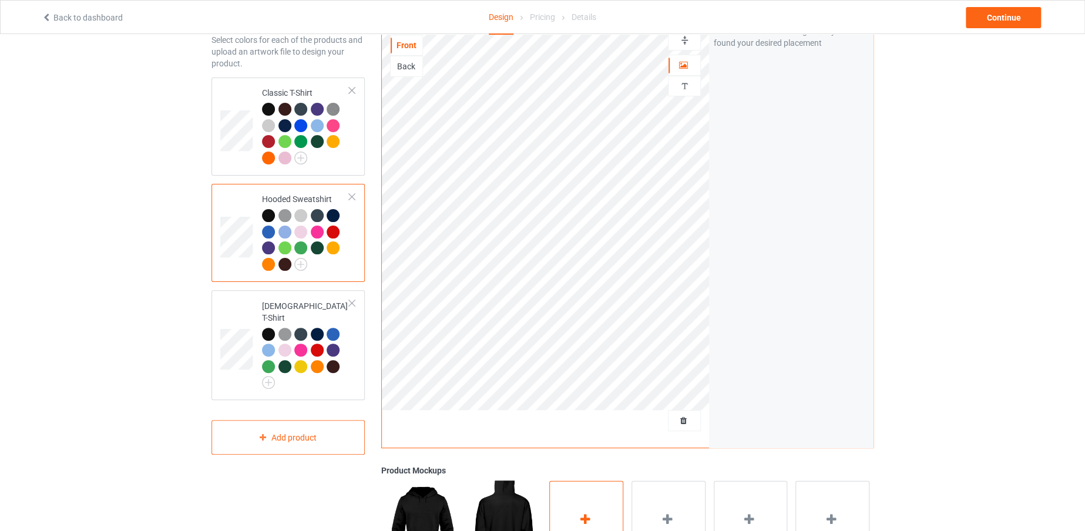
click at [583, 495] on div "Add mockup" at bounding box center [586, 527] width 74 height 92
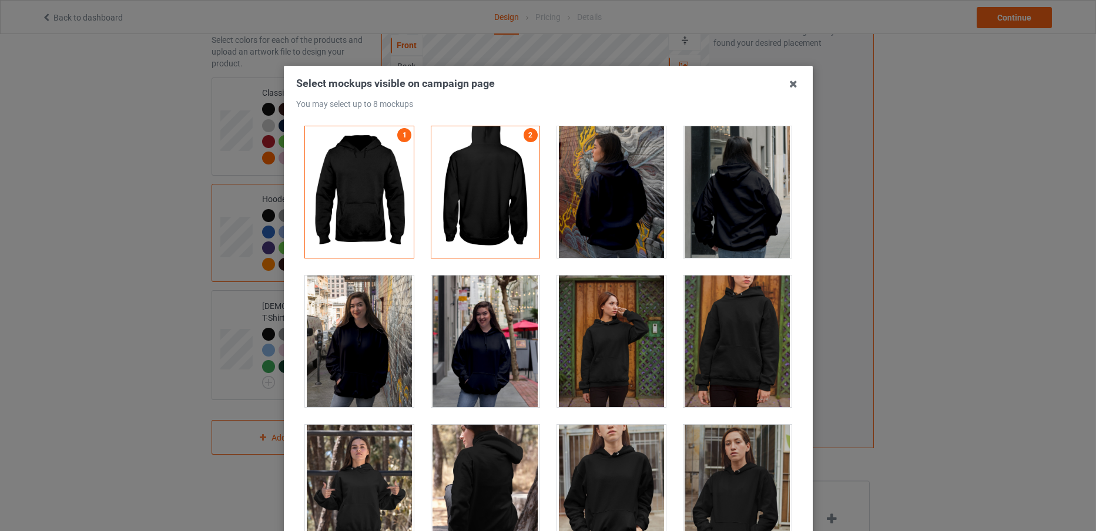
click at [393, 336] on div at bounding box center [359, 342] width 109 height 132
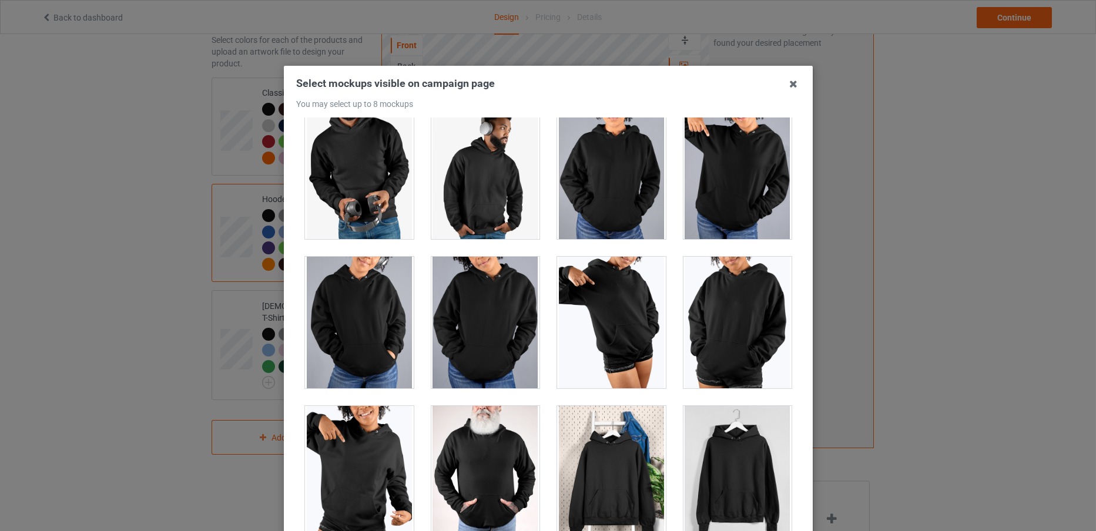
scroll to position [130, 0]
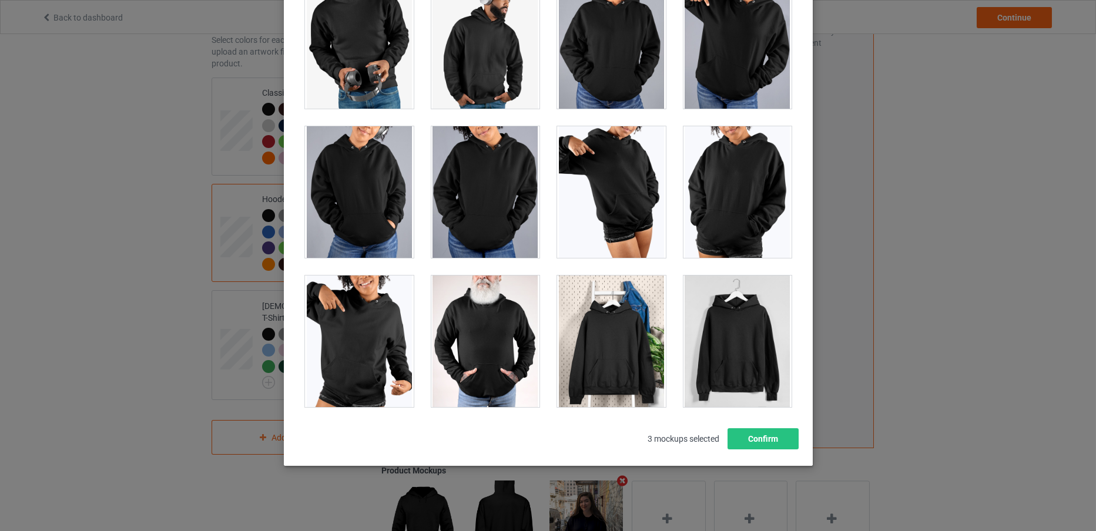
click at [747, 360] on div at bounding box center [737, 342] width 109 height 132
click at [761, 448] on button "Confirm" at bounding box center [762, 438] width 71 height 21
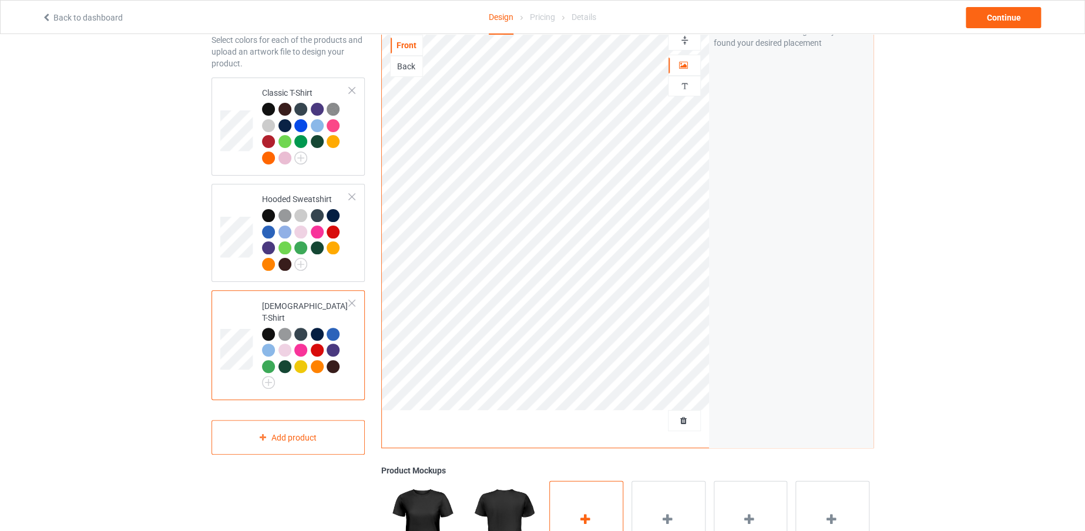
click at [587, 506] on div "Add mockup" at bounding box center [586, 527] width 74 height 92
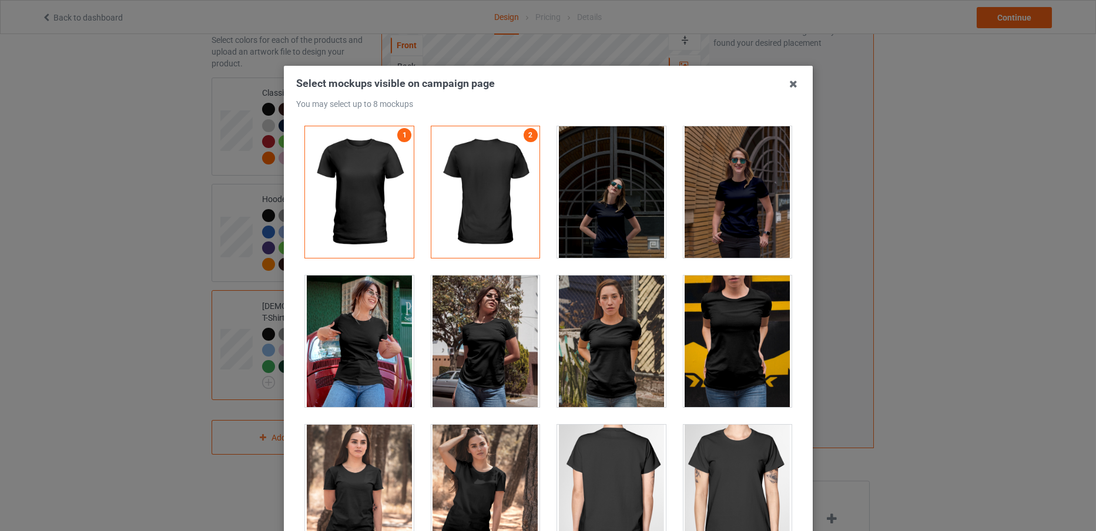
click at [347, 387] on div at bounding box center [359, 342] width 109 height 132
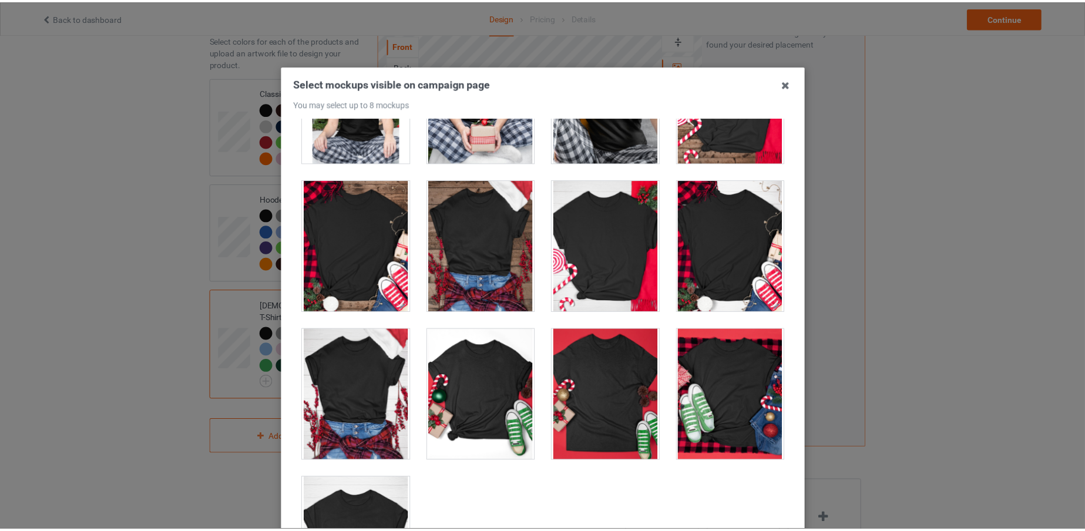
scroll to position [3901, 0]
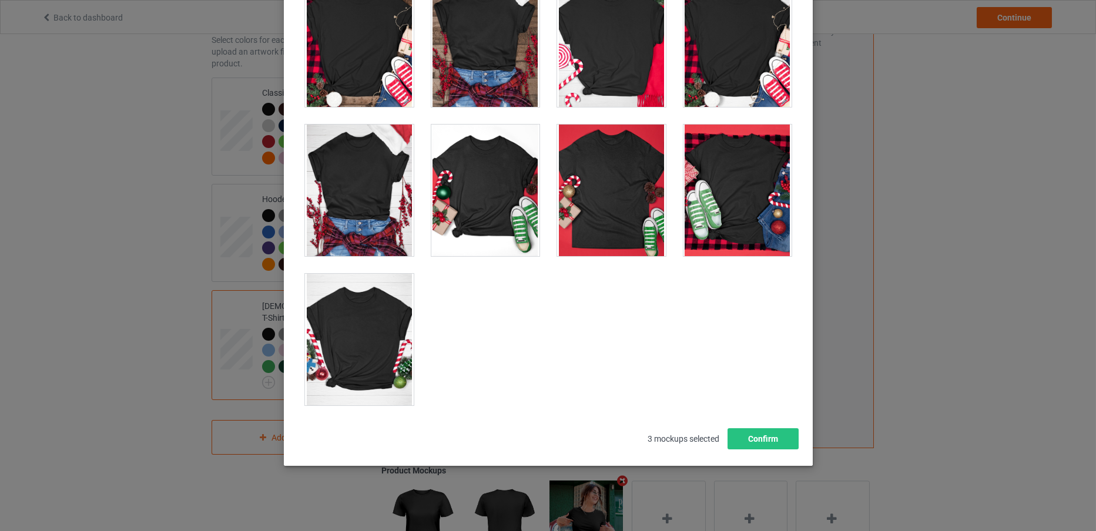
click at [725, 216] on div at bounding box center [737, 191] width 109 height 132
click at [747, 436] on button "Confirm" at bounding box center [762, 438] width 71 height 21
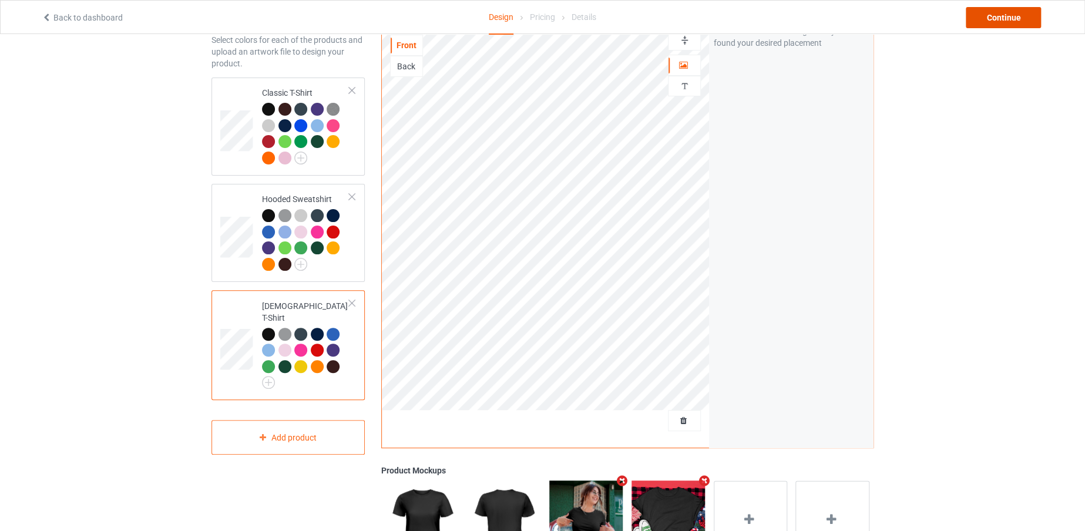
click at [999, 19] on div "Continue" at bounding box center [1003, 17] width 75 height 21
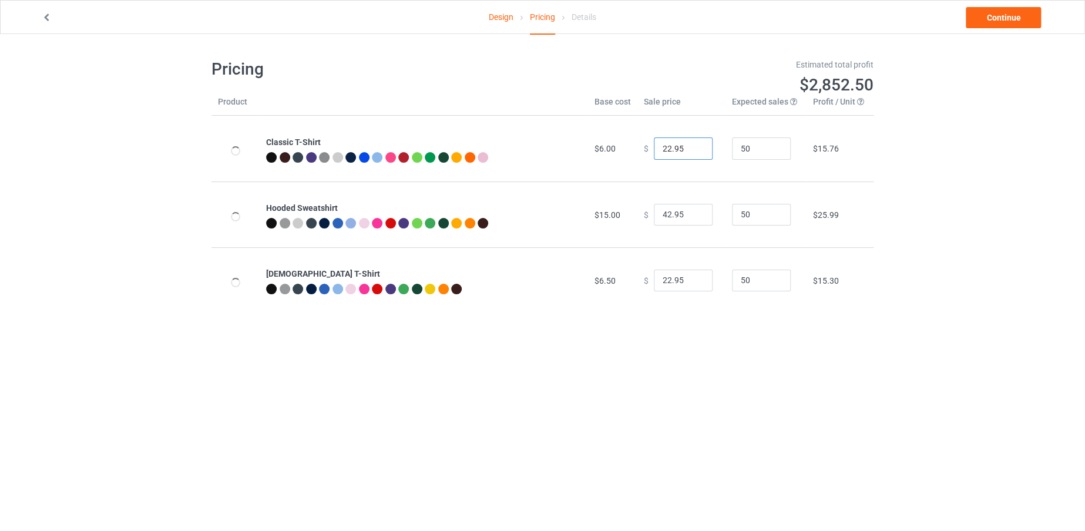
click at [663, 145] on input "22.95" at bounding box center [683, 149] width 59 height 22
click at [666, 145] on input "22.95" at bounding box center [683, 149] width 59 height 22
type input "19.95"
click at [663, 209] on input "42.95" at bounding box center [683, 215] width 59 height 22
click at [664, 210] on input "42.95" at bounding box center [683, 215] width 59 height 22
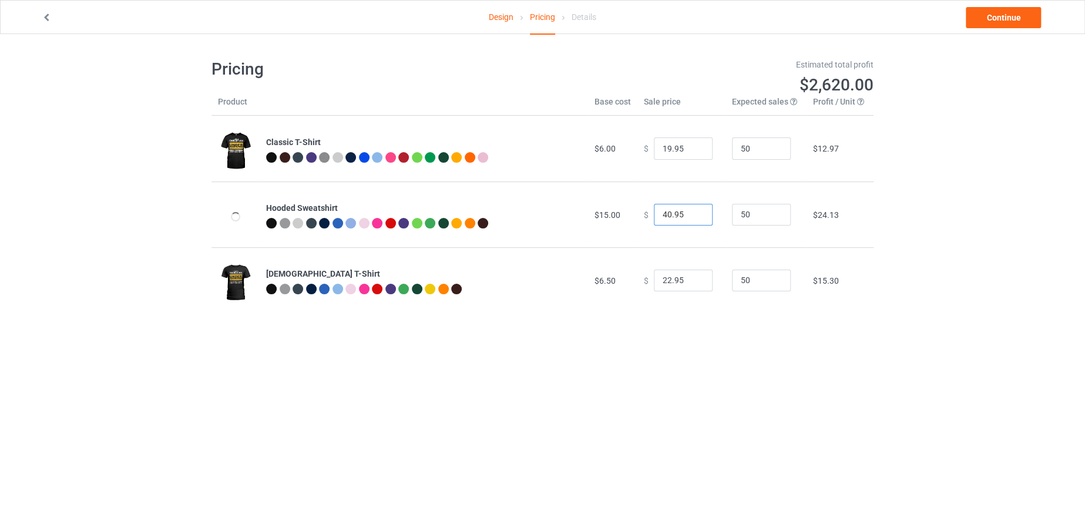
type input "40.95"
click at [663, 279] on input "22.95" at bounding box center [683, 281] width 59 height 22
type input "19.95"
click at [1002, 16] on link "Continue" at bounding box center [1003, 17] width 75 height 21
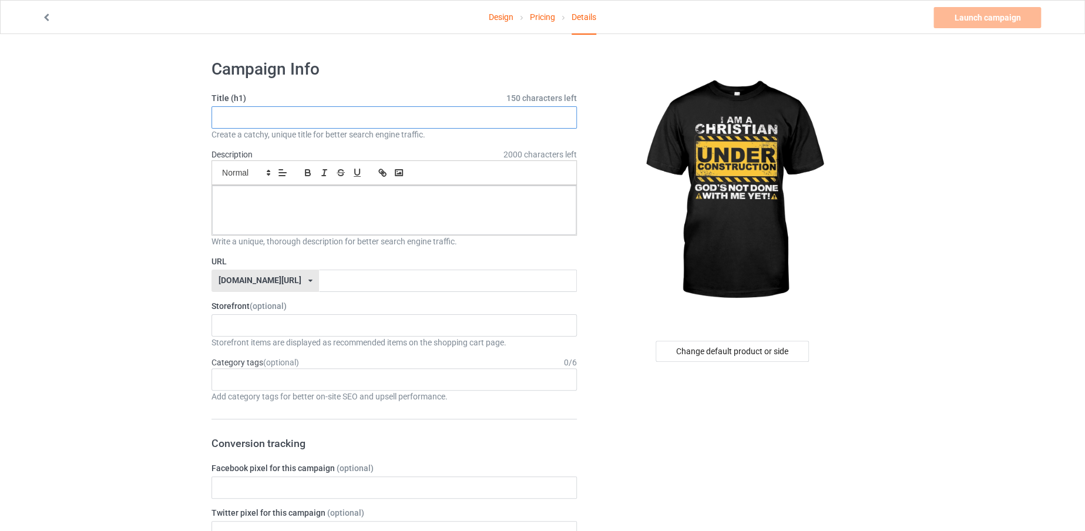
click at [340, 122] on input "text" at bounding box center [394, 117] width 365 height 22
drag, startPoint x: 341, startPoint y: 118, endPoint x: 146, endPoint y: 97, distance: 195.6
type input "IM A [DEMOGRAPHIC_DATA]"
click at [327, 271] on input "text" at bounding box center [447, 281] width 257 height 22
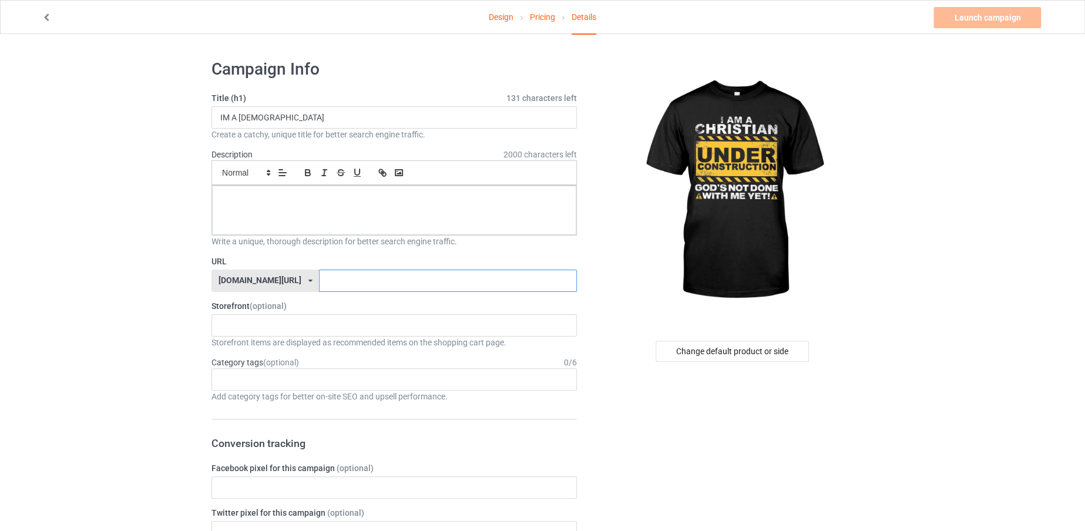
paste input "IM A [DEMOGRAPHIC_DATA]"
type input "IMACHRICHRISTIAN"
click at [387, 218] on div at bounding box center [394, 210] width 364 height 49
click at [984, 14] on link "Launch campaign" at bounding box center [988, 17] width 108 height 21
